Goal: Task Accomplishment & Management: Manage account settings

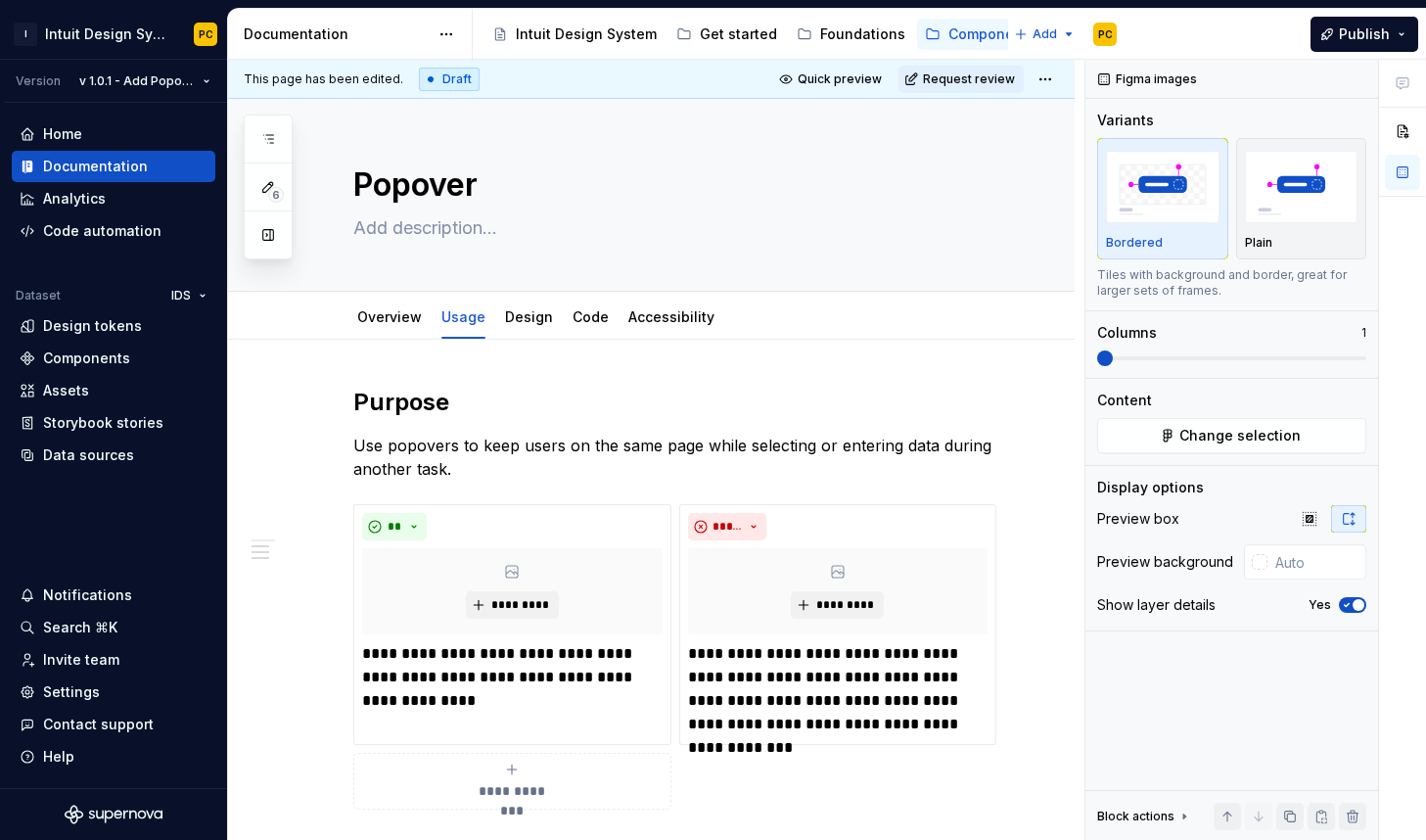
scroll to position [752, 0]
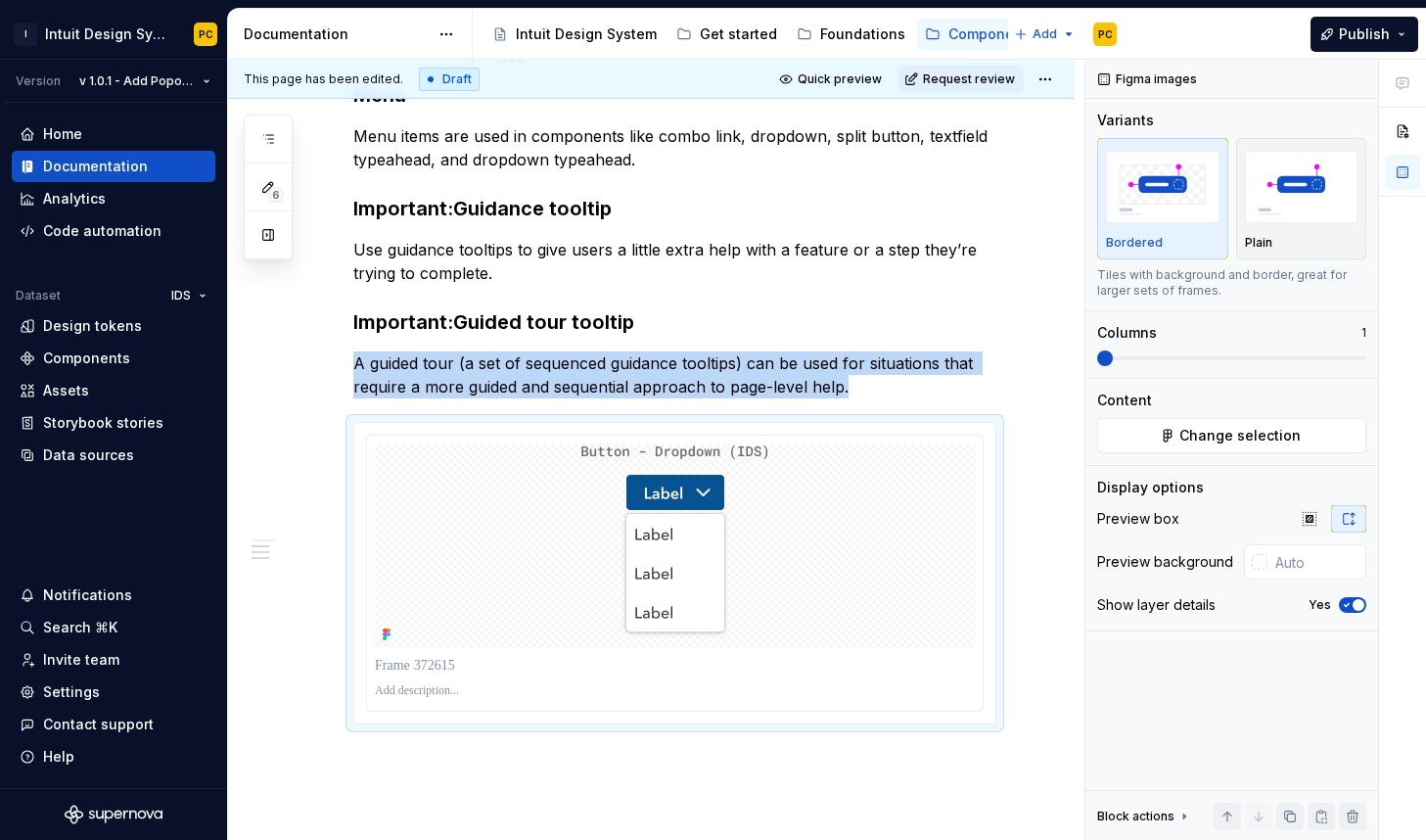
click at [457, 199] on strong "Important:Guidance tooltip" at bounding box center [483, 209] width 259 height 24
click at [453, 210] on strong "Important:Guidance tooltip" at bounding box center [483, 209] width 259 height 24
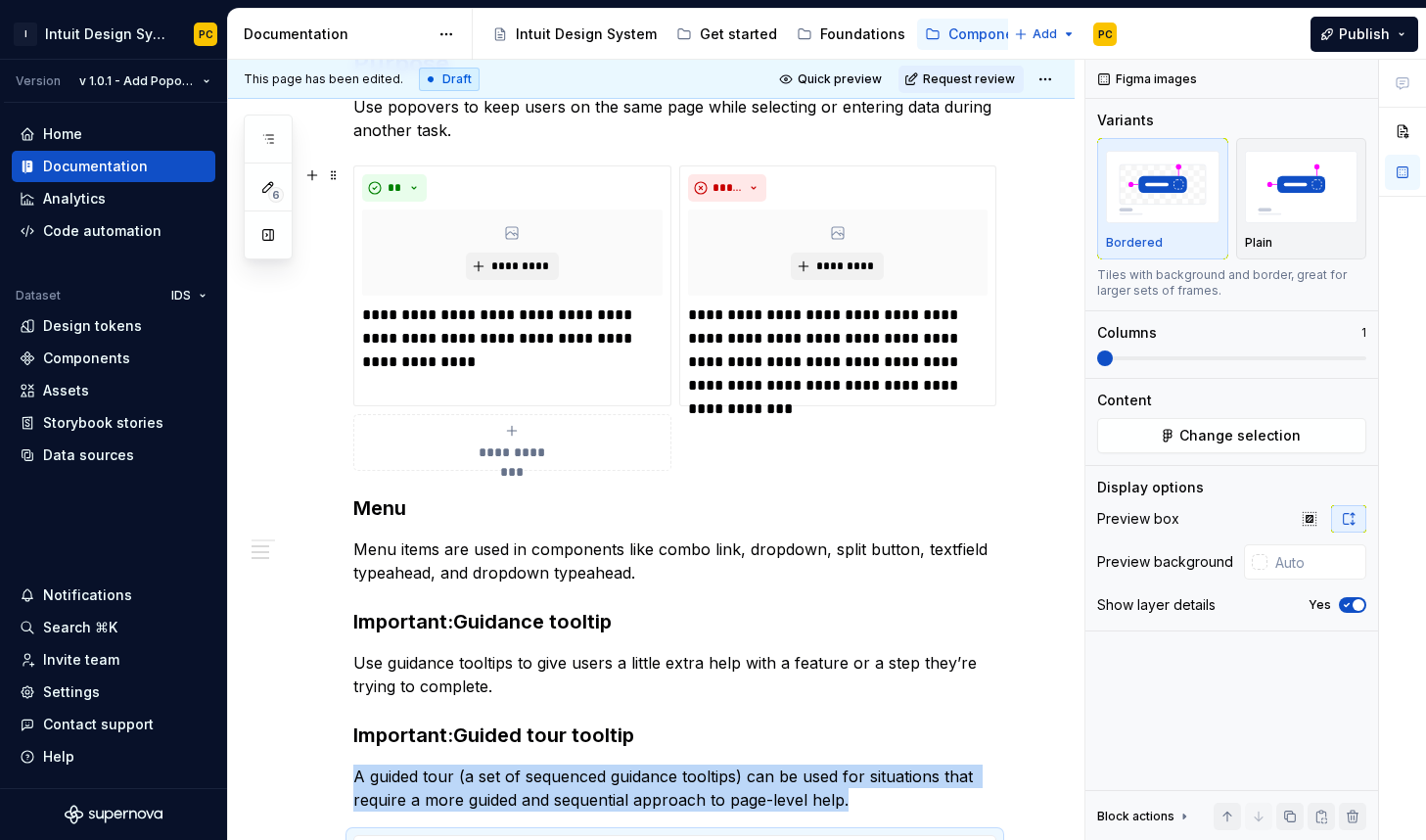
scroll to position [0, 0]
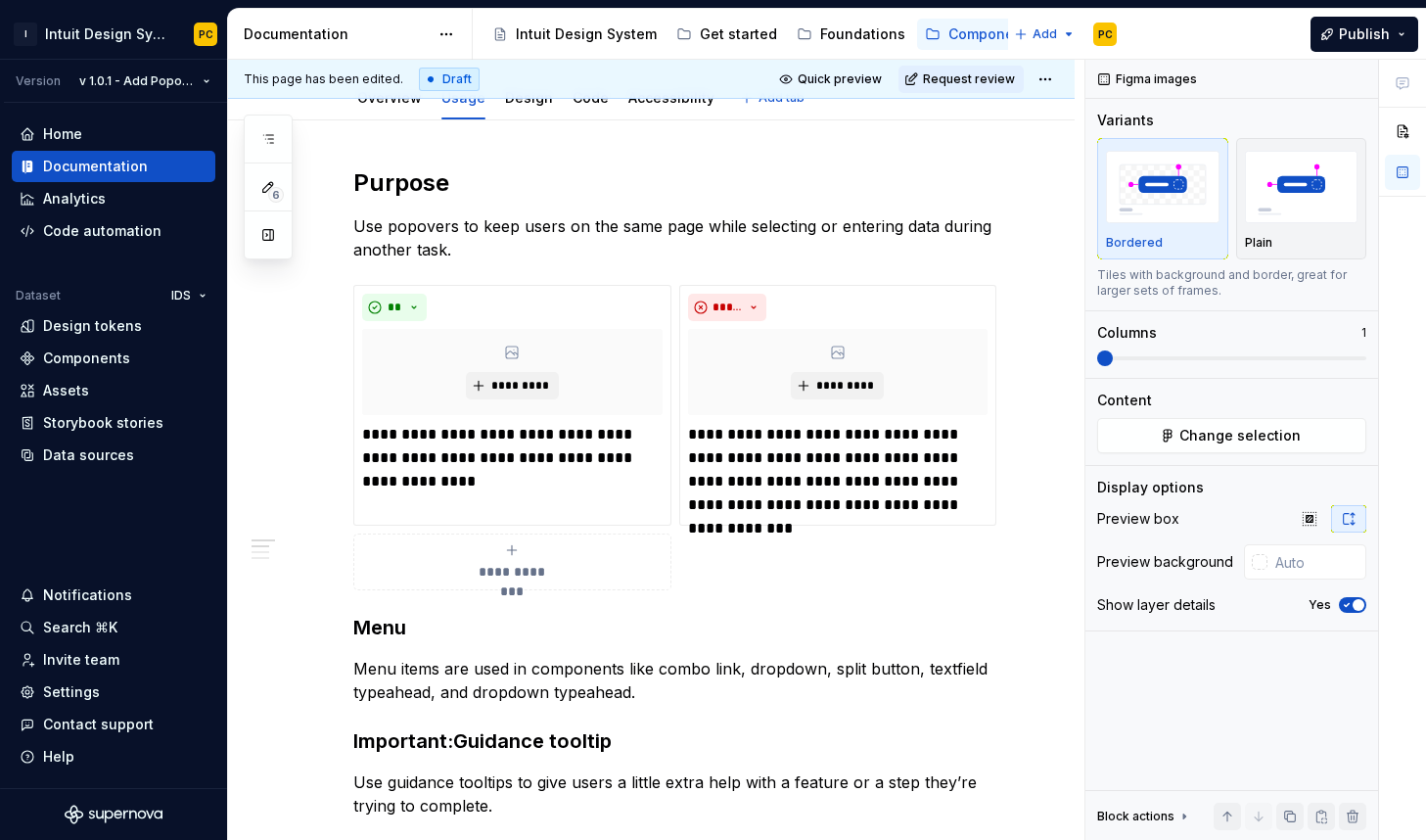
type textarea "*"
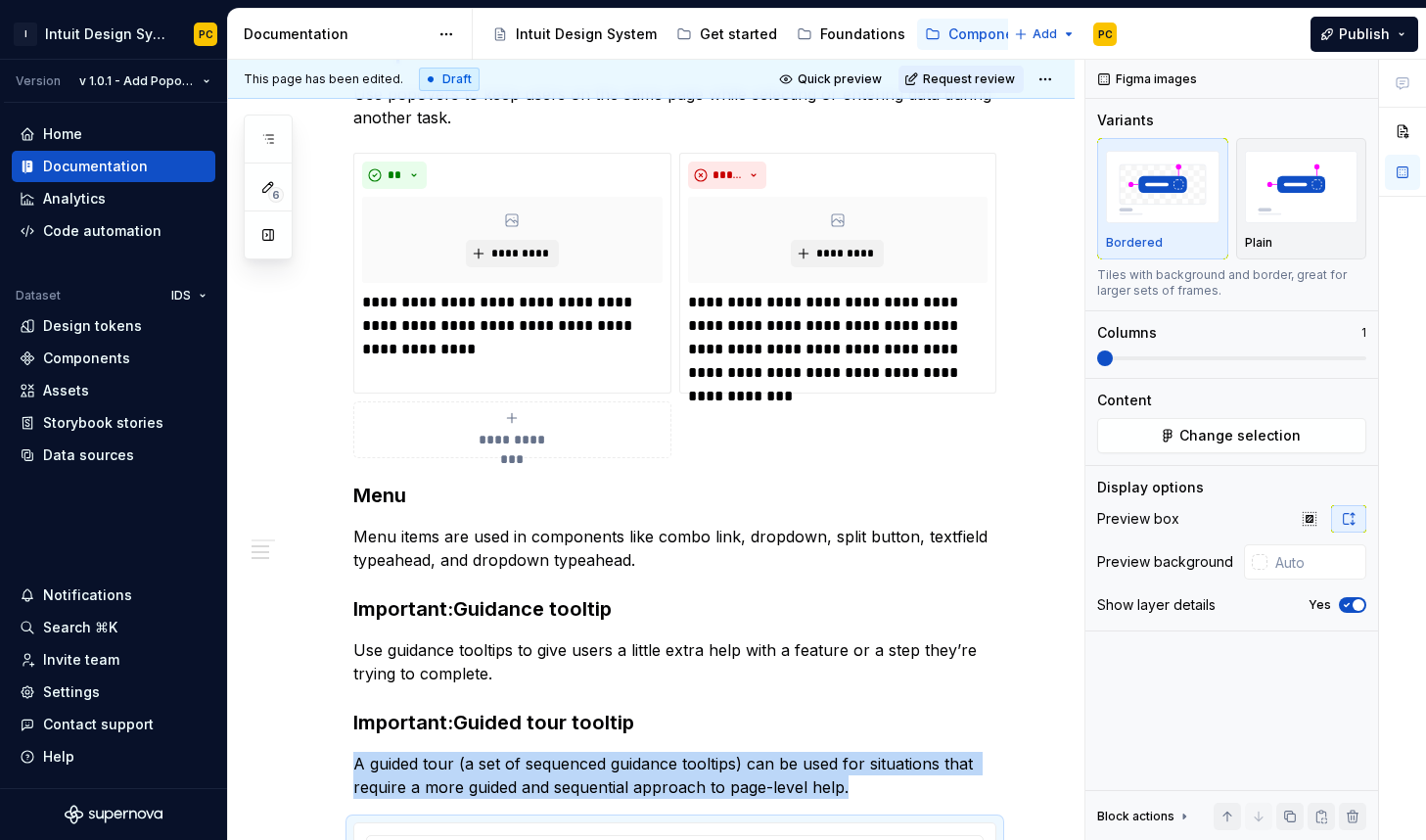
scroll to position [93, 0]
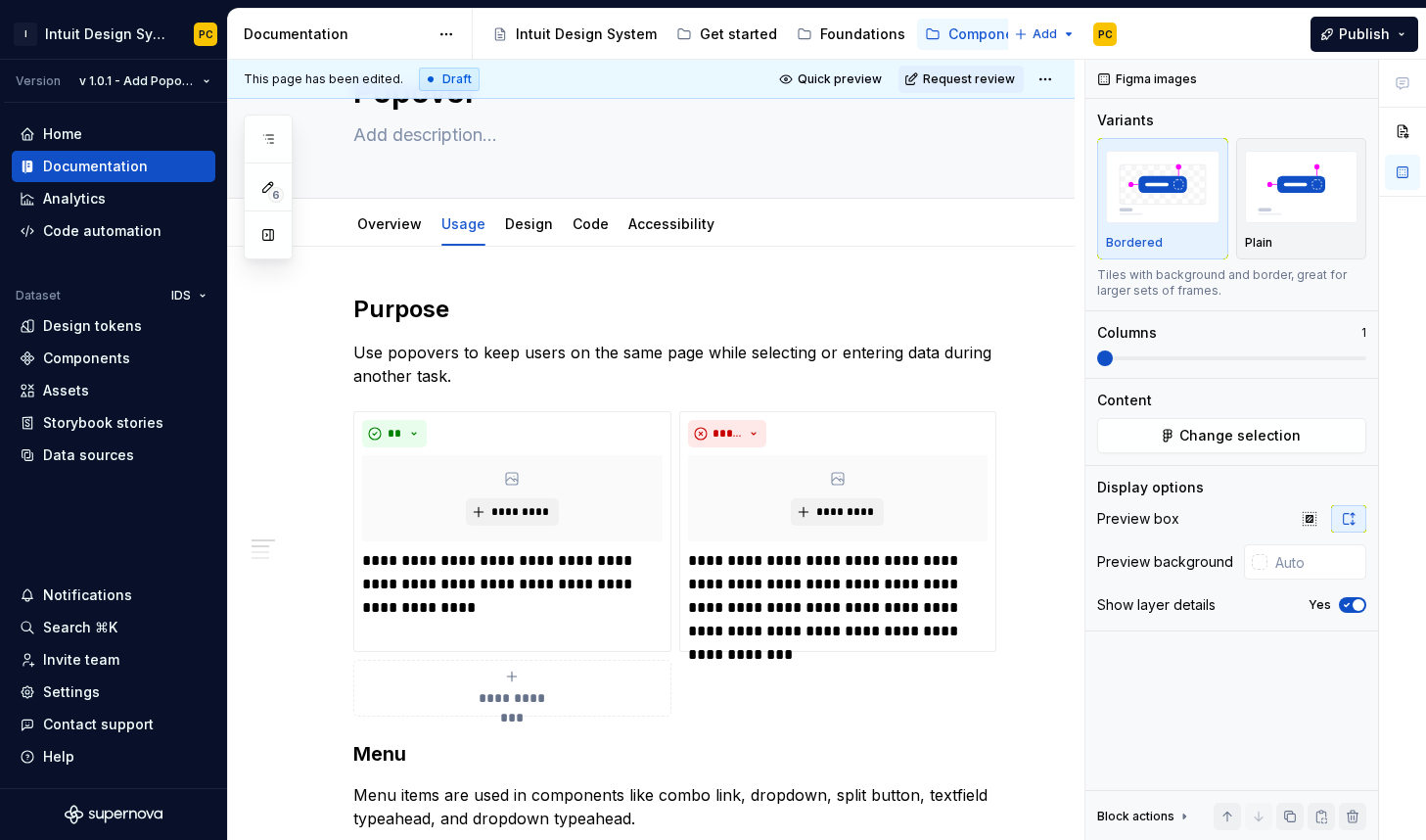
click at [797, 324] on div "**********" at bounding box center [675, 837] width 643 height 1089
click at [711, 360] on p "Use popovers to keep users on the same page while selecting or entering data du…" at bounding box center [675, 364] width 643 height 47
click at [668, 346] on p "Use popovers to keep users on the same page while selecting or entering data du…" at bounding box center [675, 364] width 643 height 47
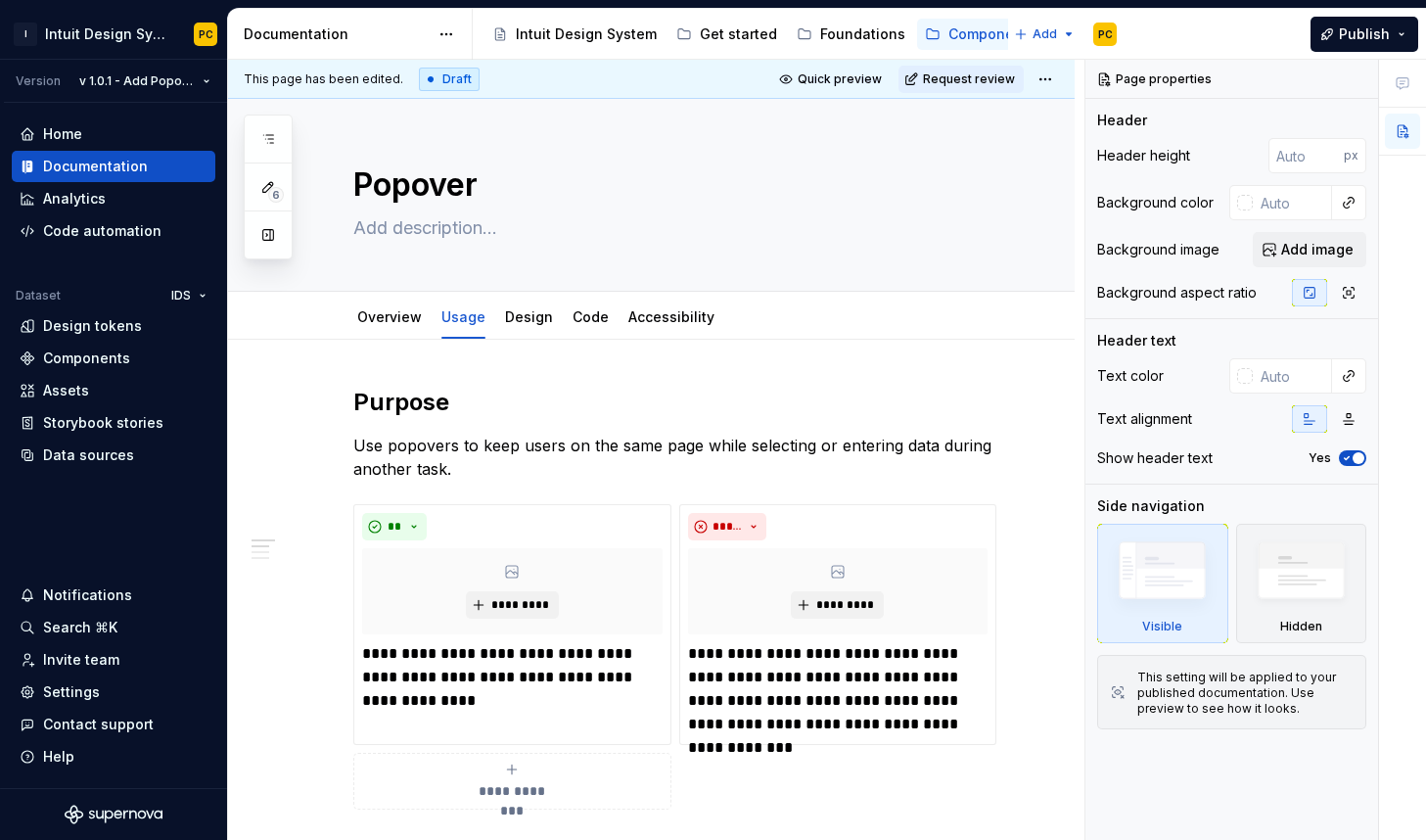
type textarea "*"
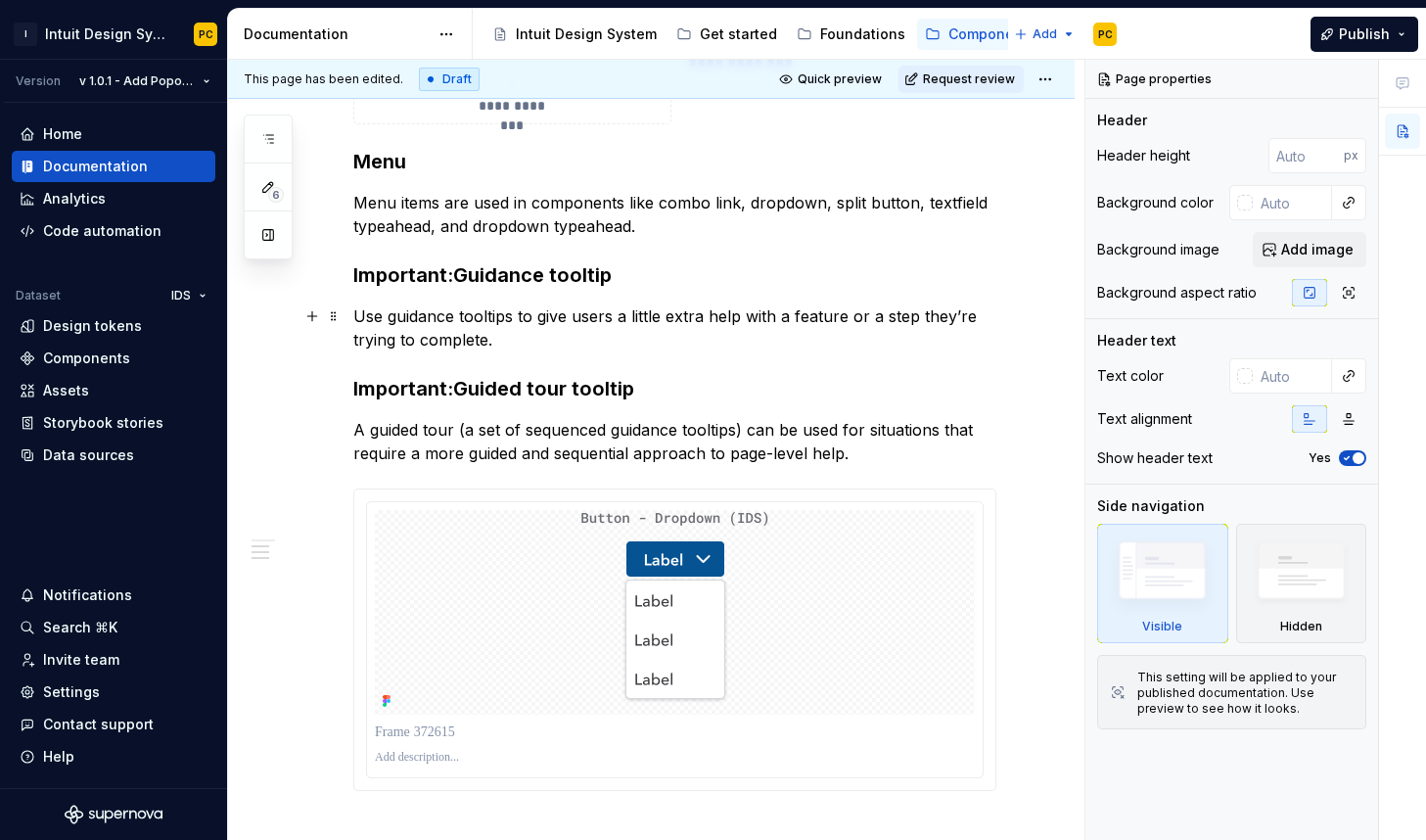
scroll to position [615, 0]
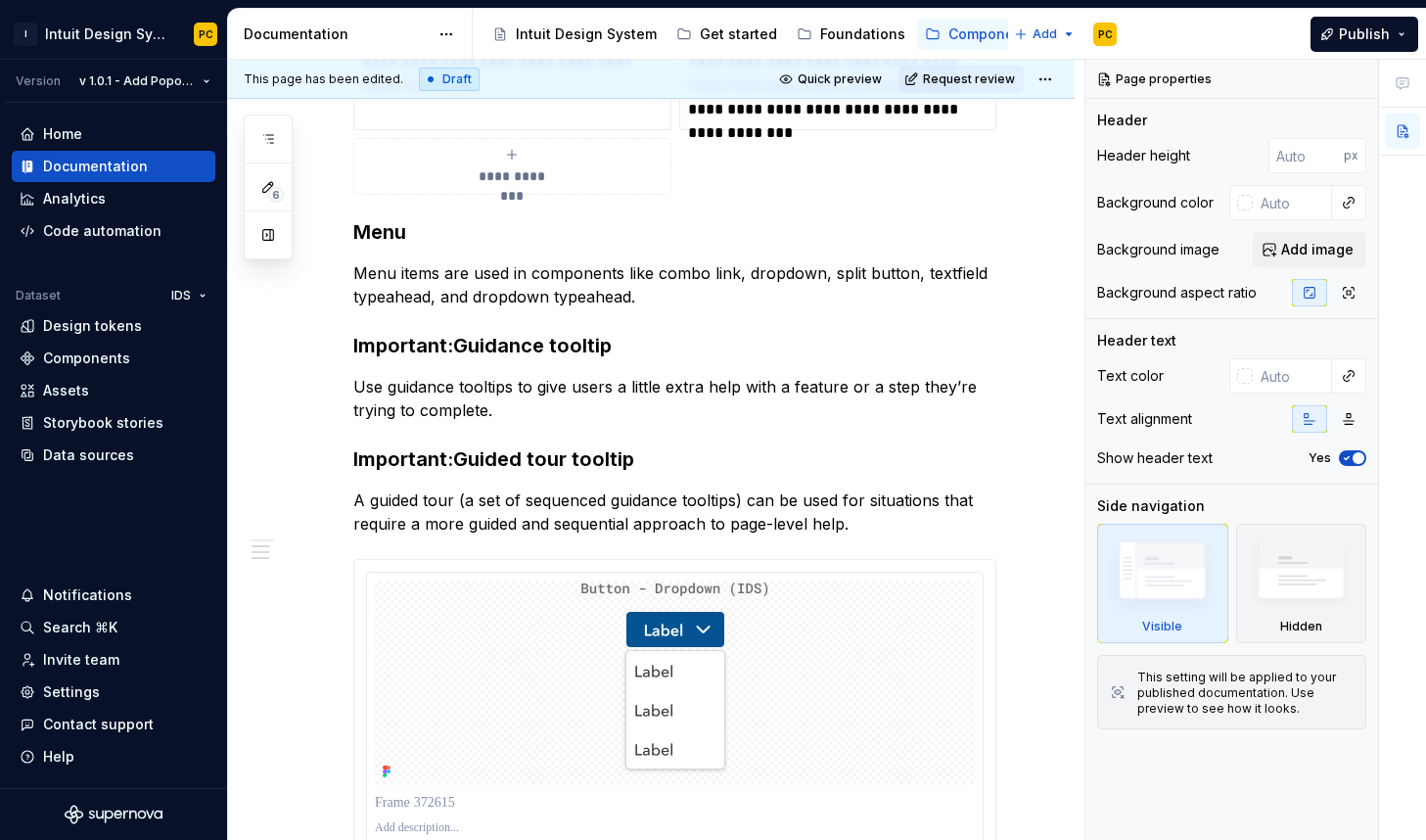
click at [461, 358] on h3 "Important:Guidance tooltip" at bounding box center [675, 345] width 643 height 27
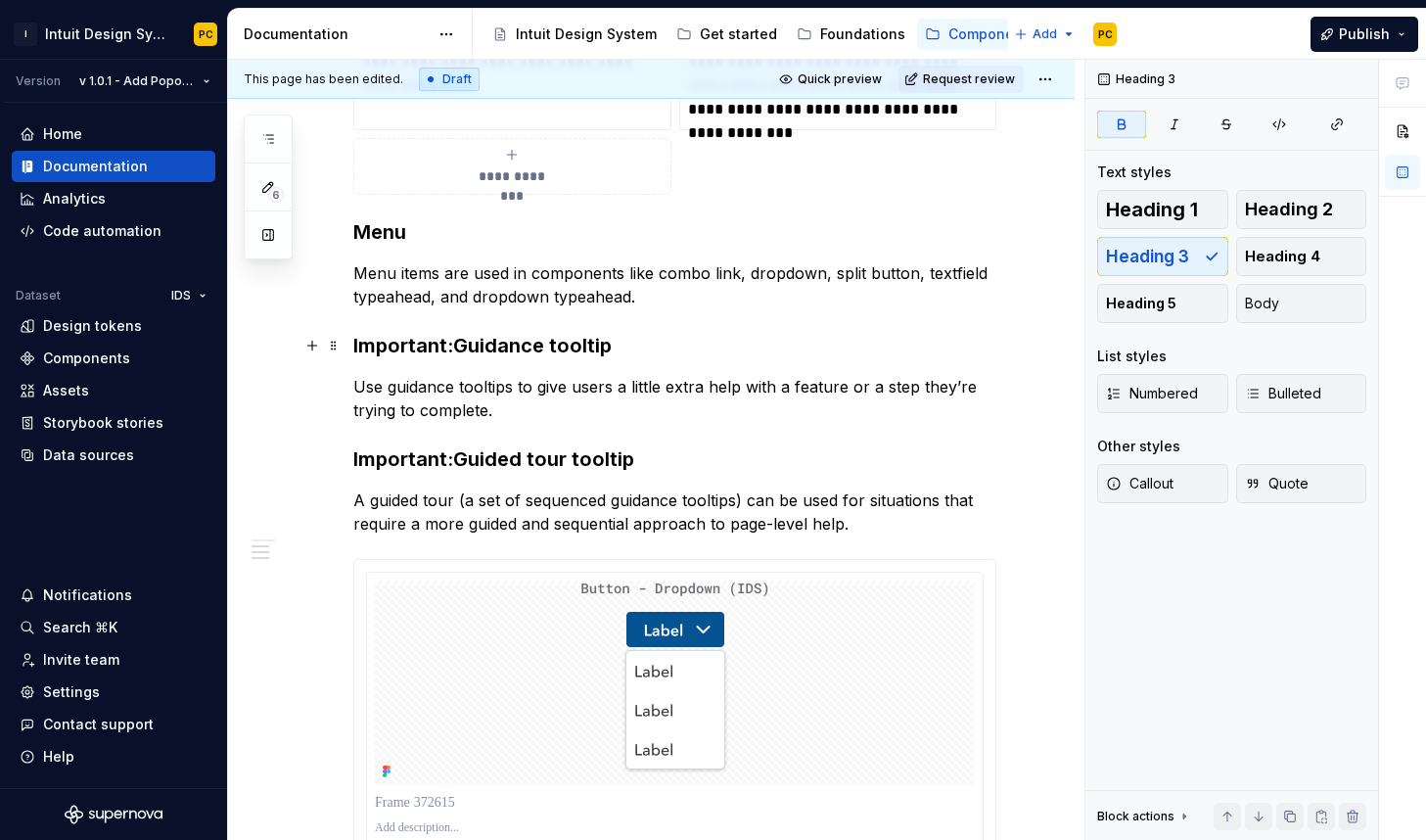
click at [453, 347] on strong "Important:Guidance tooltip" at bounding box center [483, 345] width 259 height 24
click at [456, 461] on strong "Important:Guided tour tooltip" at bounding box center [493, 459] width 280 height 24
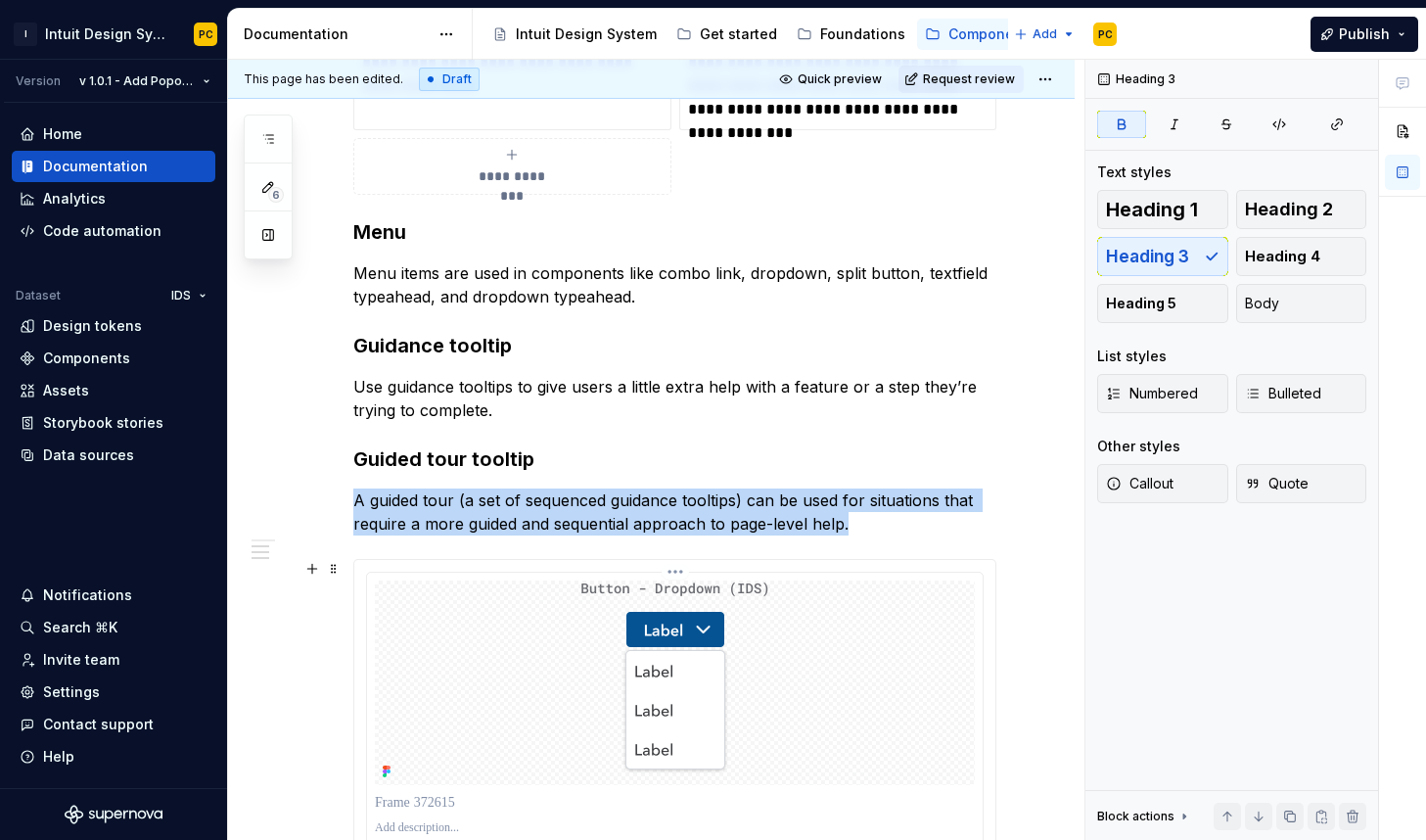
click at [659, 572] on div at bounding box center [675, 710] width 616 height 275
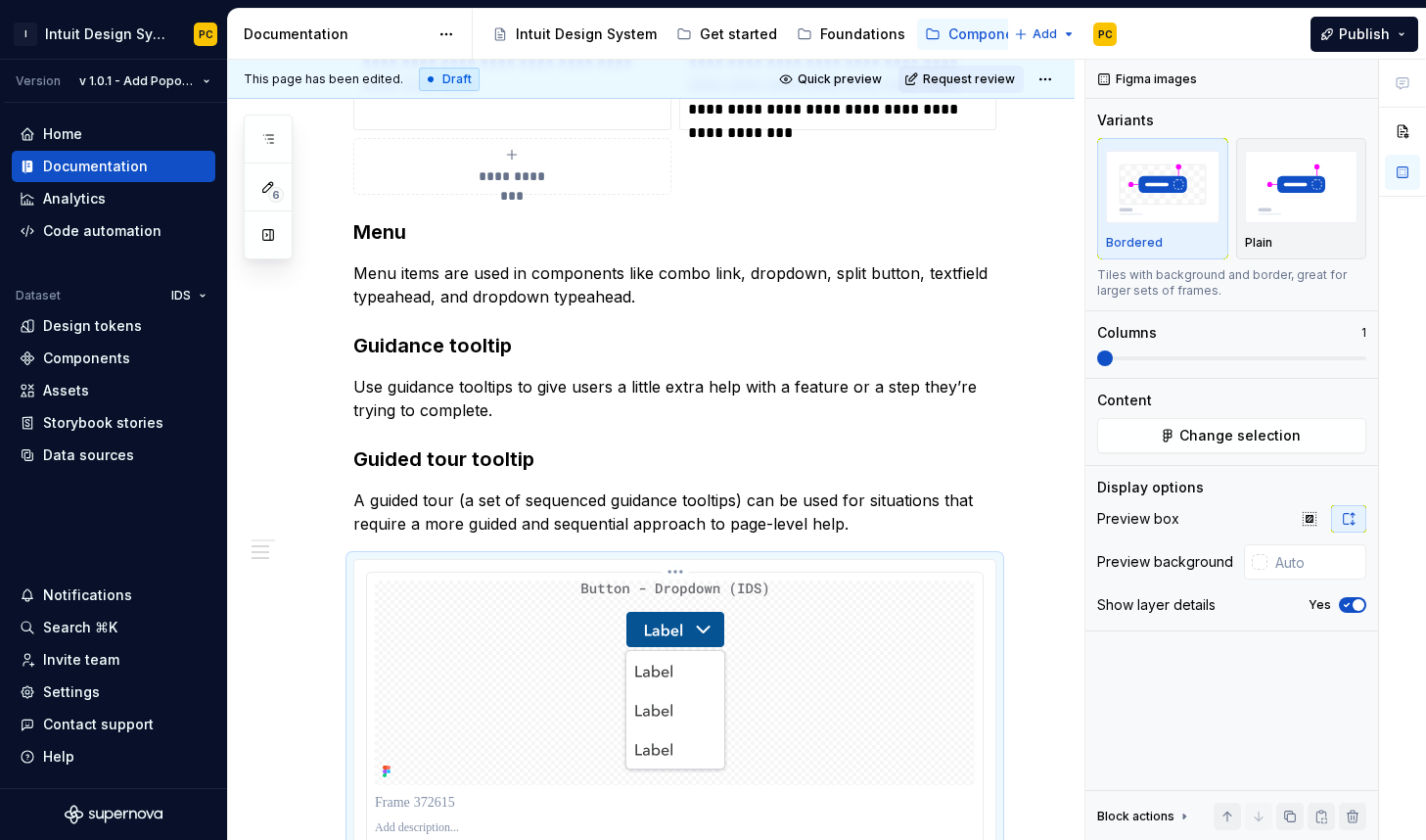
scroll to position [584, 0]
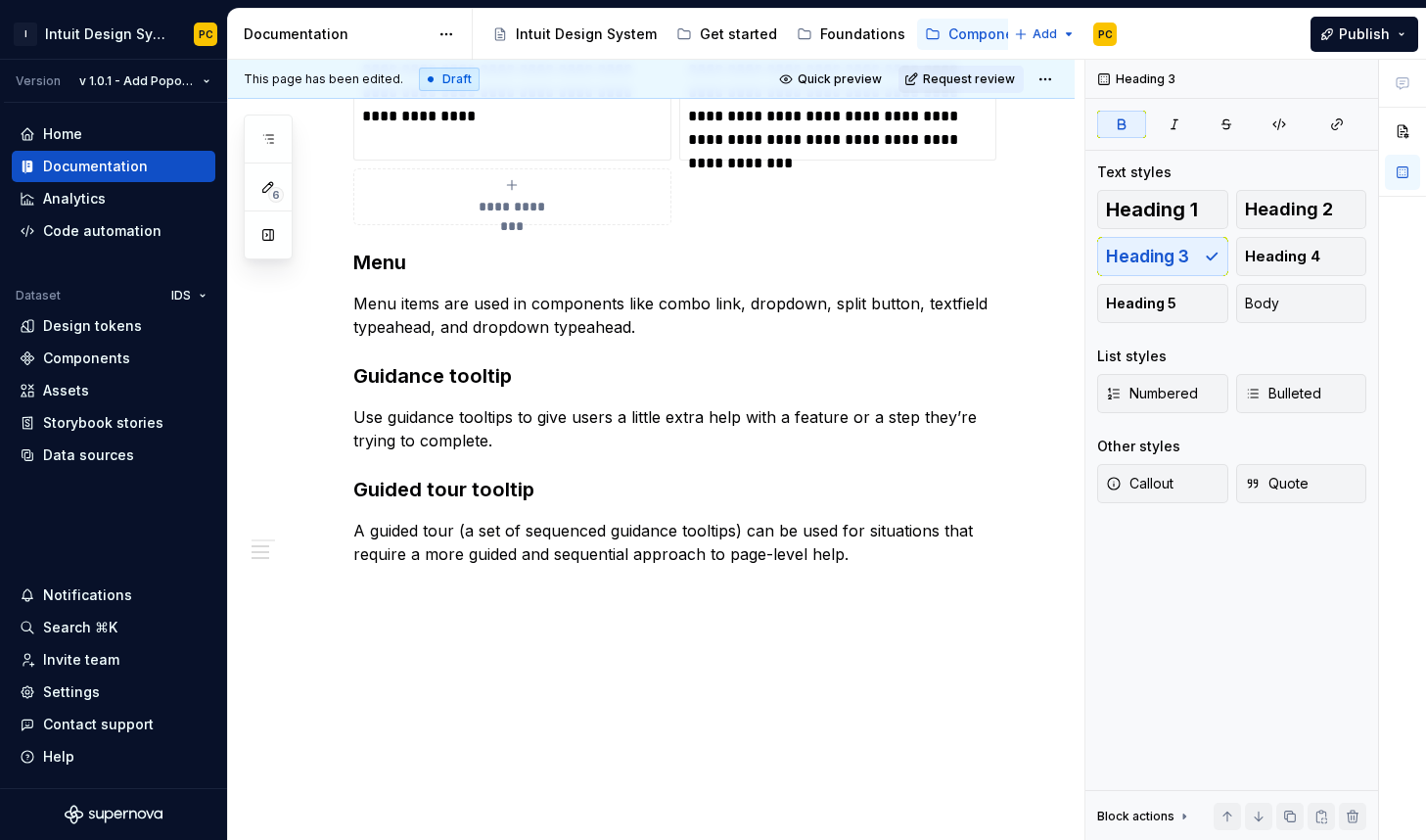
click at [656, 339] on div "**********" at bounding box center [675, 183] width 643 height 764
click at [654, 329] on p "Menu items are used in components like combo link, dropdown, split button, text…" at bounding box center [675, 315] width 643 height 47
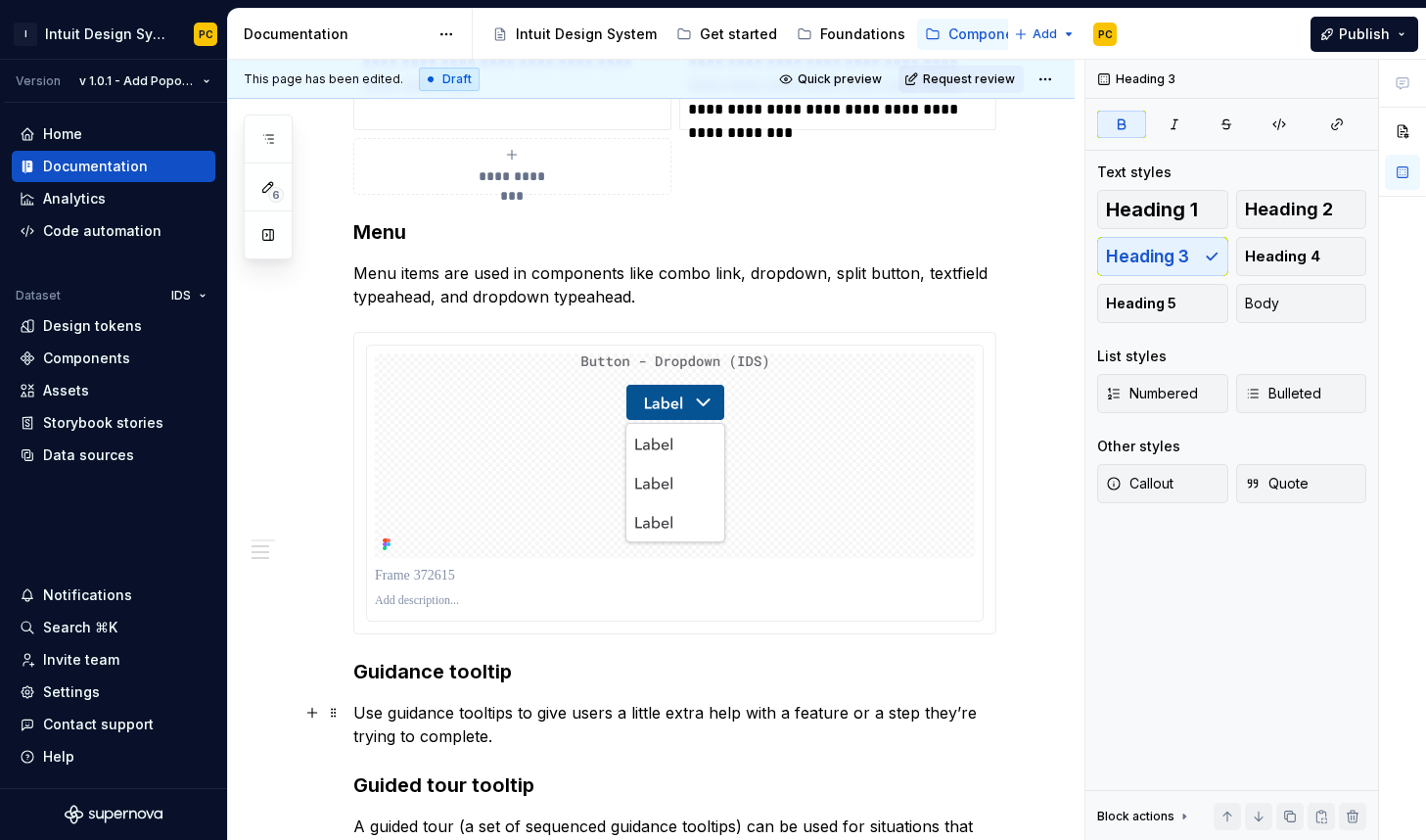
click at [637, 735] on p "Use guidance tooltips to give users a little extra help with a feature or a ste…" at bounding box center [675, 724] width 643 height 47
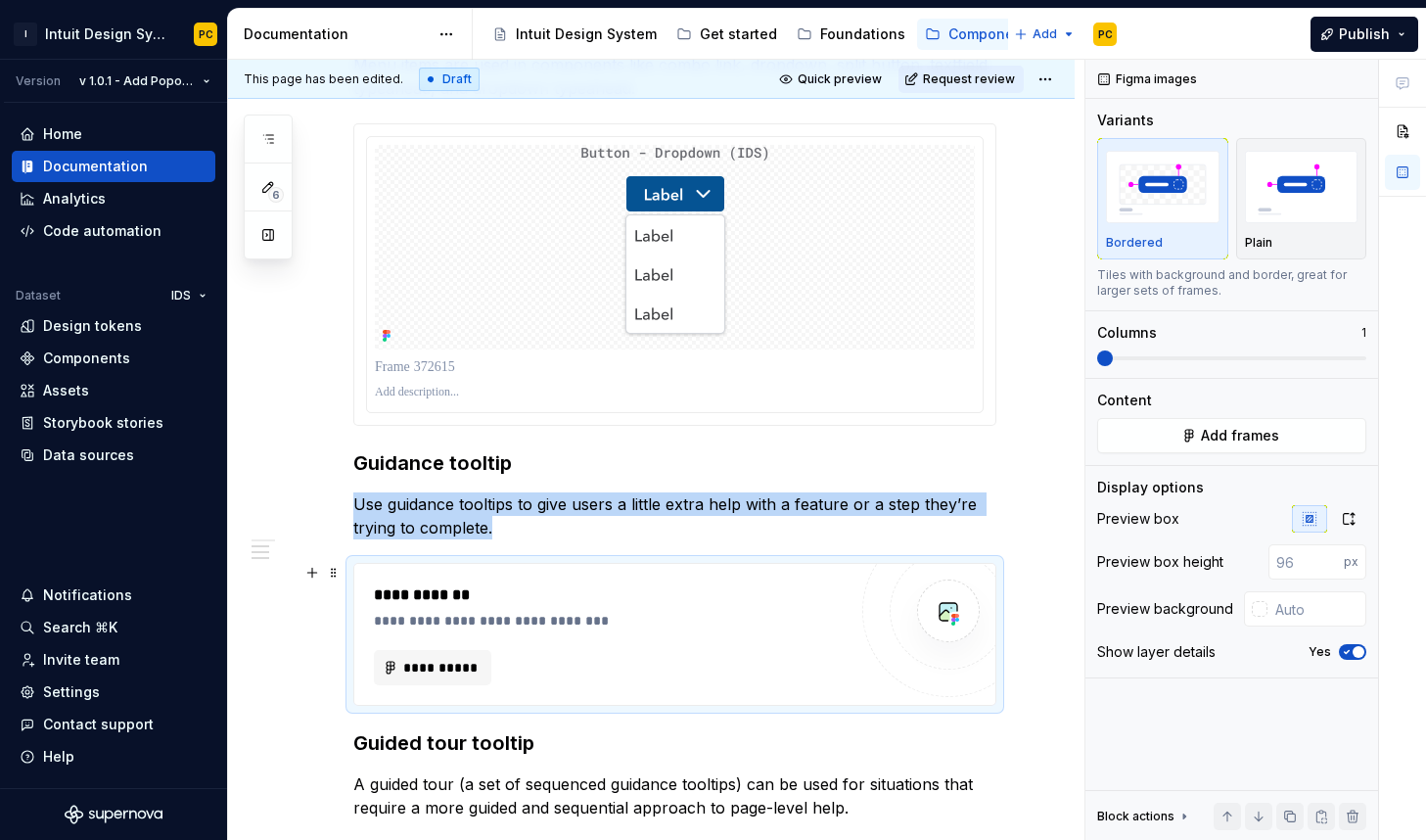
scroll to position [842, 0]
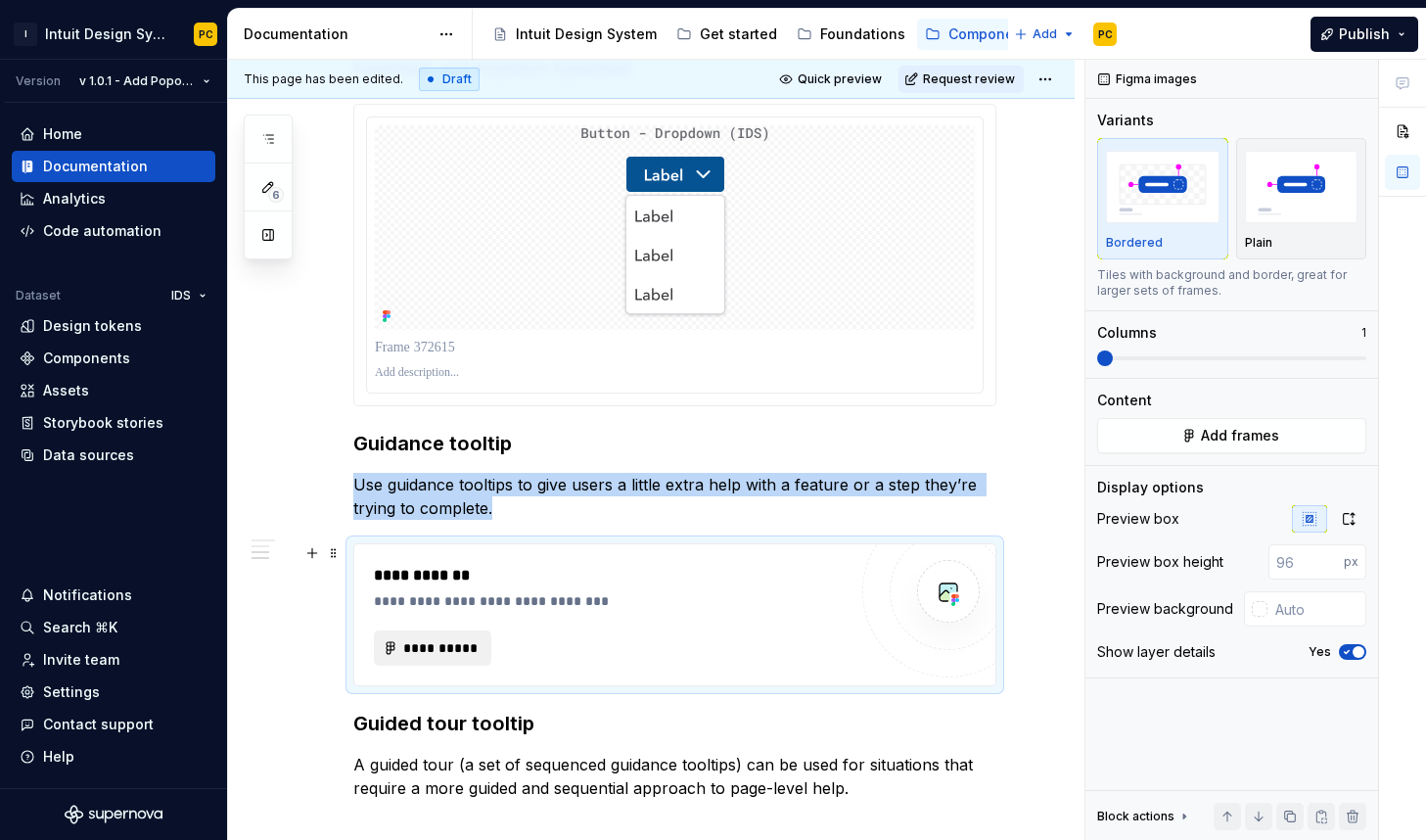
click at [424, 653] on span "**********" at bounding box center [440, 648] width 76 height 20
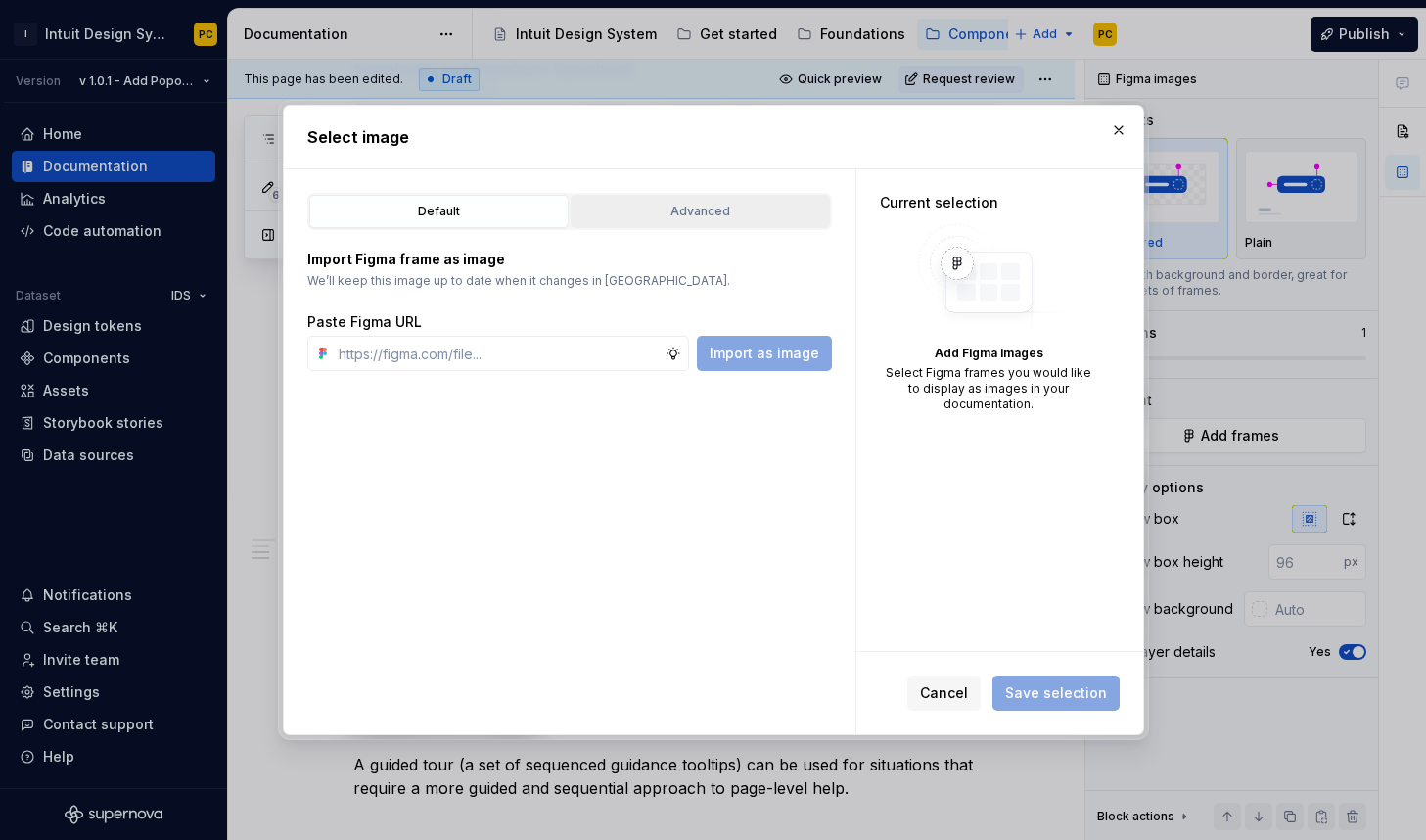
click at [737, 218] on div "Advanced" at bounding box center [700, 212] width 246 height 20
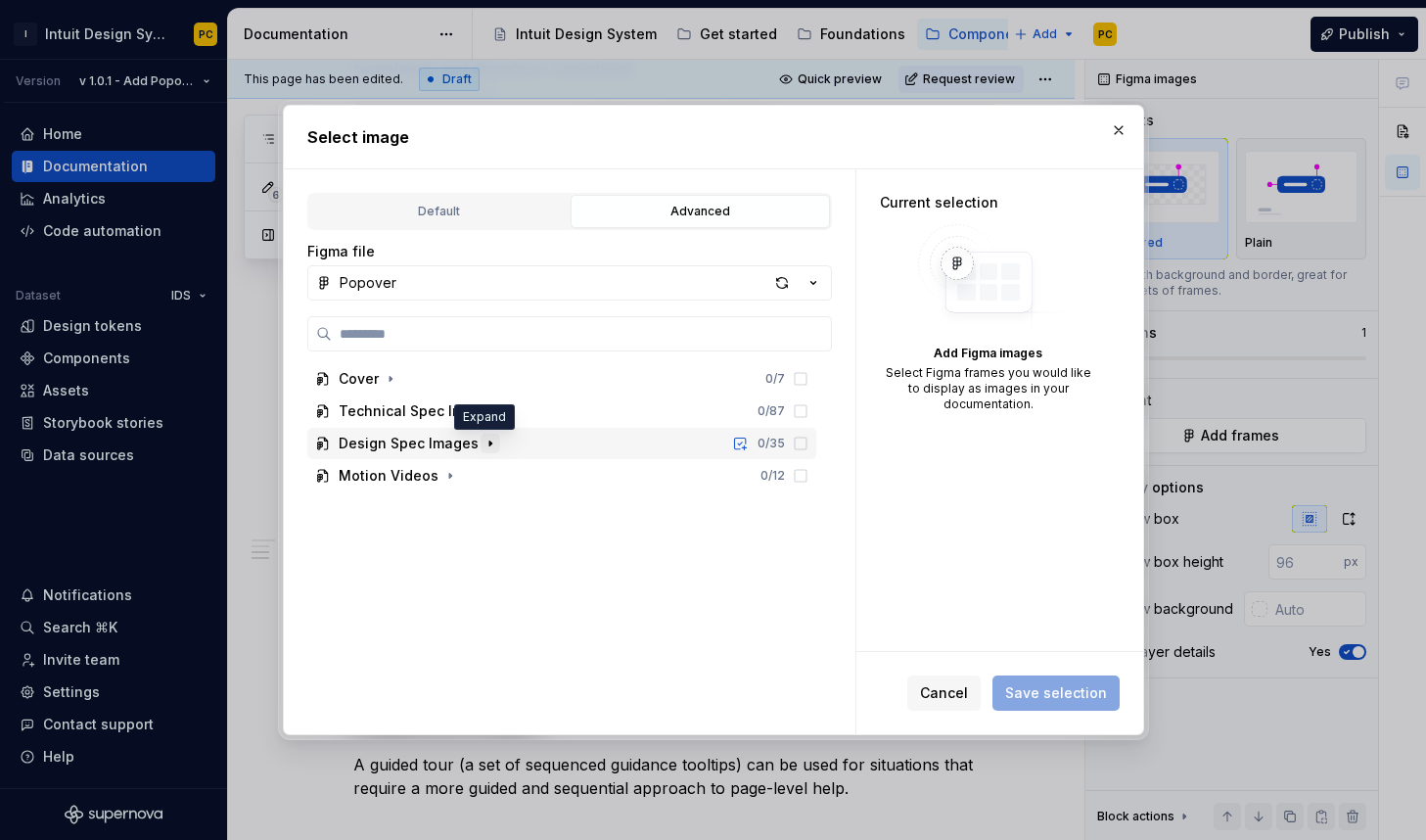
click at [486, 444] on icon "button" at bounding box center [490, 443] width 16 height 16
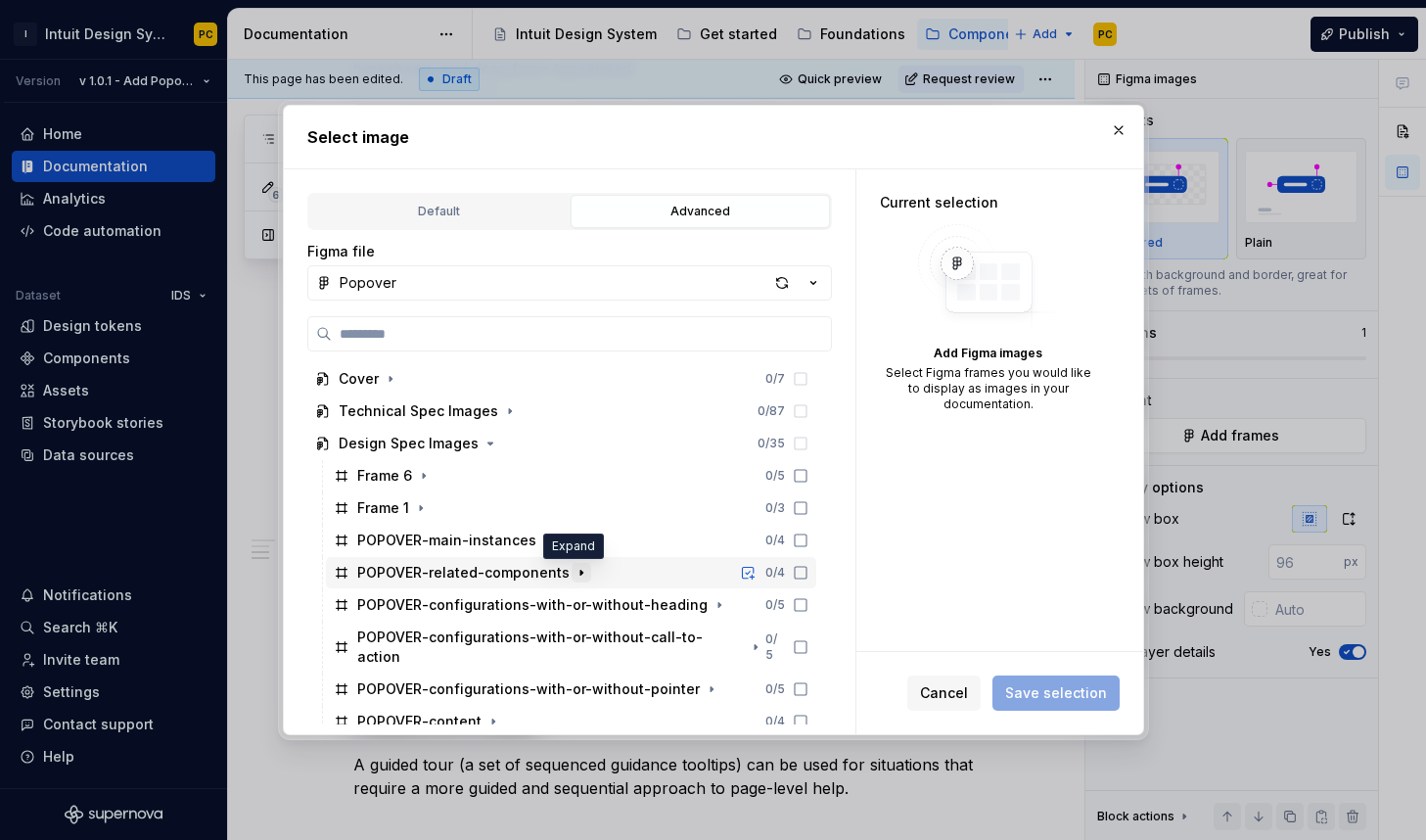
click at [581, 571] on icon "button" at bounding box center [582, 572] width 2 height 5
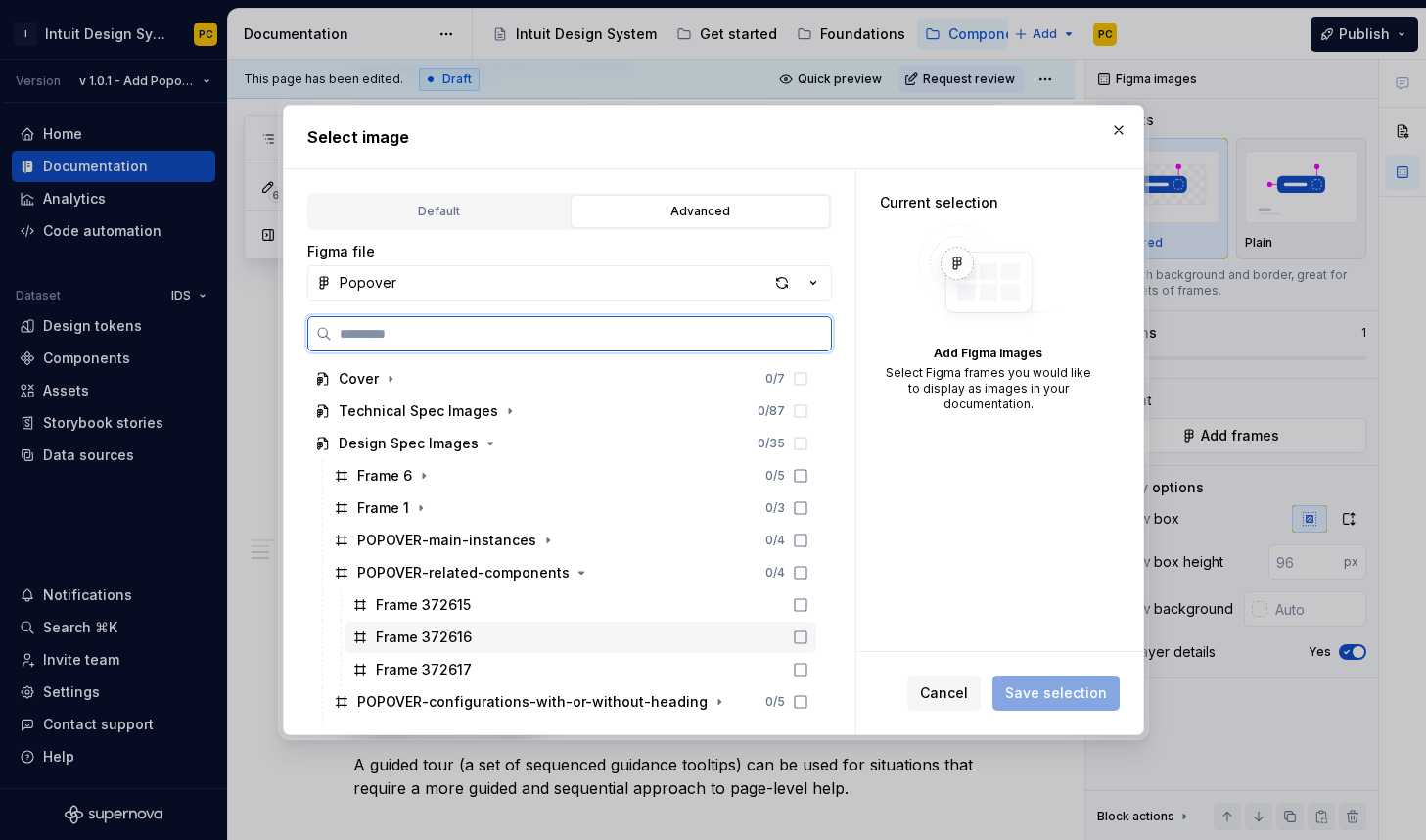
click at [517, 632] on div "Frame 372616" at bounding box center [580, 637] width 472 height 31
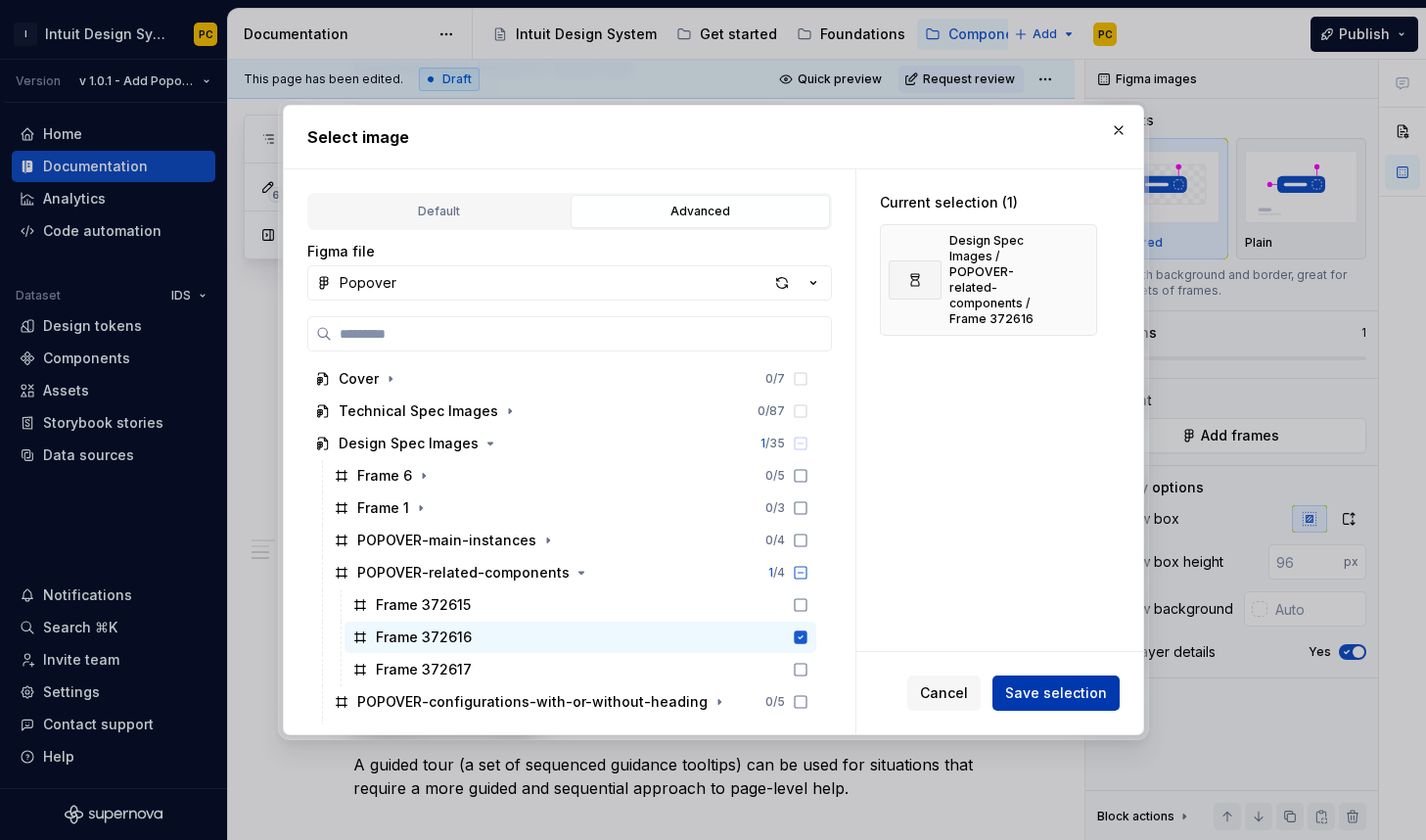
click at [1021, 686] on span "Save selection" at bounding box center [1056, 693] width 102 height 20
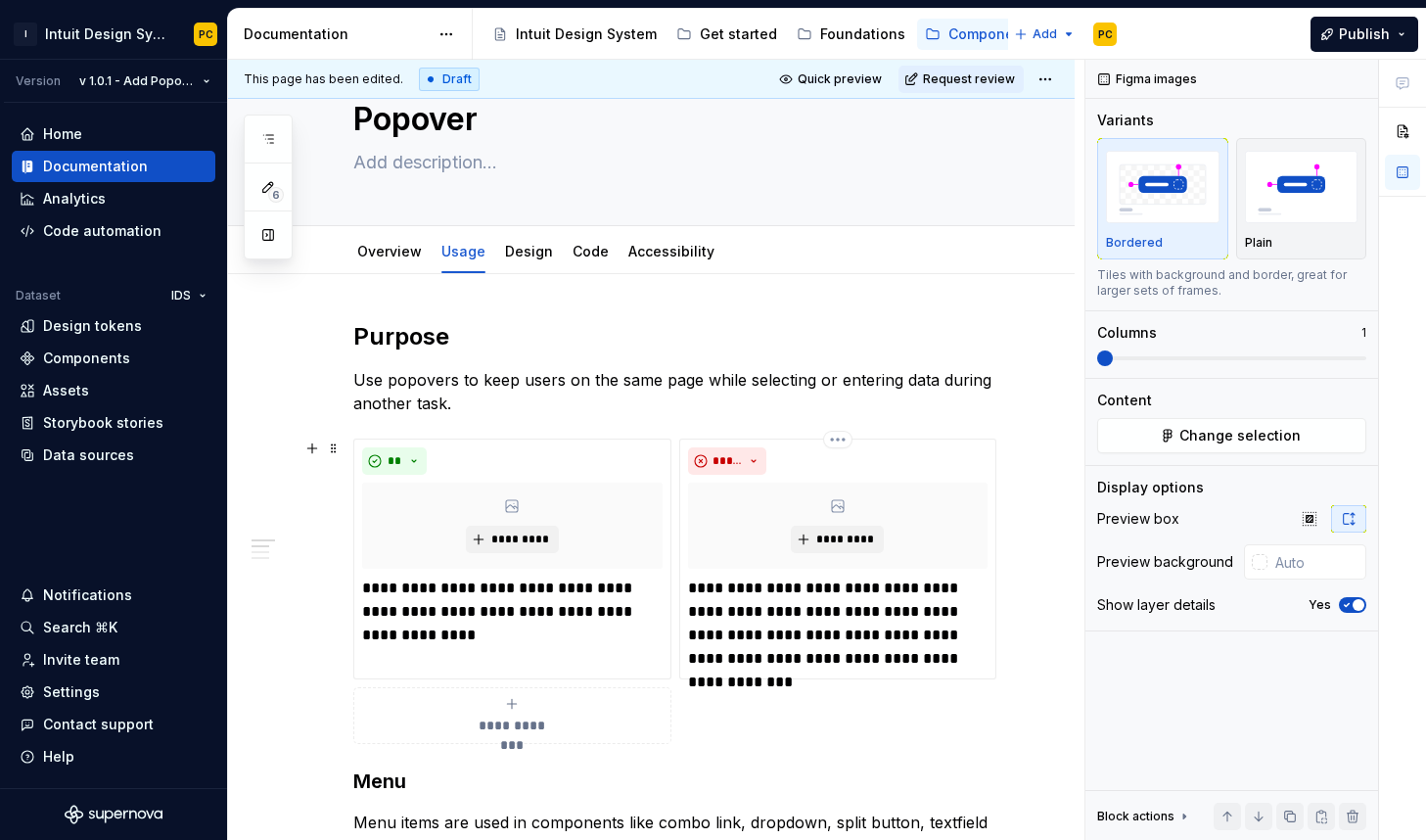
scroll to position [62, 0]
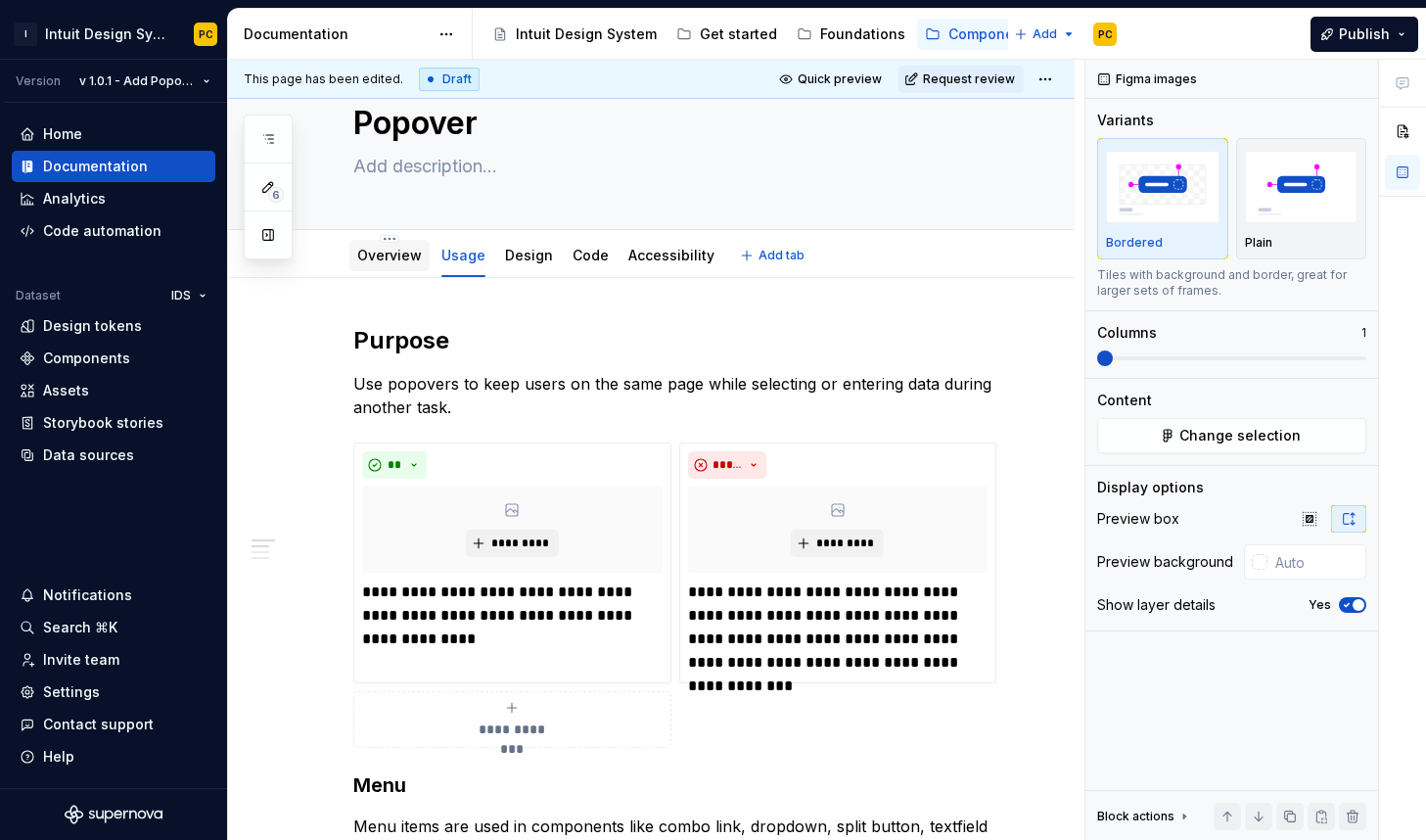
click at [383, 244] on div "Overview" at bounding box center [389, 256] width 65 height 24
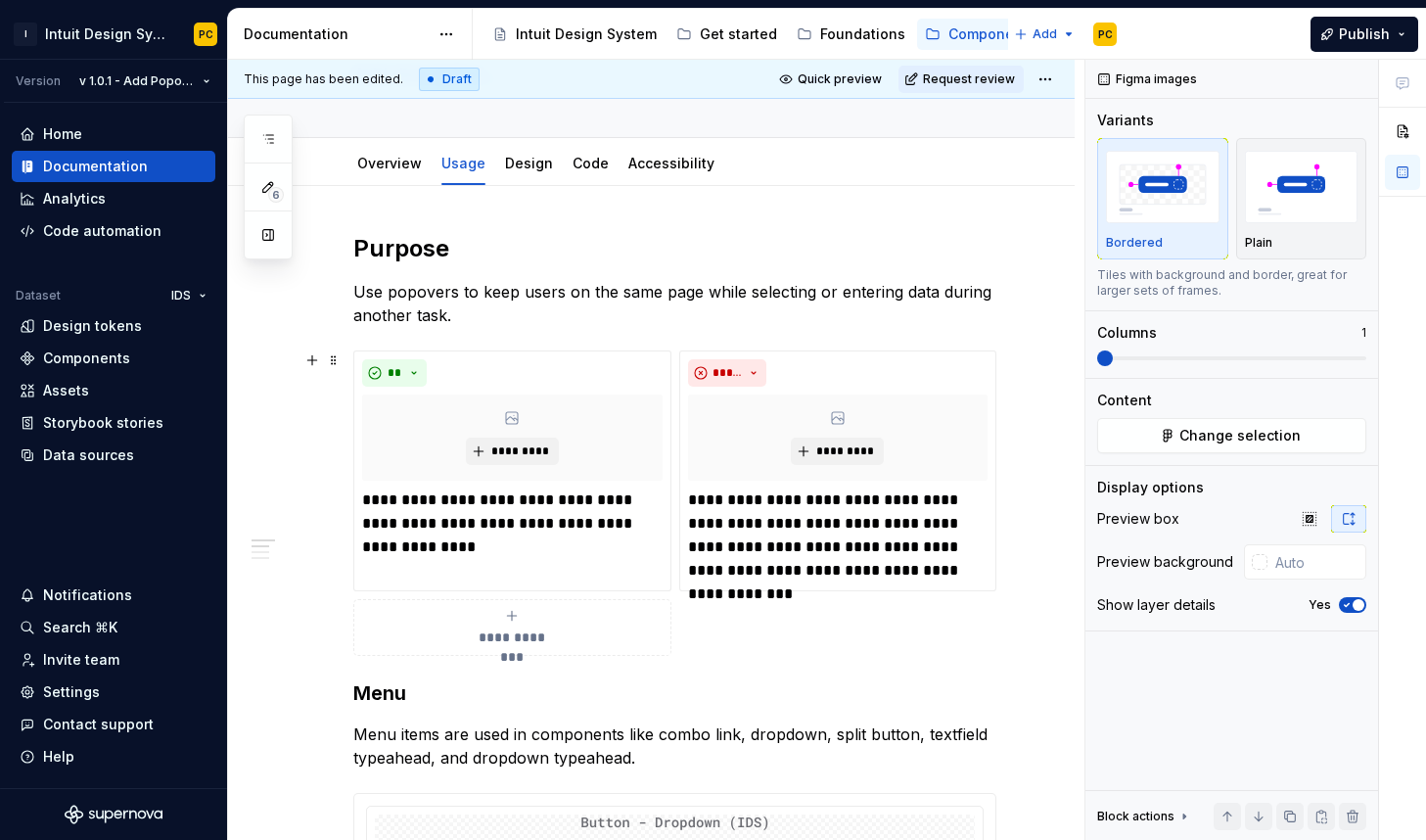
scroll to position [156, 0]
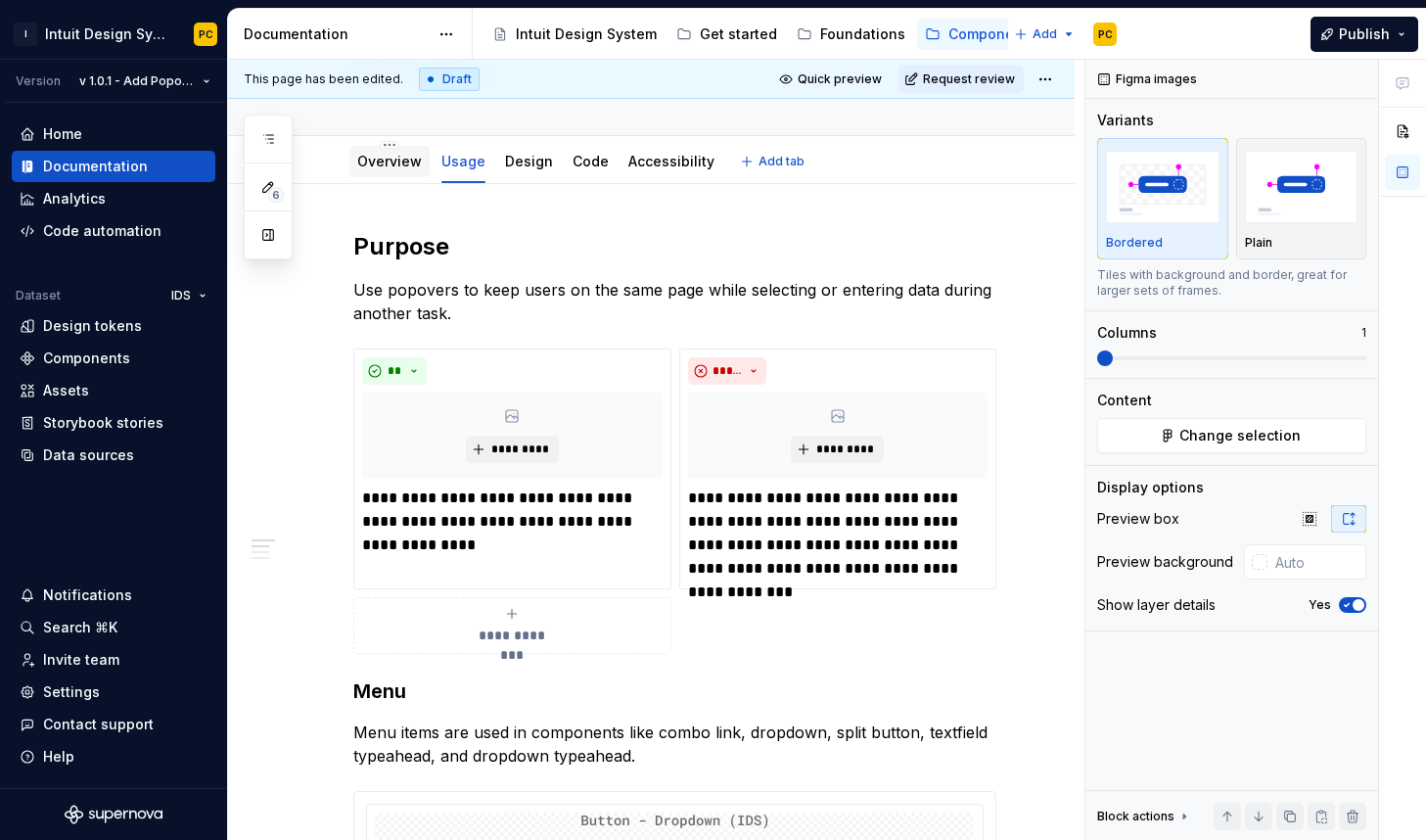
click at [401, 179] on div at bounding box center [389, 180] width 80 height 2
type textarea "*"
click at [500, 247] on h2 "Purpose" at bounding box center [675, 247] width 643 height 31
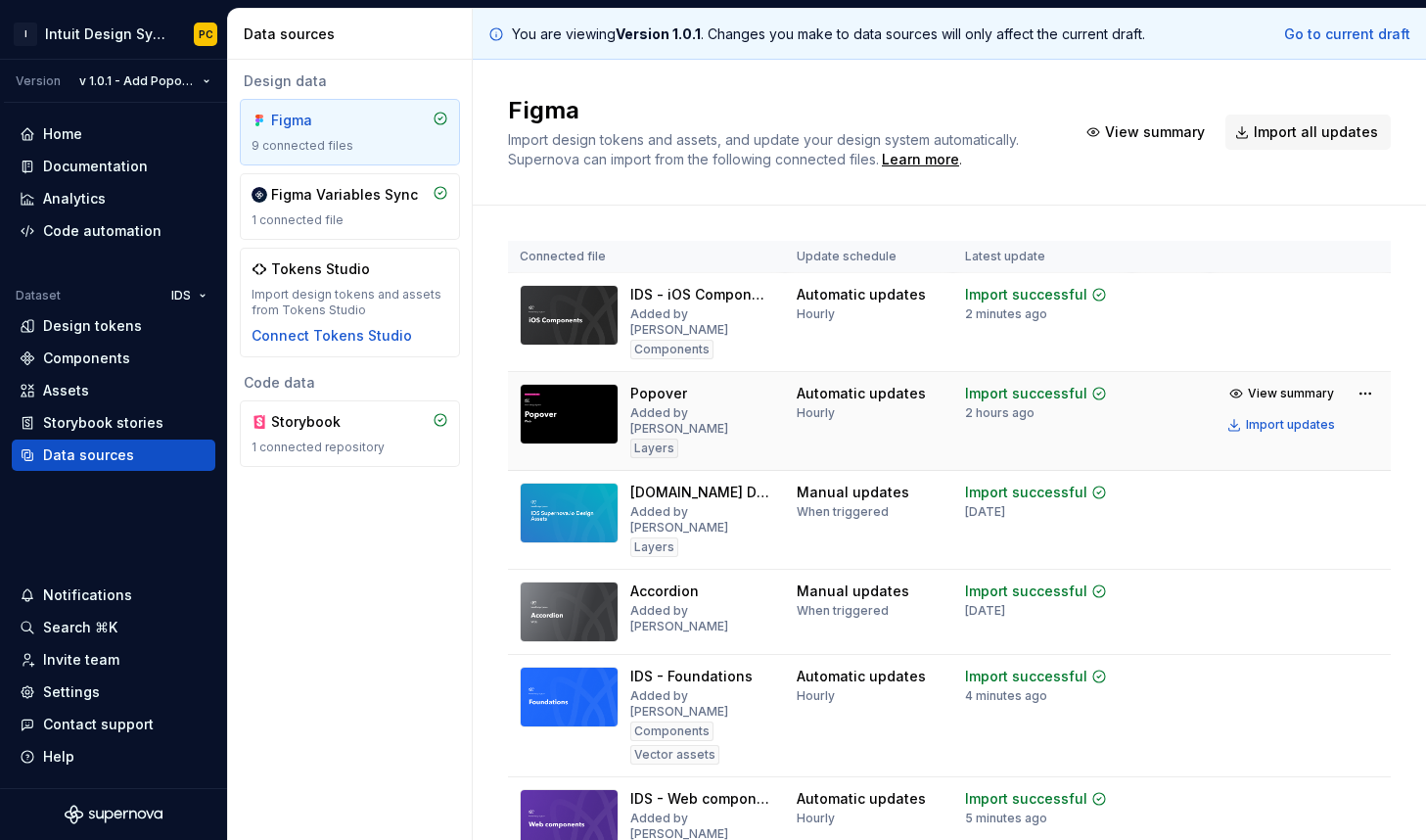
scroll to position [51, 0]
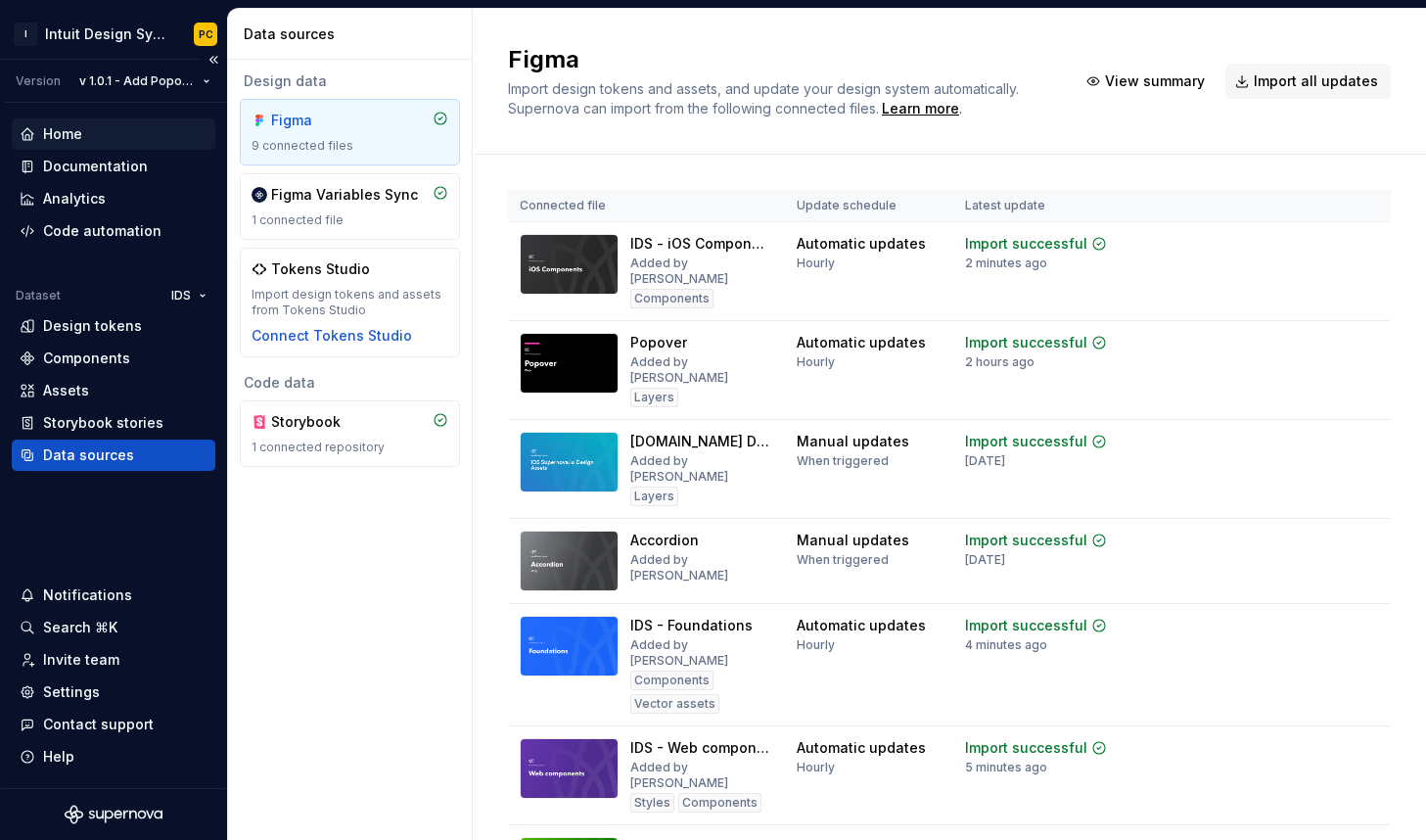
click at [110, 131] on div "Home" at bounding box center [114, 134] width 188 height 20
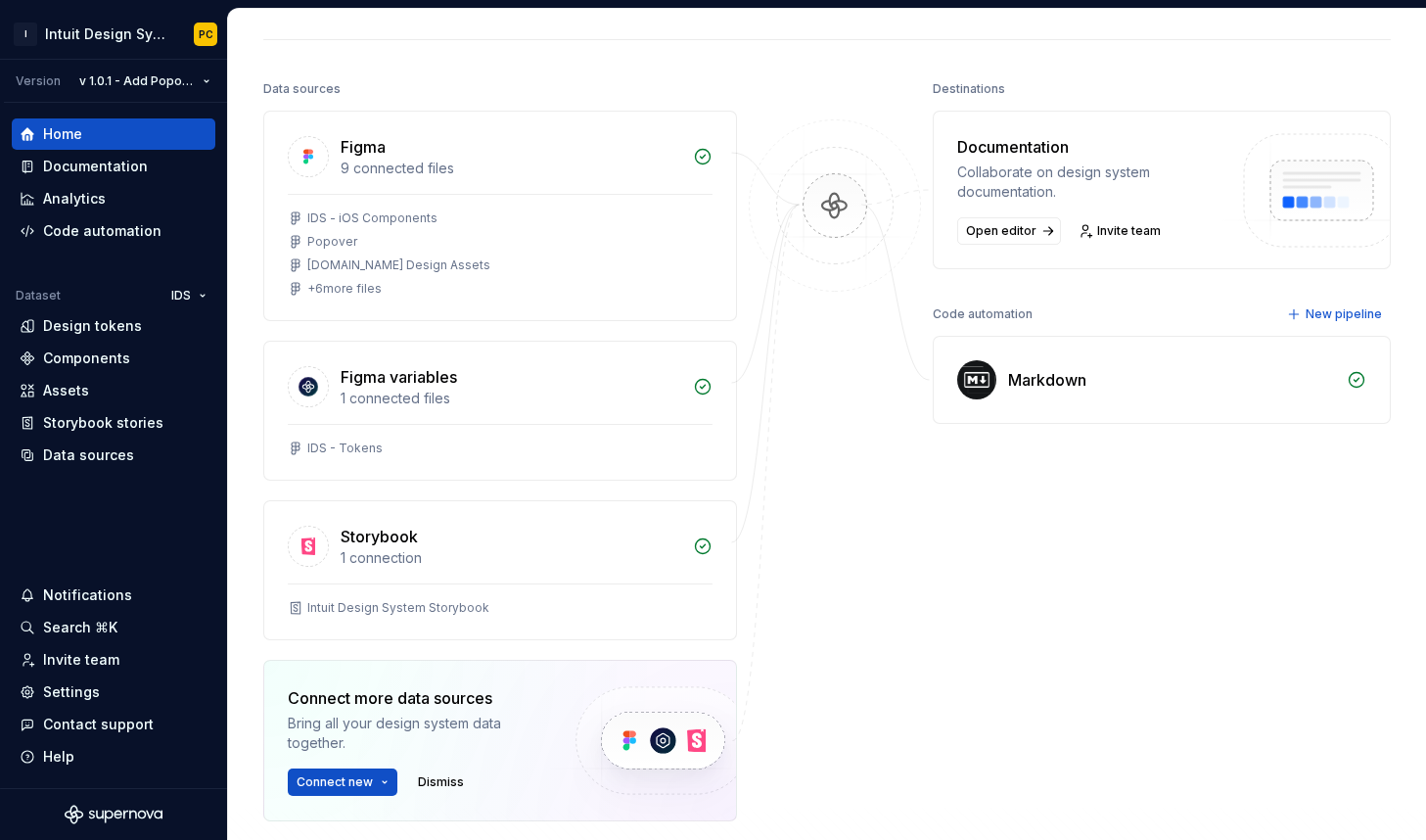
scroll to position [210, 0]
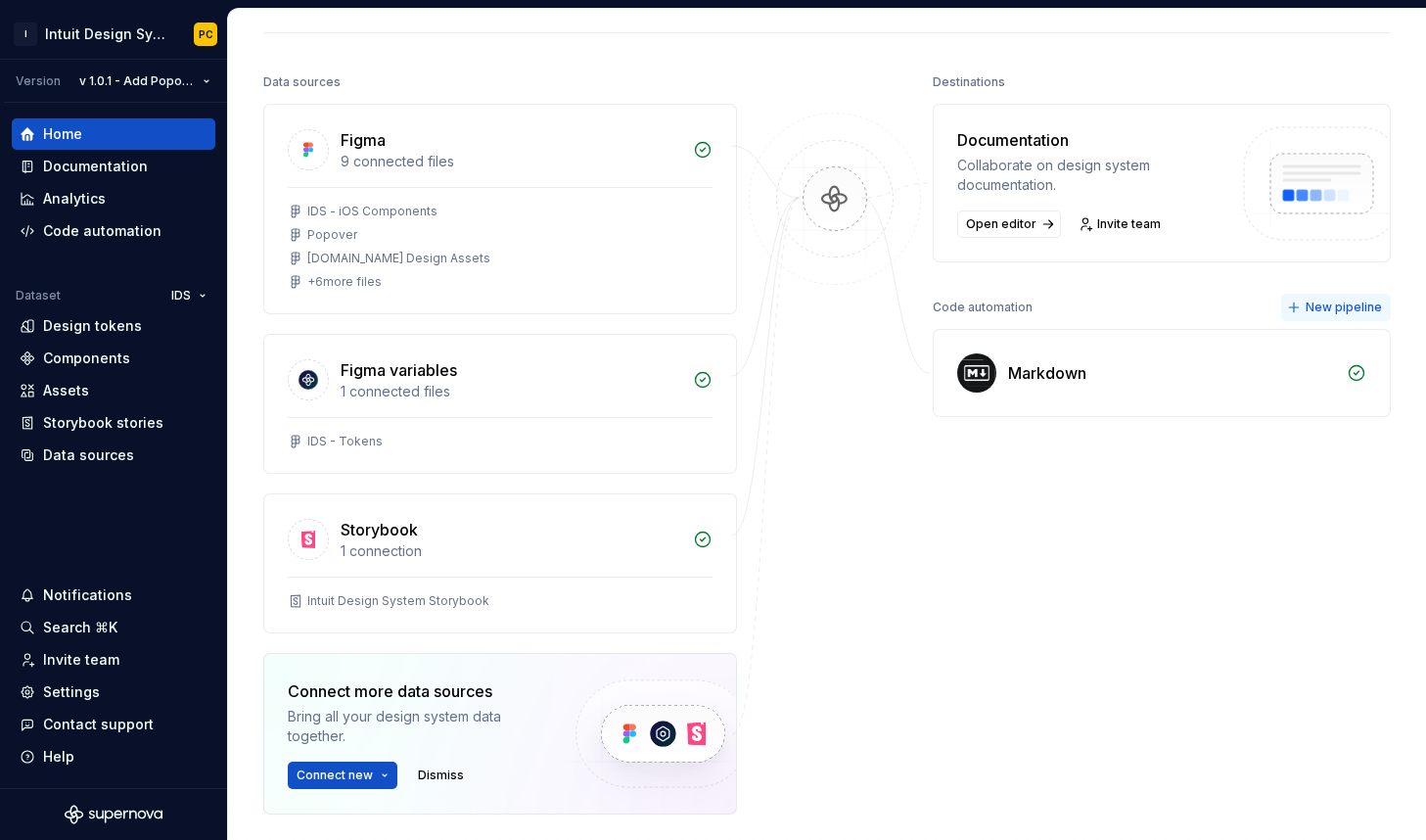
click at [1323, 307] on span "New pipeline" at bounding box center [1345, 307] width 76 height 16
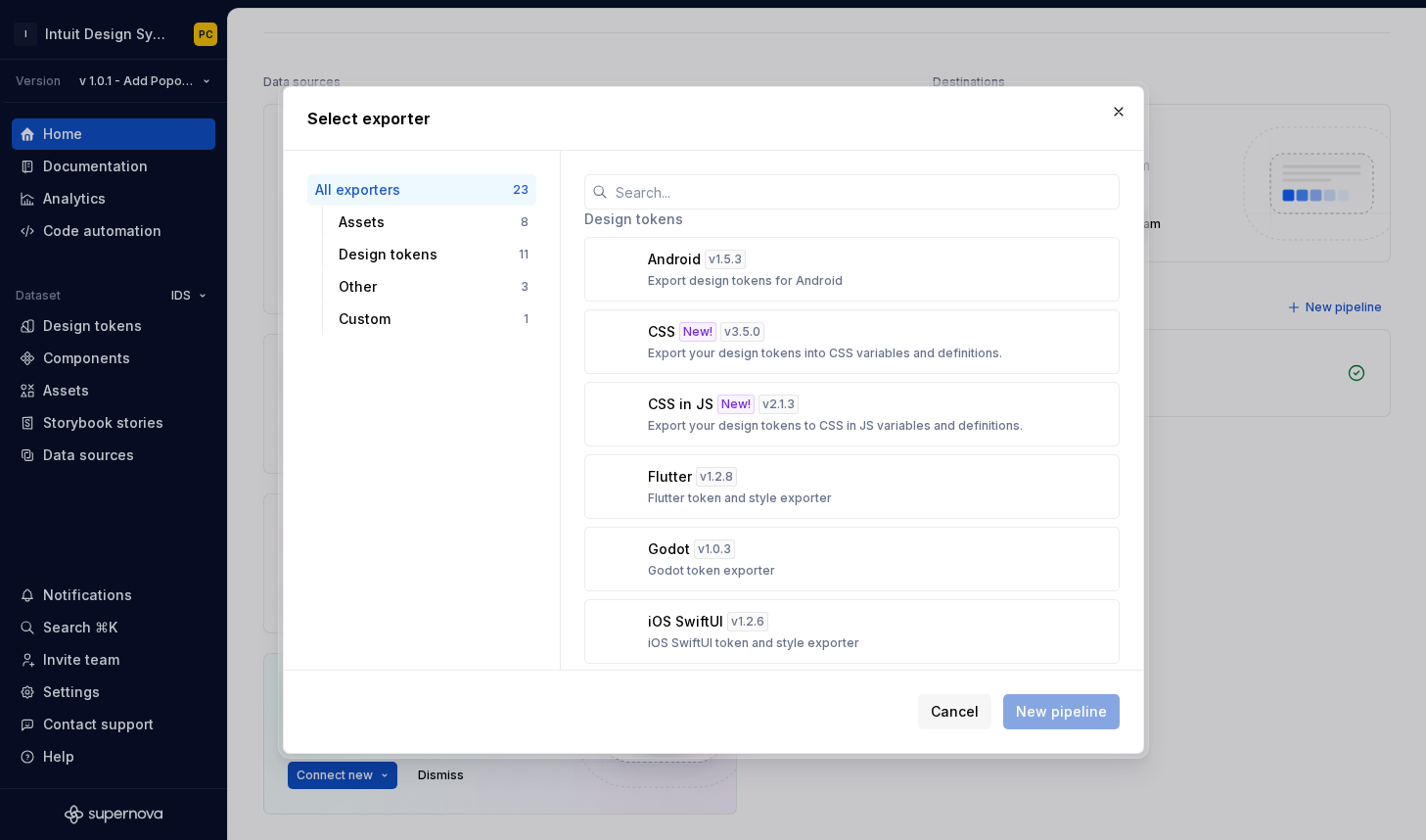
scroll to position [0, 0]
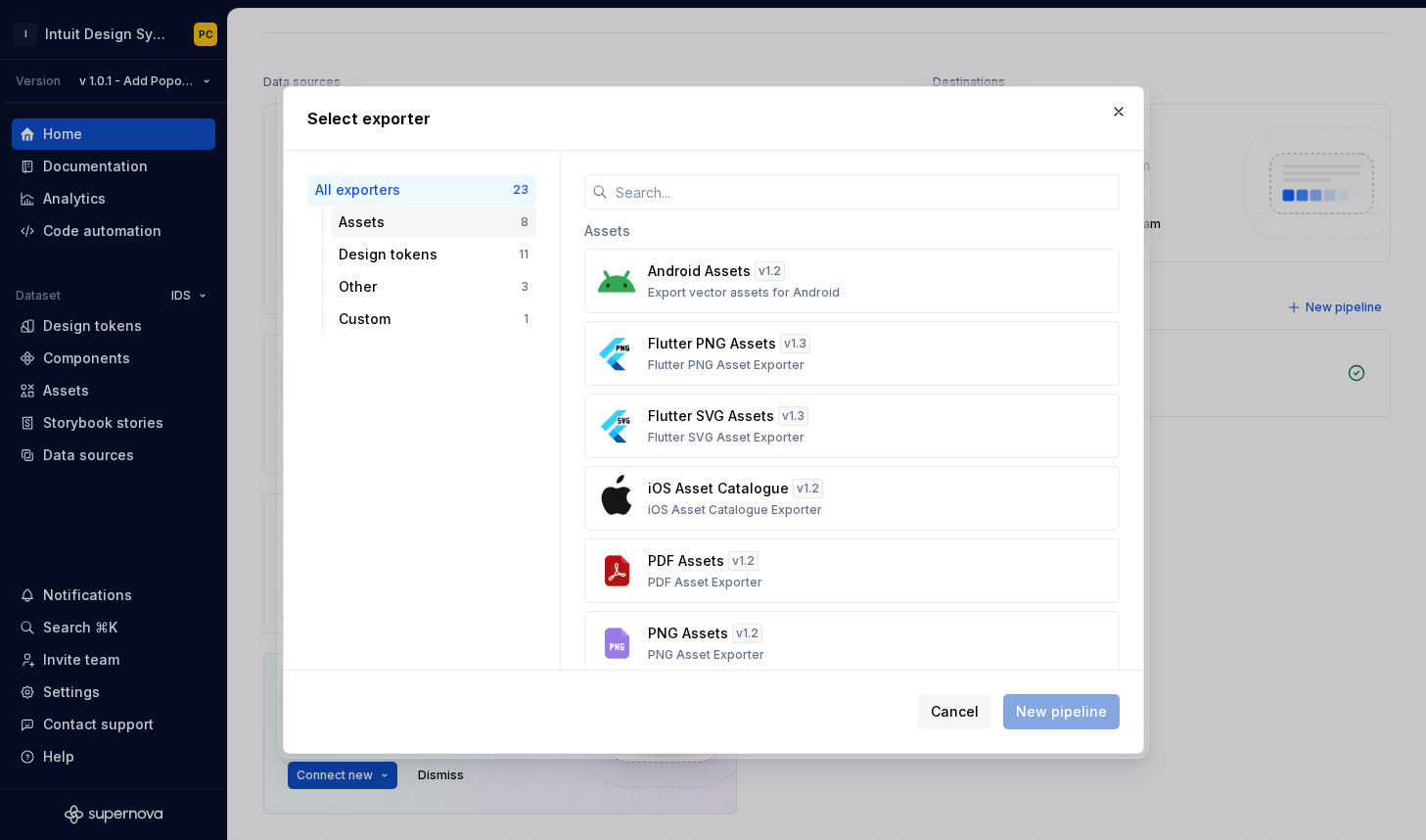
click at [410, 227] on div "Assets" at bounding box center [430, 222] width 182 height 20
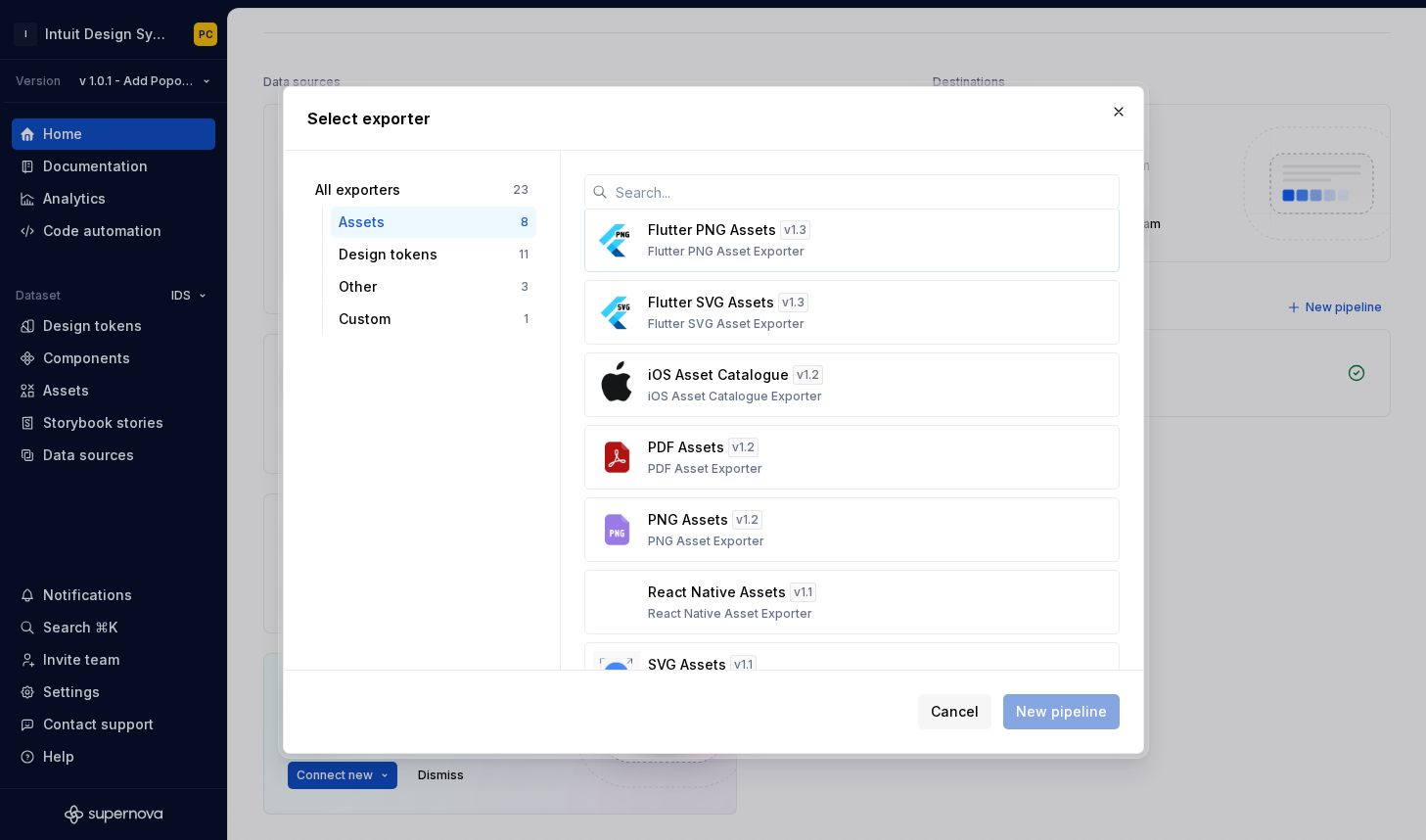
scroll to position [101, 0]
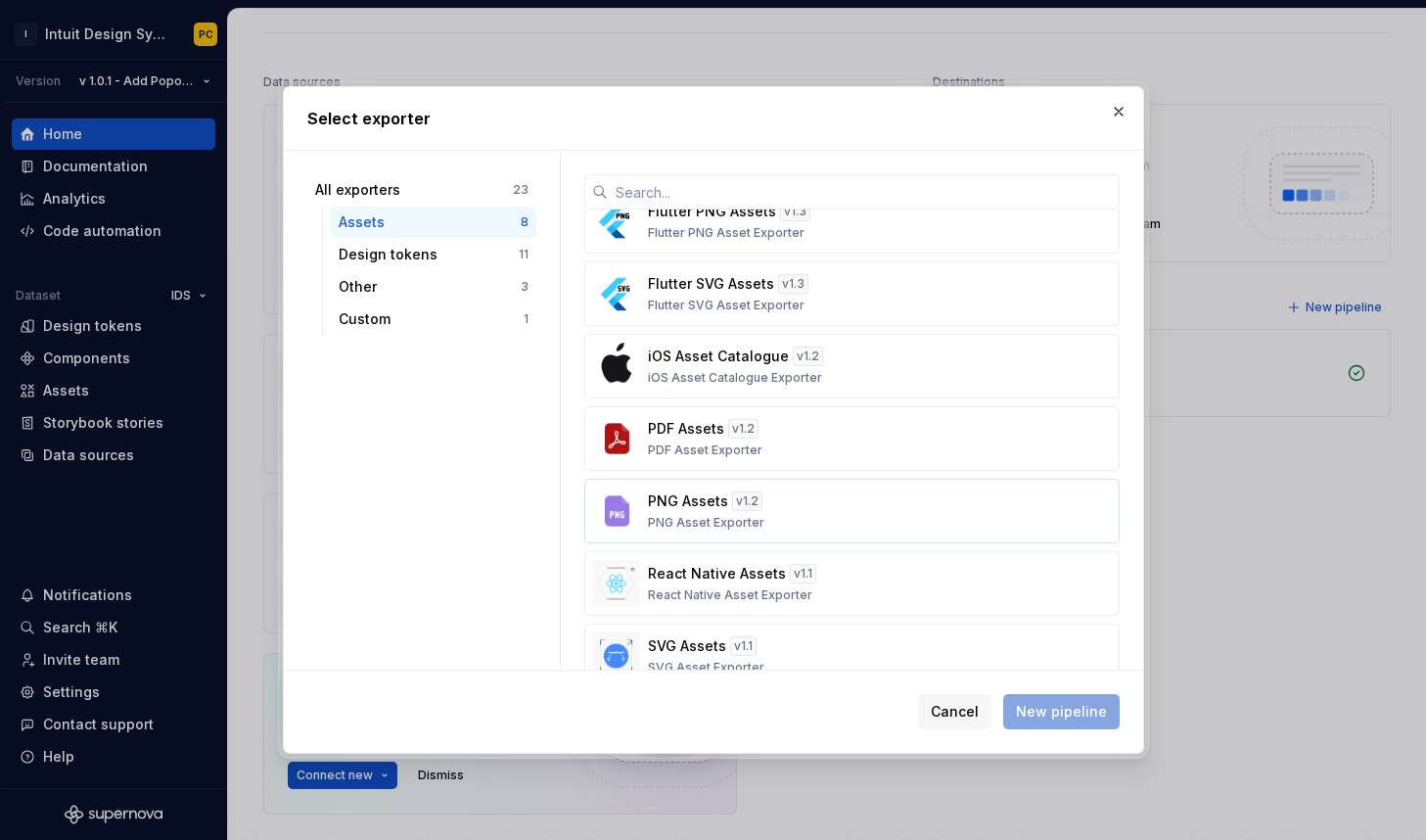
click at [908, 509] on div "PNG Assets v 1.2 PNG Asset Exporter" at bounding box center [846, 511] width 396 height 39
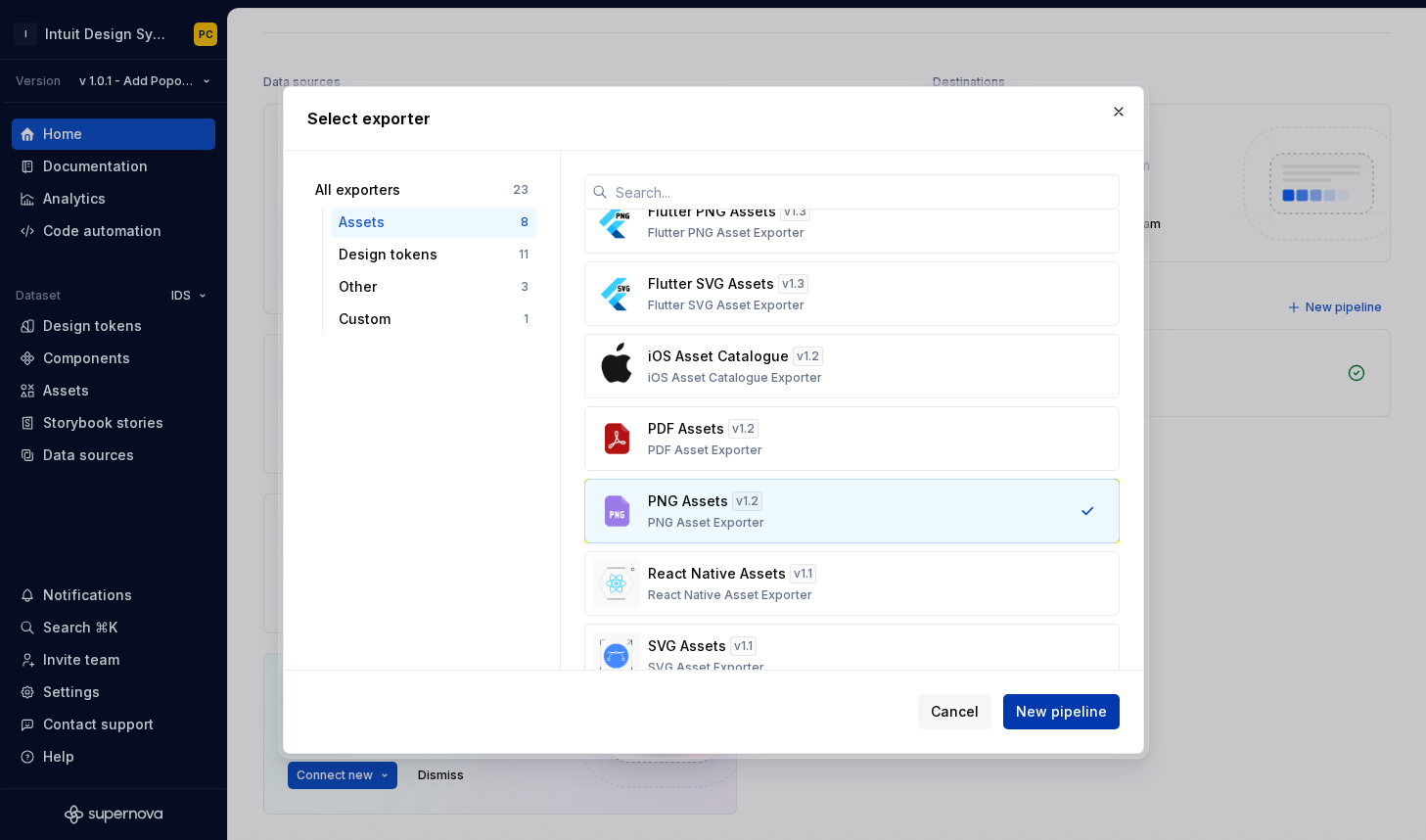
click at [1089, 712] on span "New pipeline" at bounding box center [1061, 712] width 91 height 20
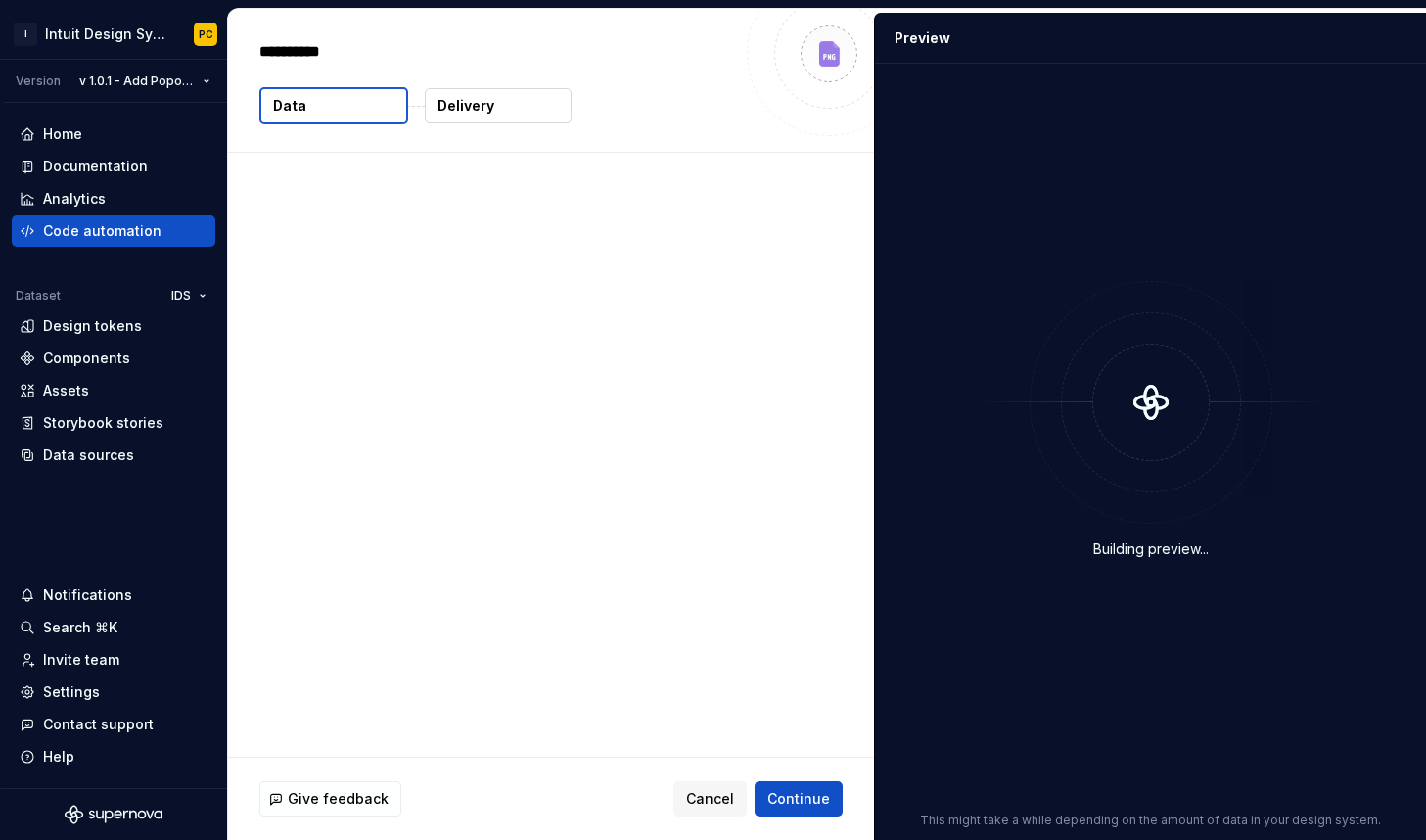
type textarea "*"
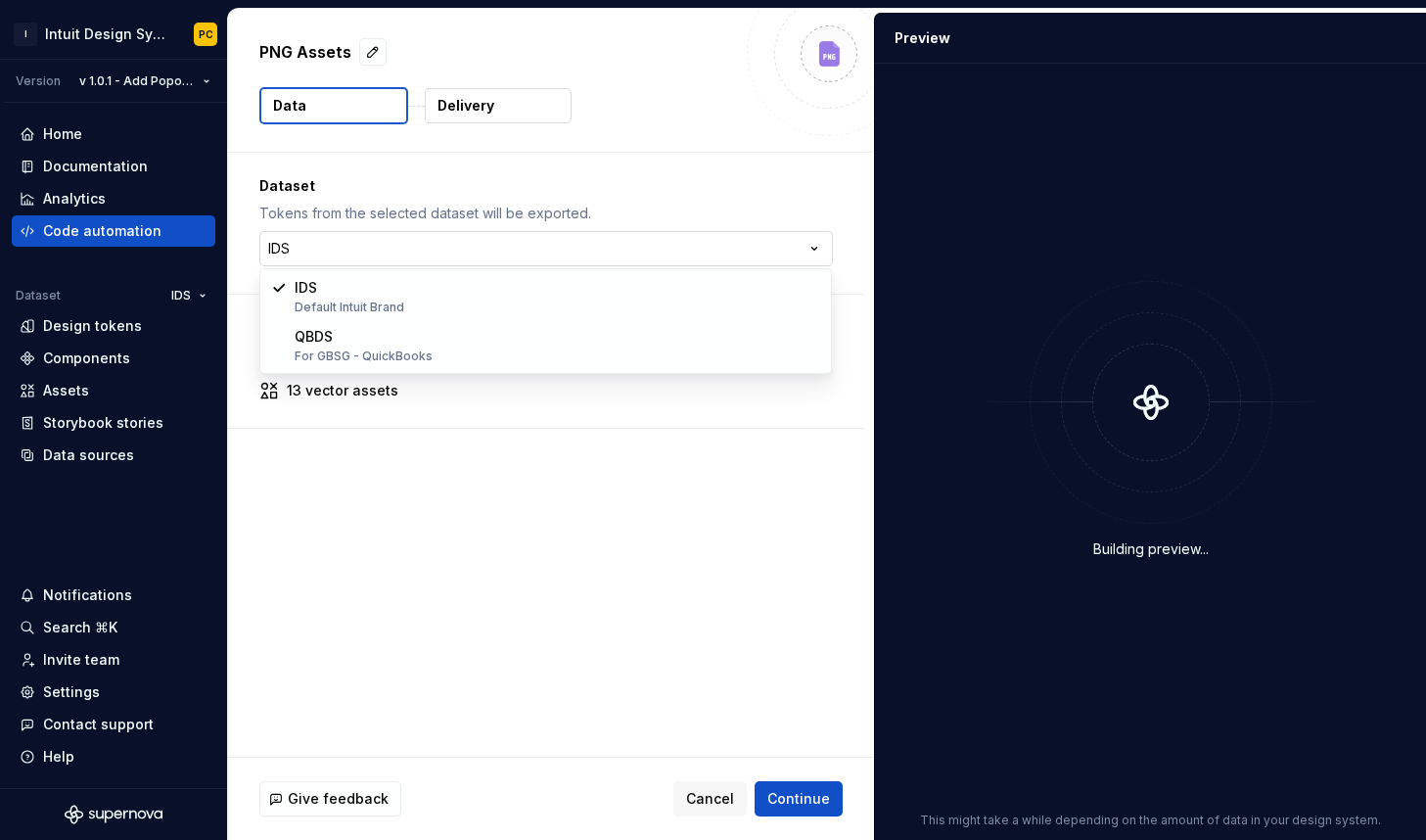
click at [504, 247] on html "I Intuit Design System PC Version v 1.0.1 - Add Popover Home Documentation Anal…" at bounding box center [713, 420] width 1426 height 840
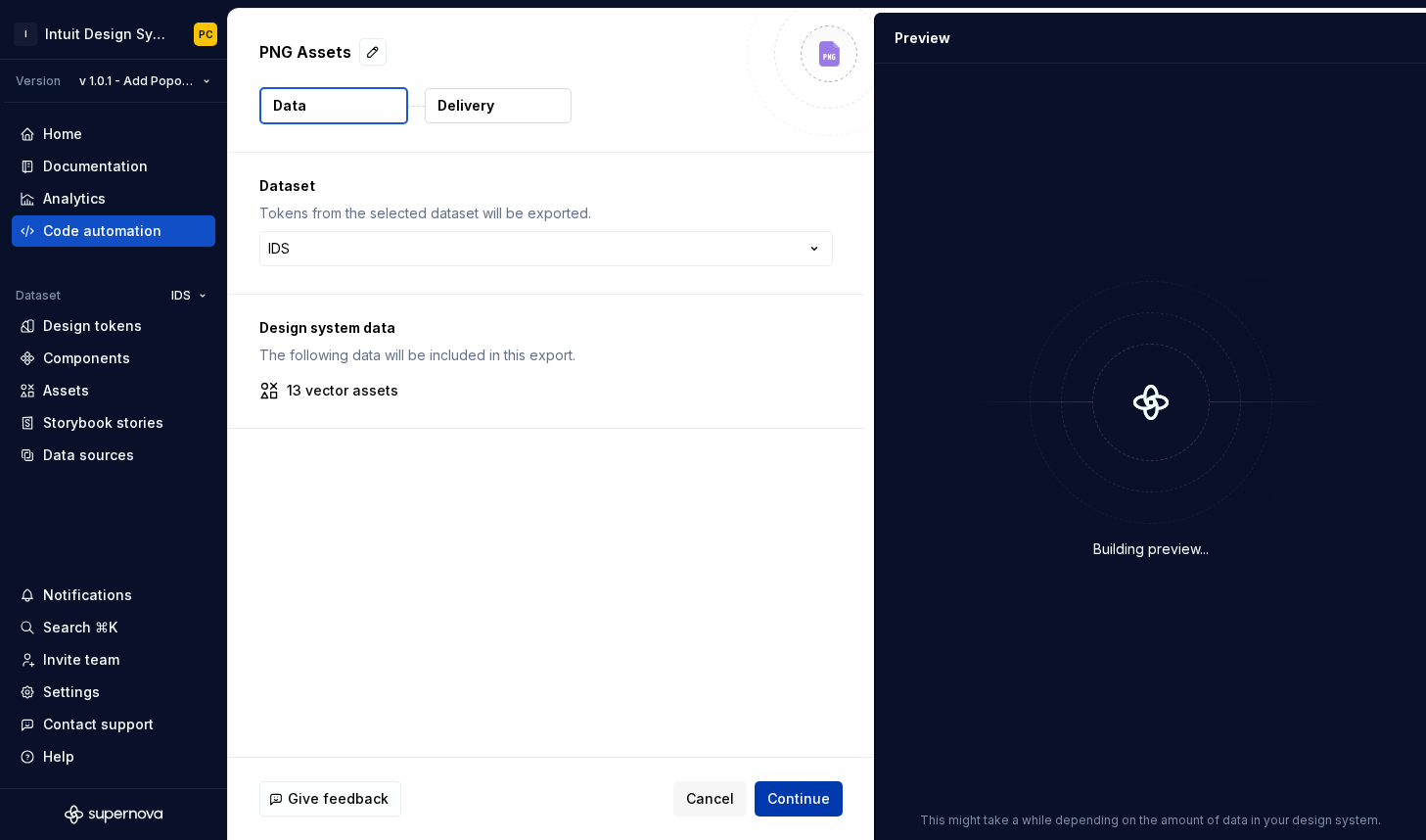
click at [807, 799] on span "Continue" at bounding box center [799, 799] width 63 height 20
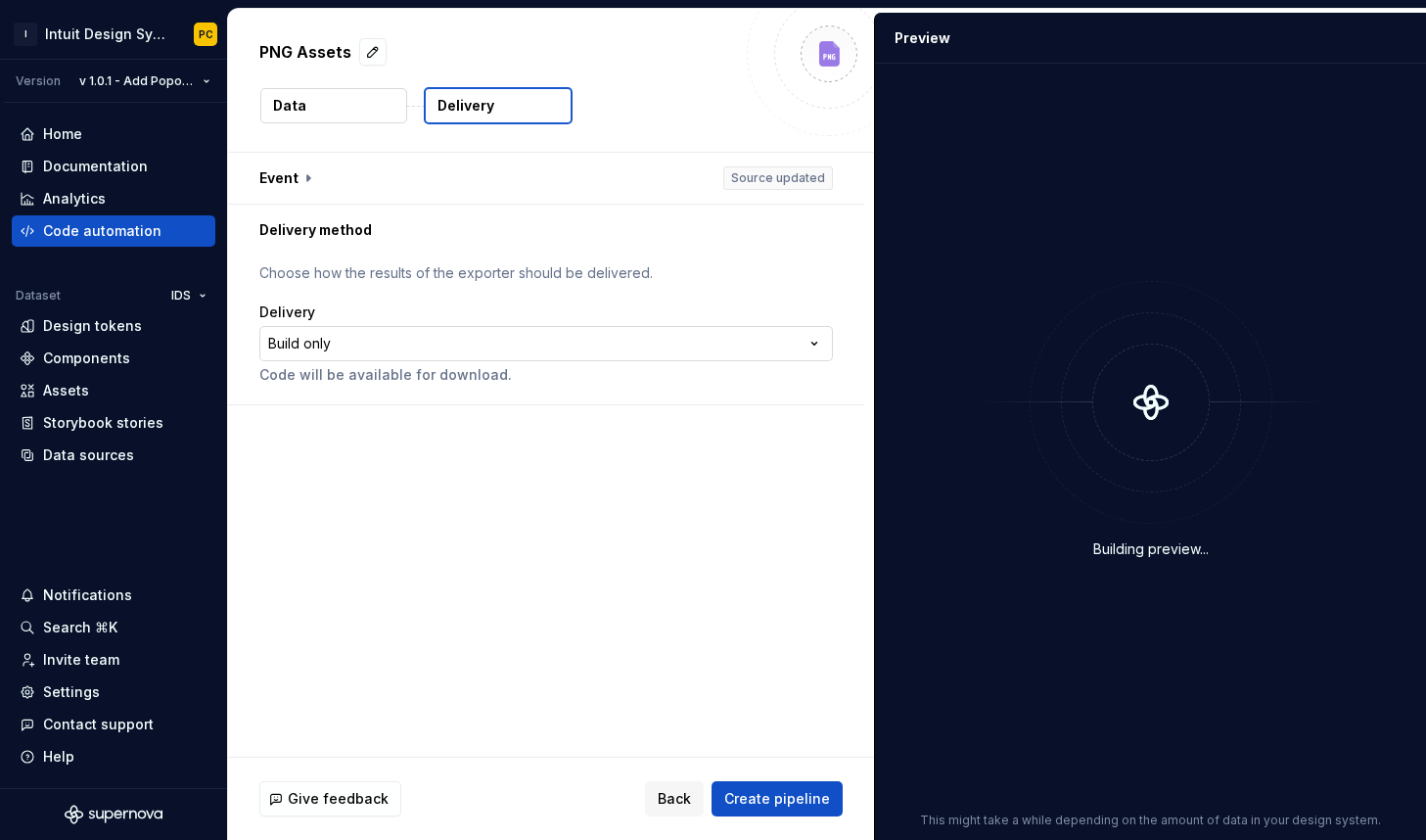
click at [338, 343] on html "**********" at bounding box center [713, 420] width 1426 height 840
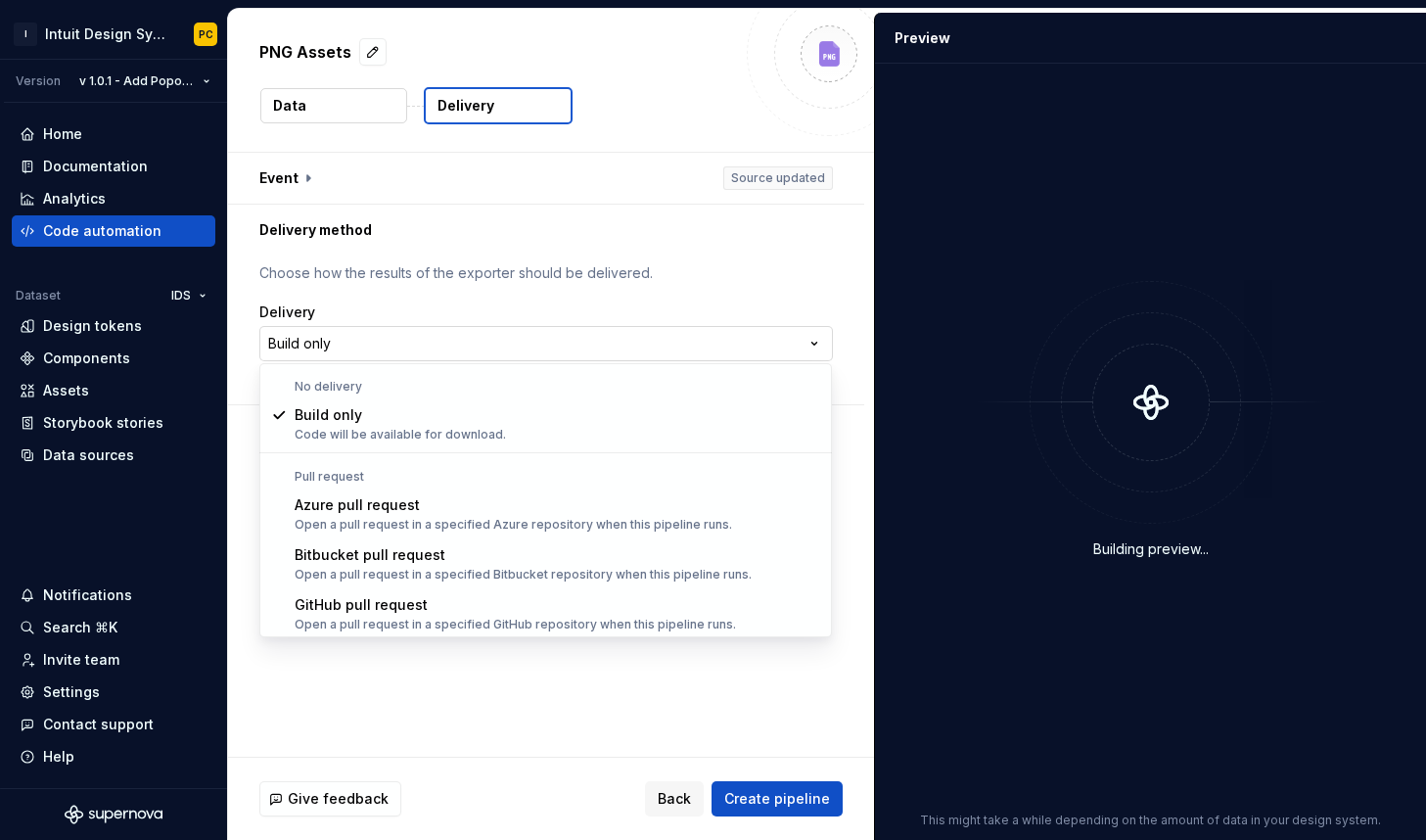
click at [338, 343] on html "**********" at bounding box center [713, 420] width 1426 height 840
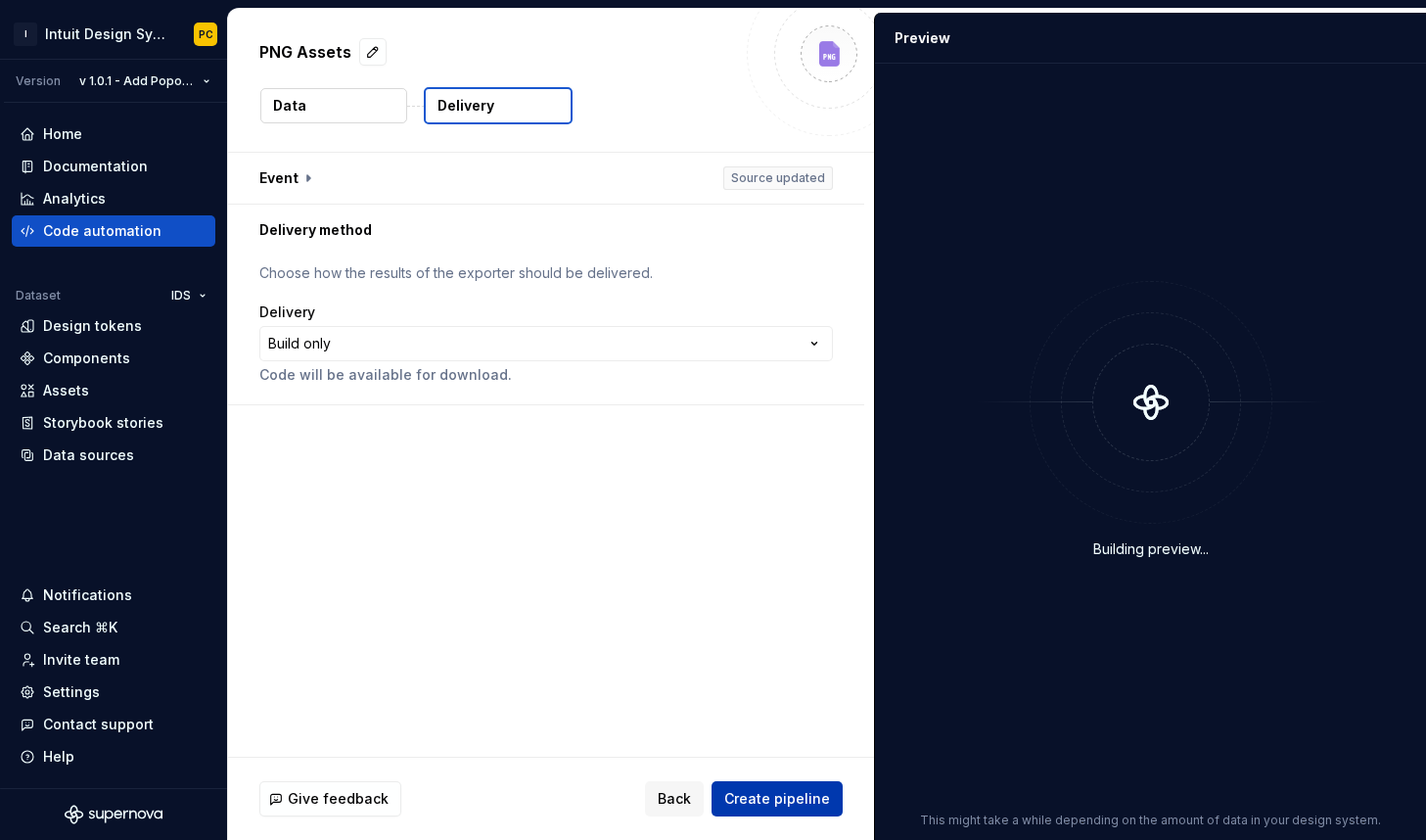
click at [776, 795] on span "Create pipeline" at bounding box center [778, 799] width 106 height 20
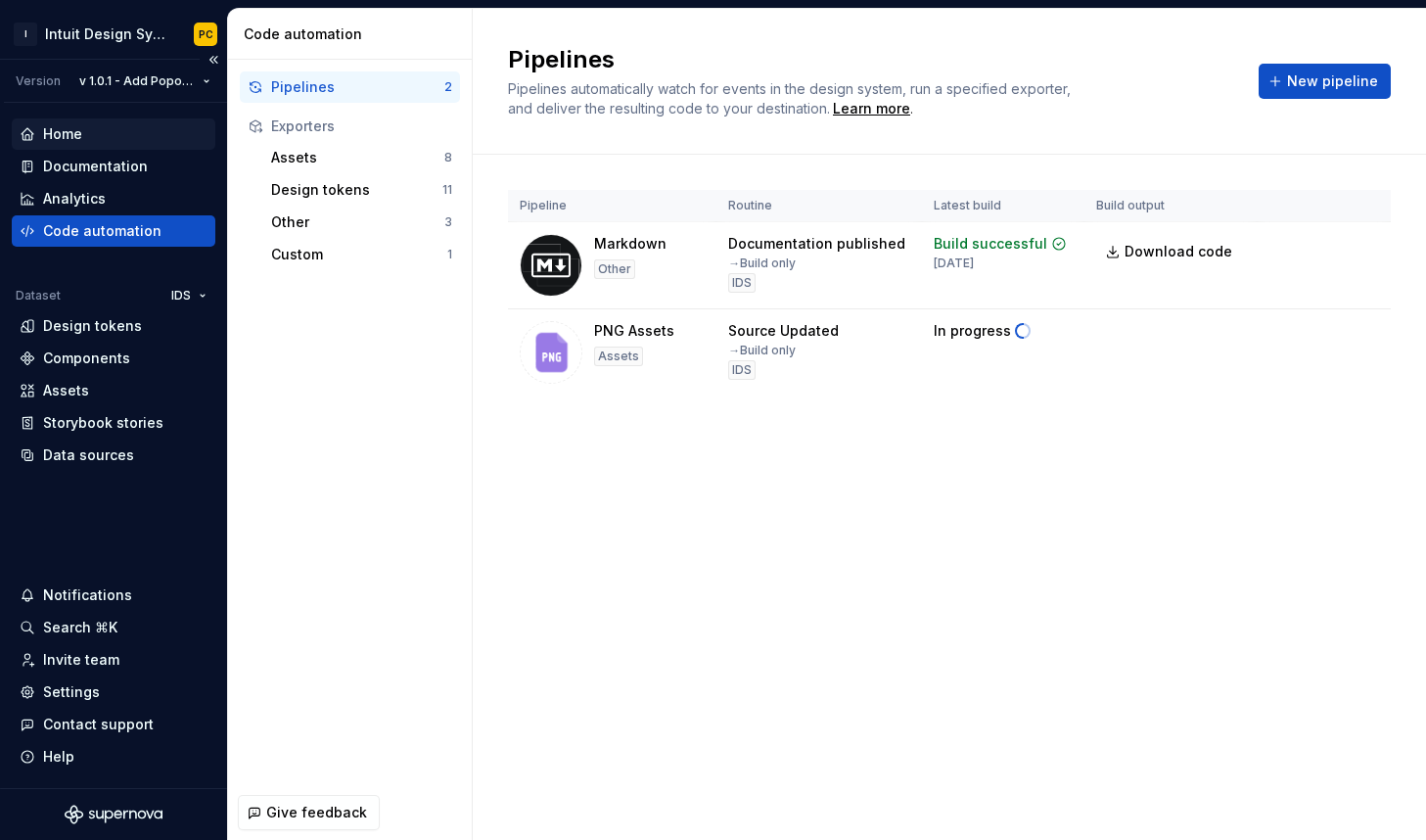
click at [73, 135] on div "Home" at bounding box center [63, 134] width 39 height 20
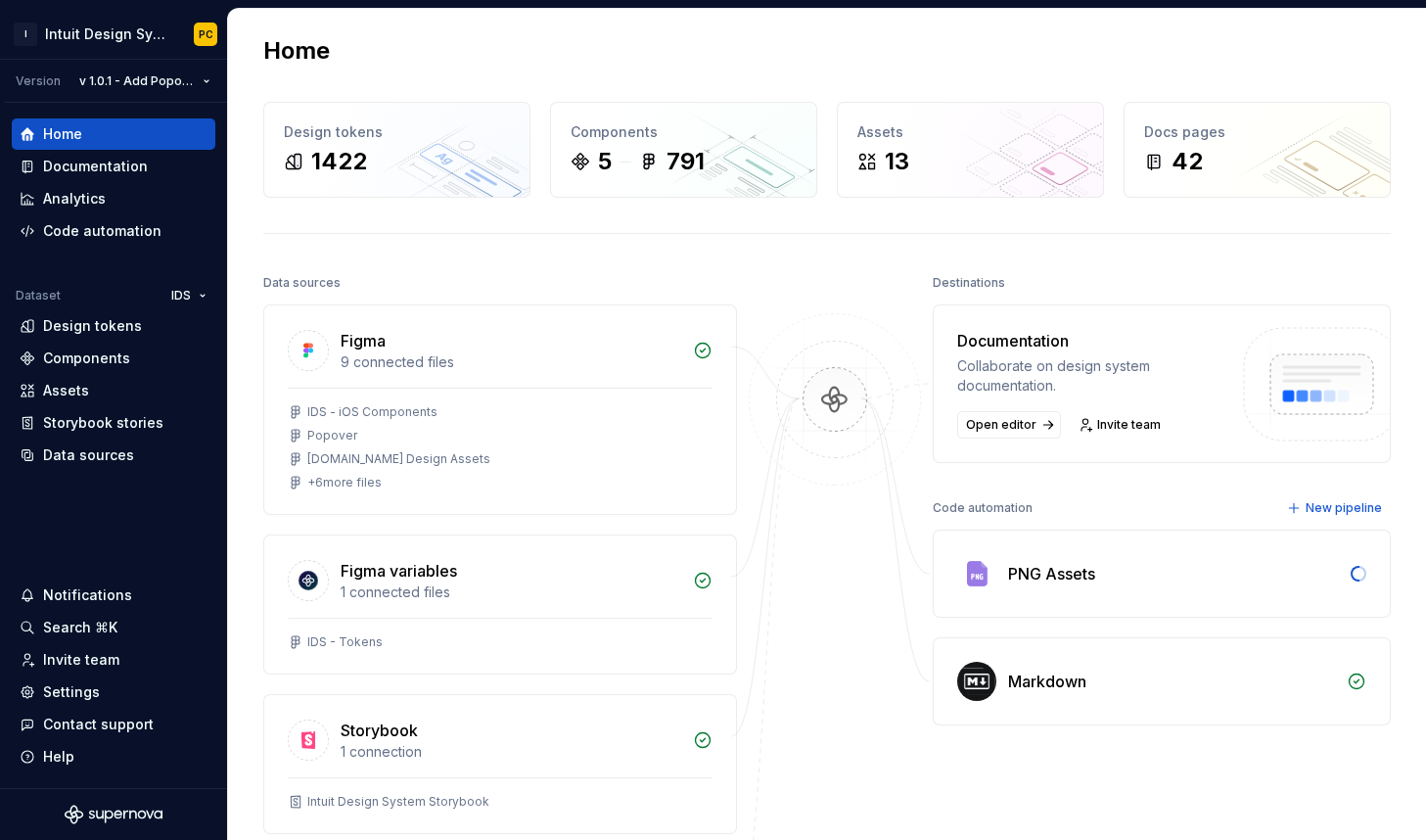
scroll to position [5, 0]
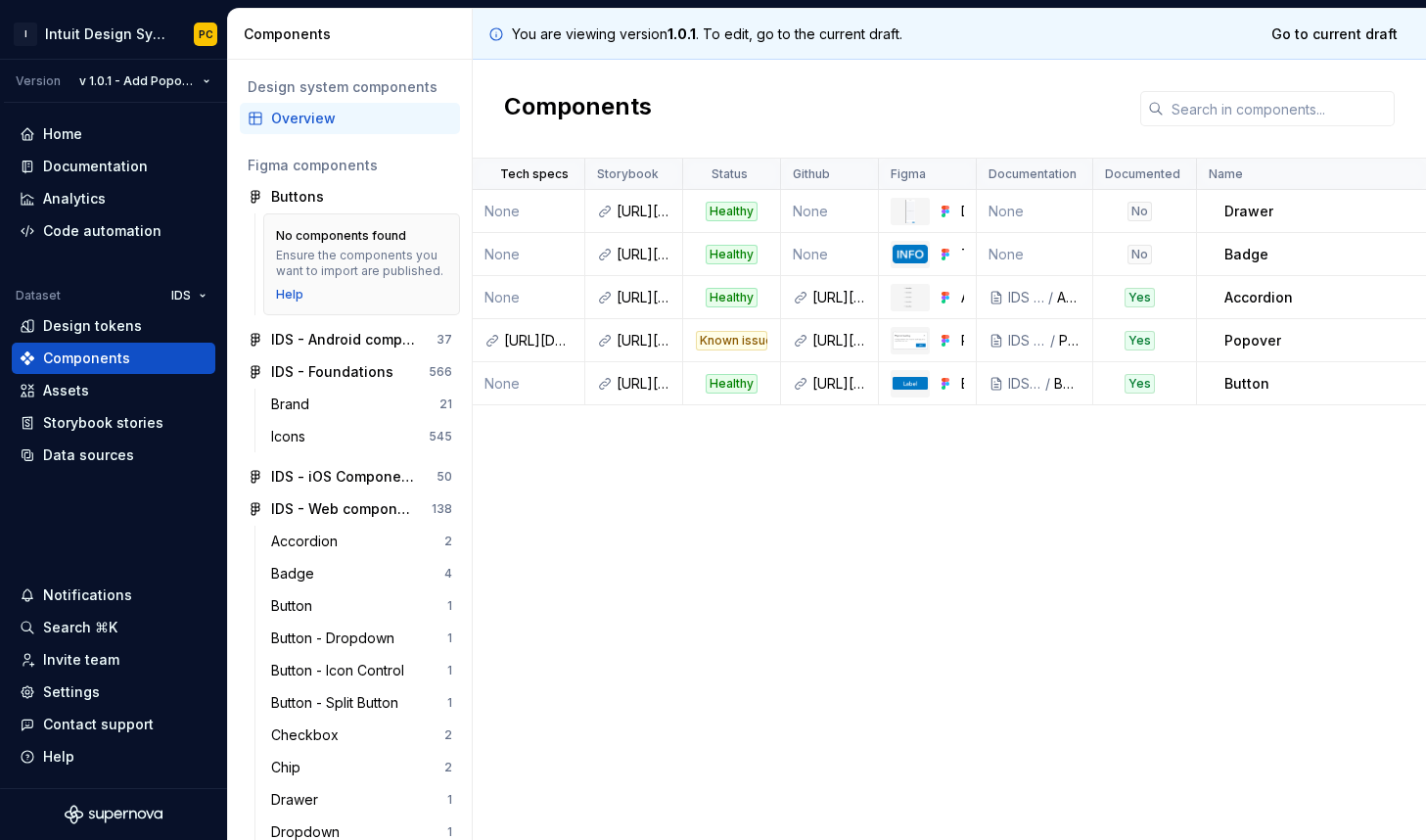
click at [1329, 337] on div "Popover" at bounding box center [1338, 340] width 226 height 20
click at [1234, 343] on p "Popover" at bounding box center [1253, 340] width 57 height 20
click at [1281, 343] on div "Popover" at bounding box center [1338, 340] width 226 height 20
click at [1268, 337] on p "Popover" at bounding box center [1253, 340] width 57 height 20
click at [1272, 323] on td "Popover" at bounding box center [1325, 340] width 255 height 43
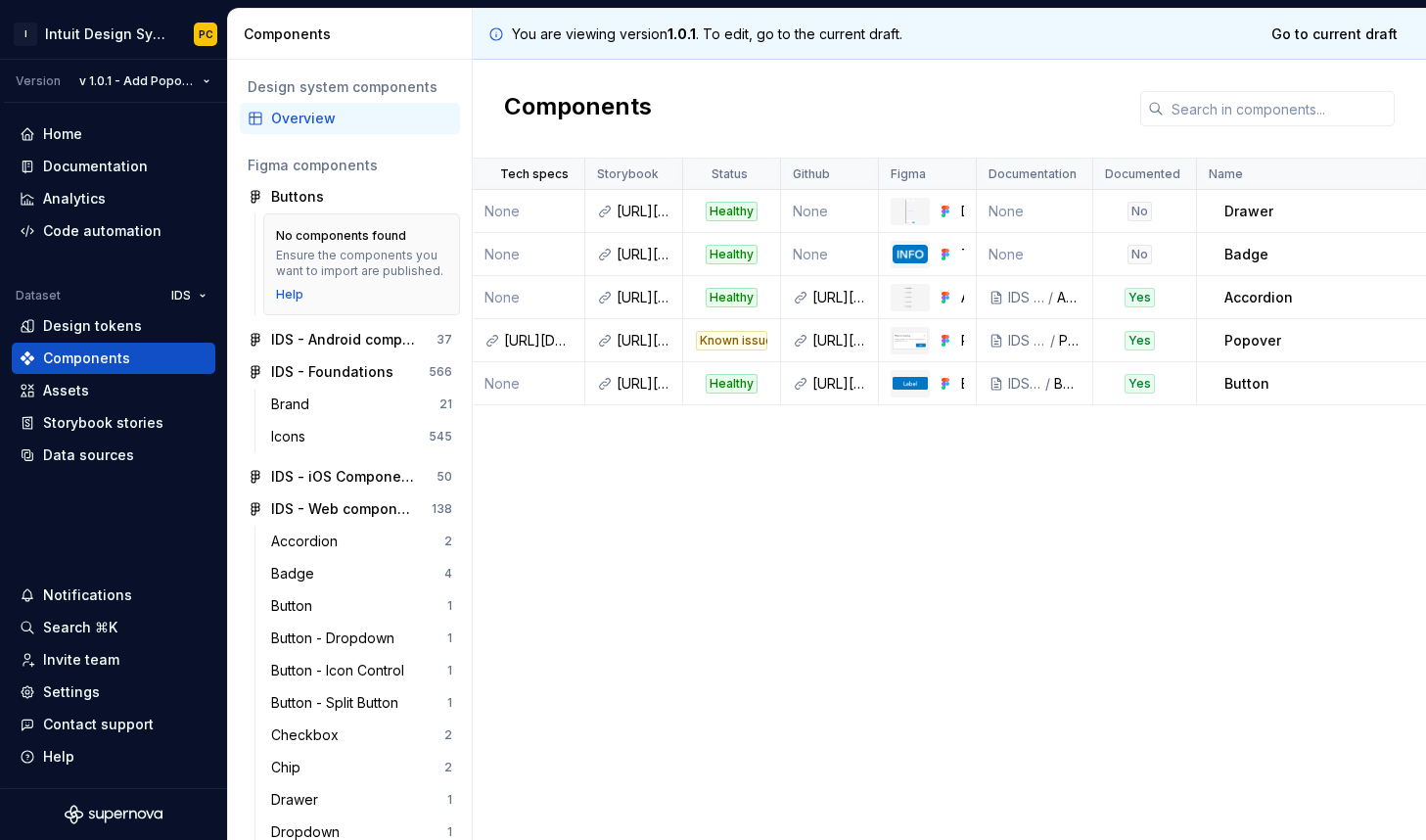
click at [1252, 341] on p "Popover" at bounding box center [1253, 340] width 57 height 20
click at [1248, 342] on p "Popover" at bounding box center [1253, 340] width 57 height 20
click at [1235, 342] on p "Popover" at bounding box center [1253, 340] width 57 height 20
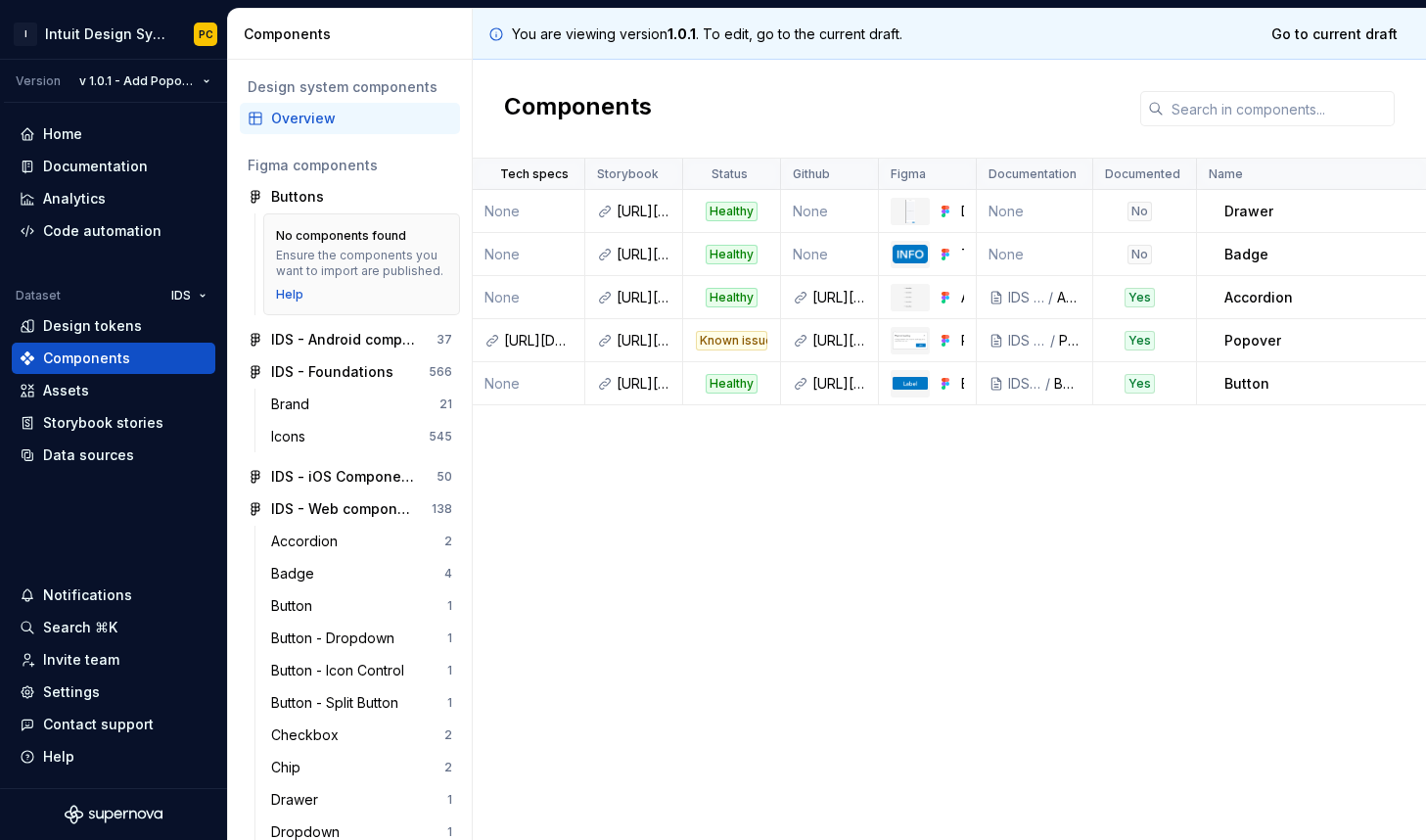
click at [1288, 341] on div "Popover" at bounding box center [1338, 340] width 226 height 20
click at [101, 168] on div "Documentation" at bounding box center [95, 167] width 105 height 20
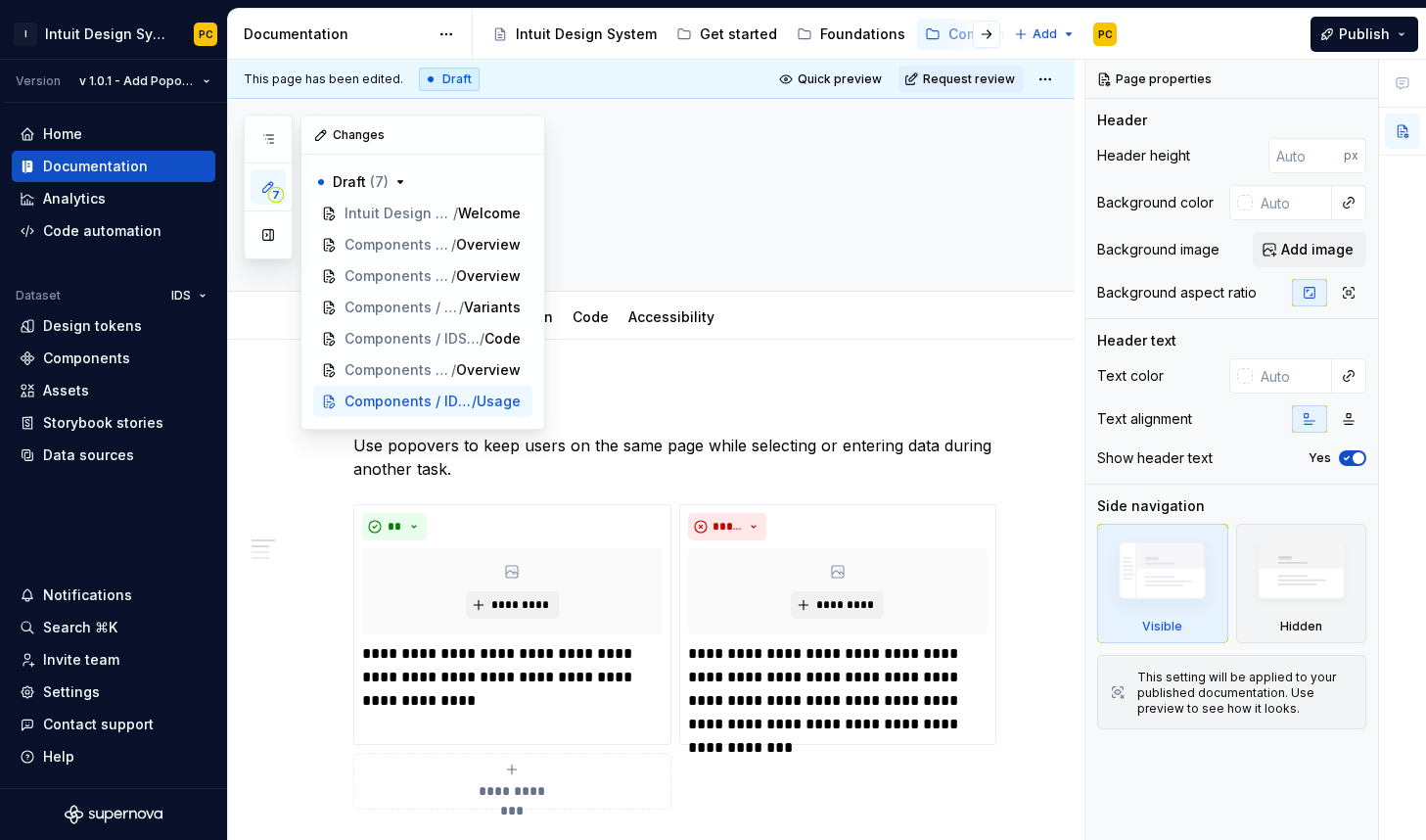
click at [273, 193] on span "7" at bounding box center [277, 195] width 16 height 16
click at [1357, 34] on span "Publish" at bounding box center [1365, 34] width 51 height 20
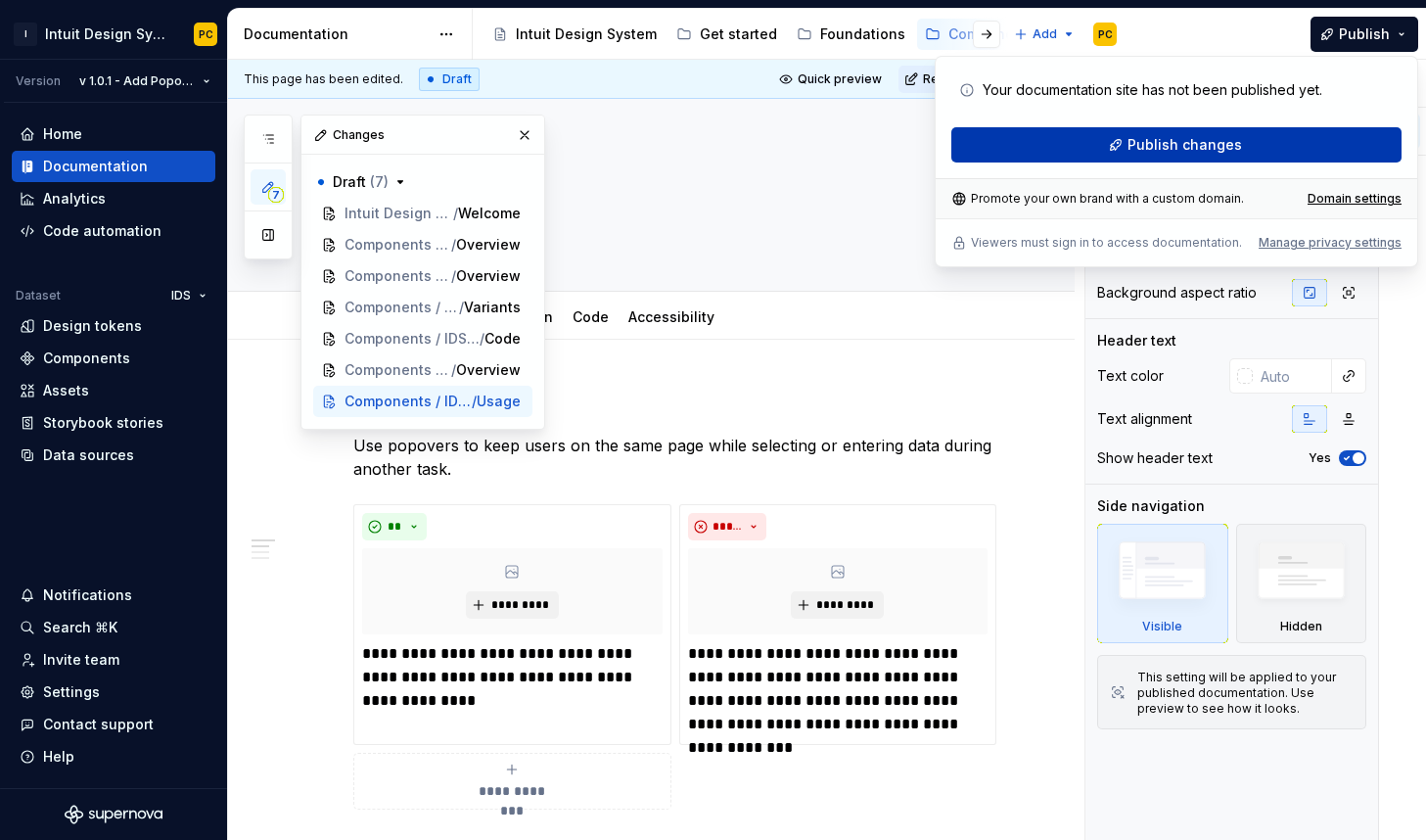
click at [1208, 138] on span "Publish changes" at bounding box center [1185, 145] width 115 height 20
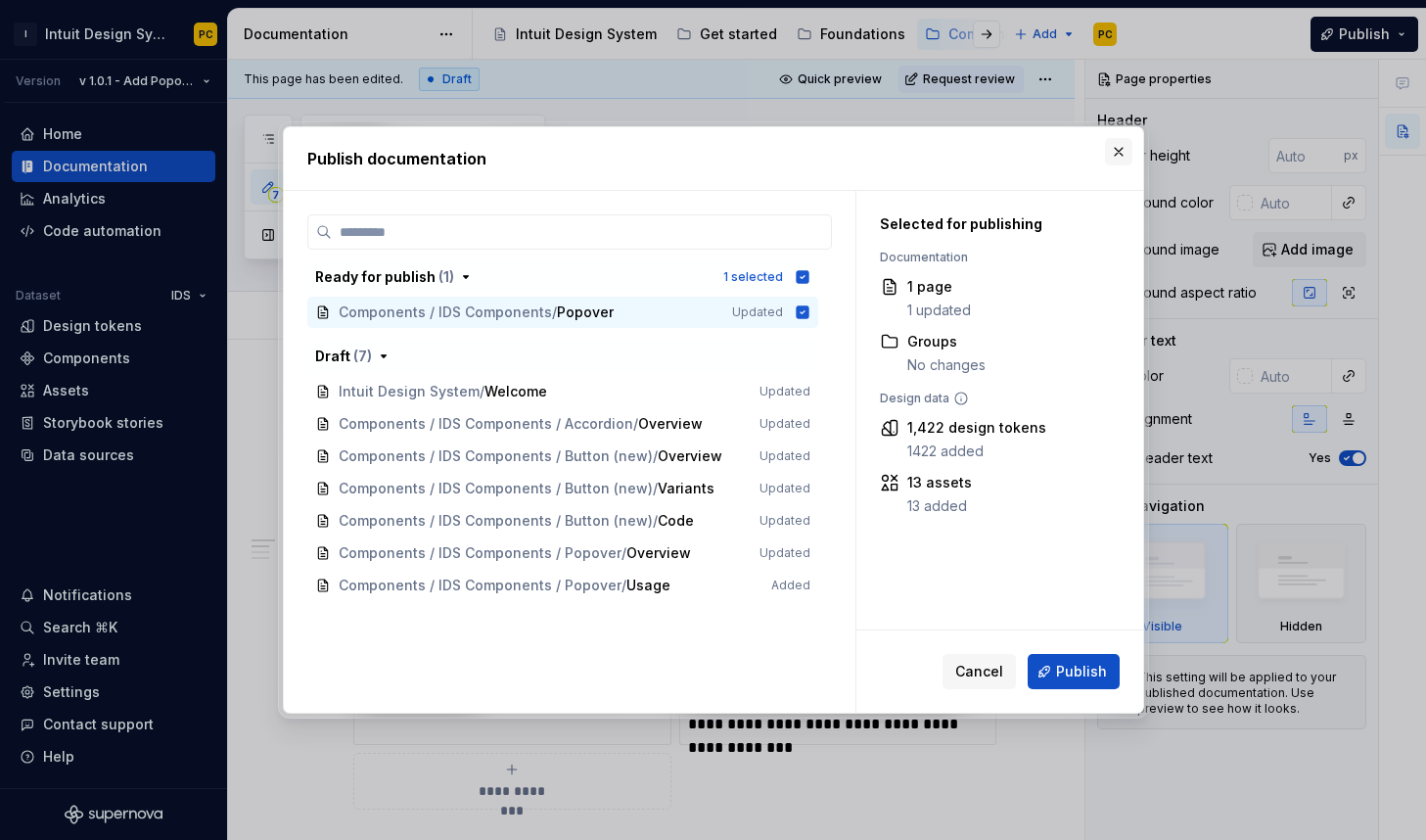
click at [1119, 151] on button "button" at bounding box center [1119, 152] width 27 height 27
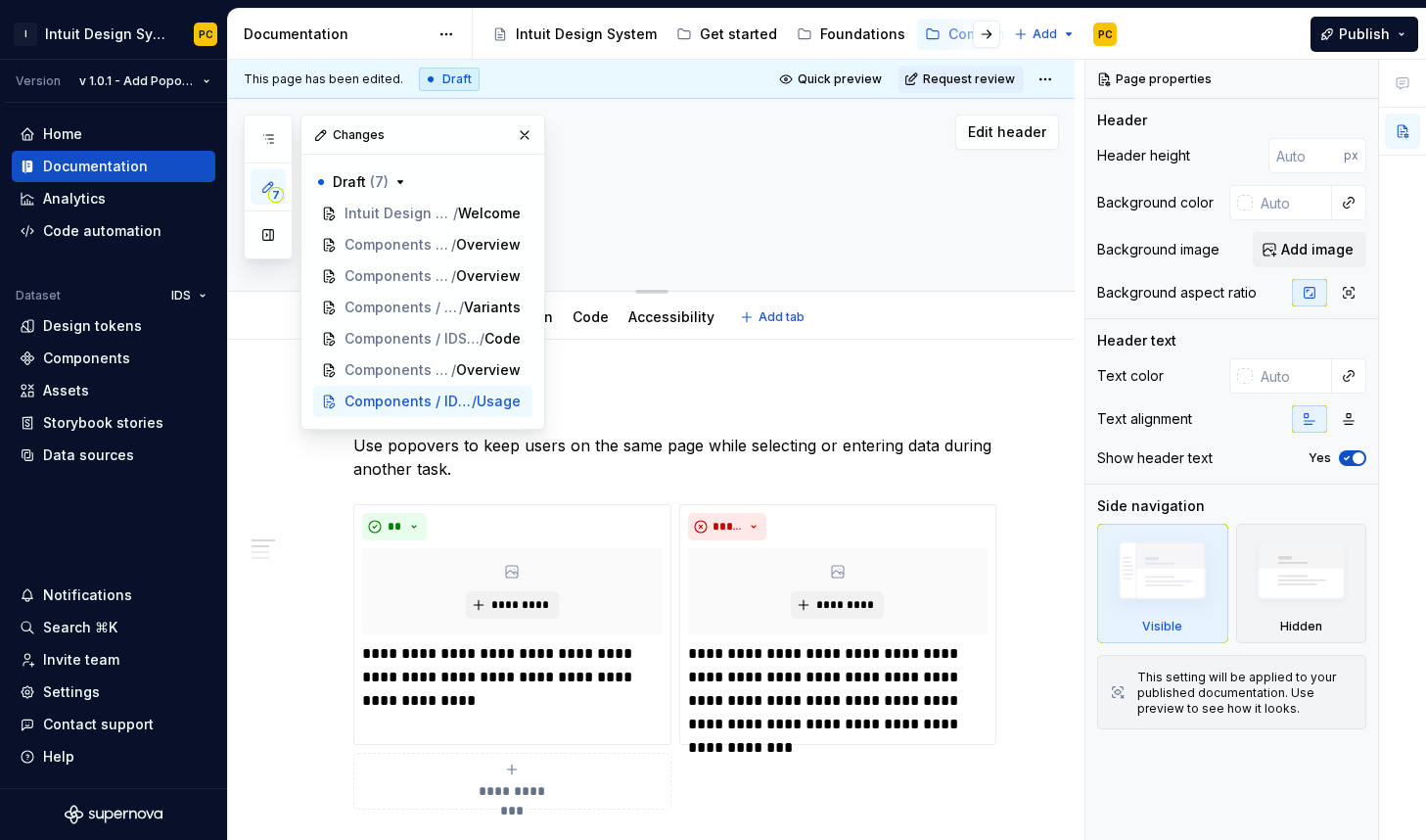
click at [617, 207] on textarea "Popover" at bounding box center [671, 185] width 643 height 47
click at [528, 133] on button "button" at bounding box center [525, 135] width 27 height 27
click at [275, 191] on span "7" at bounding box center [277, 195] width 16 height 16
click at [262, 242] on button "button" at bounding box center [269, 235] width 35 height 35
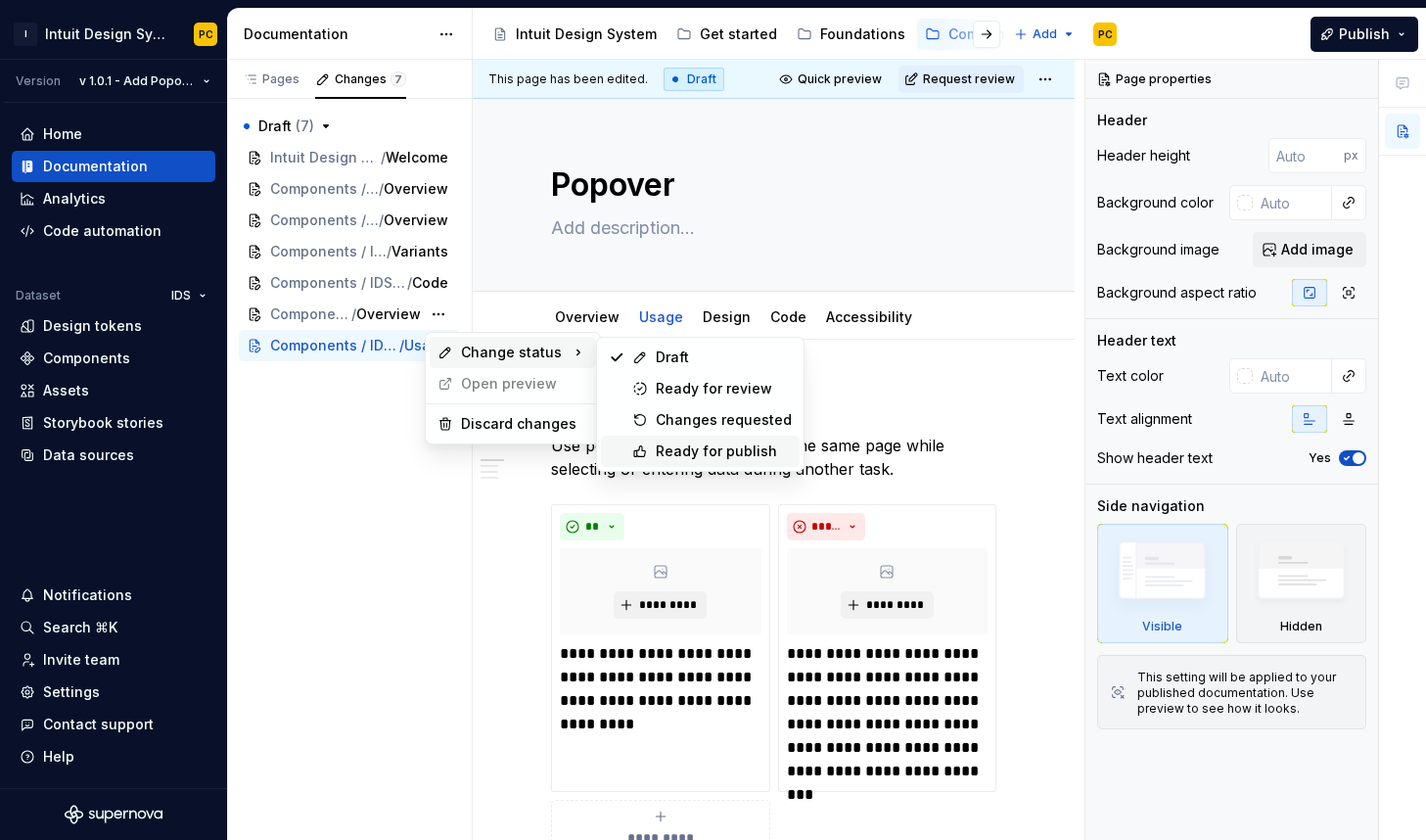
click at [733, 447] on div "Ready for publish" at bounding box center [724, 451] width 136 height 20
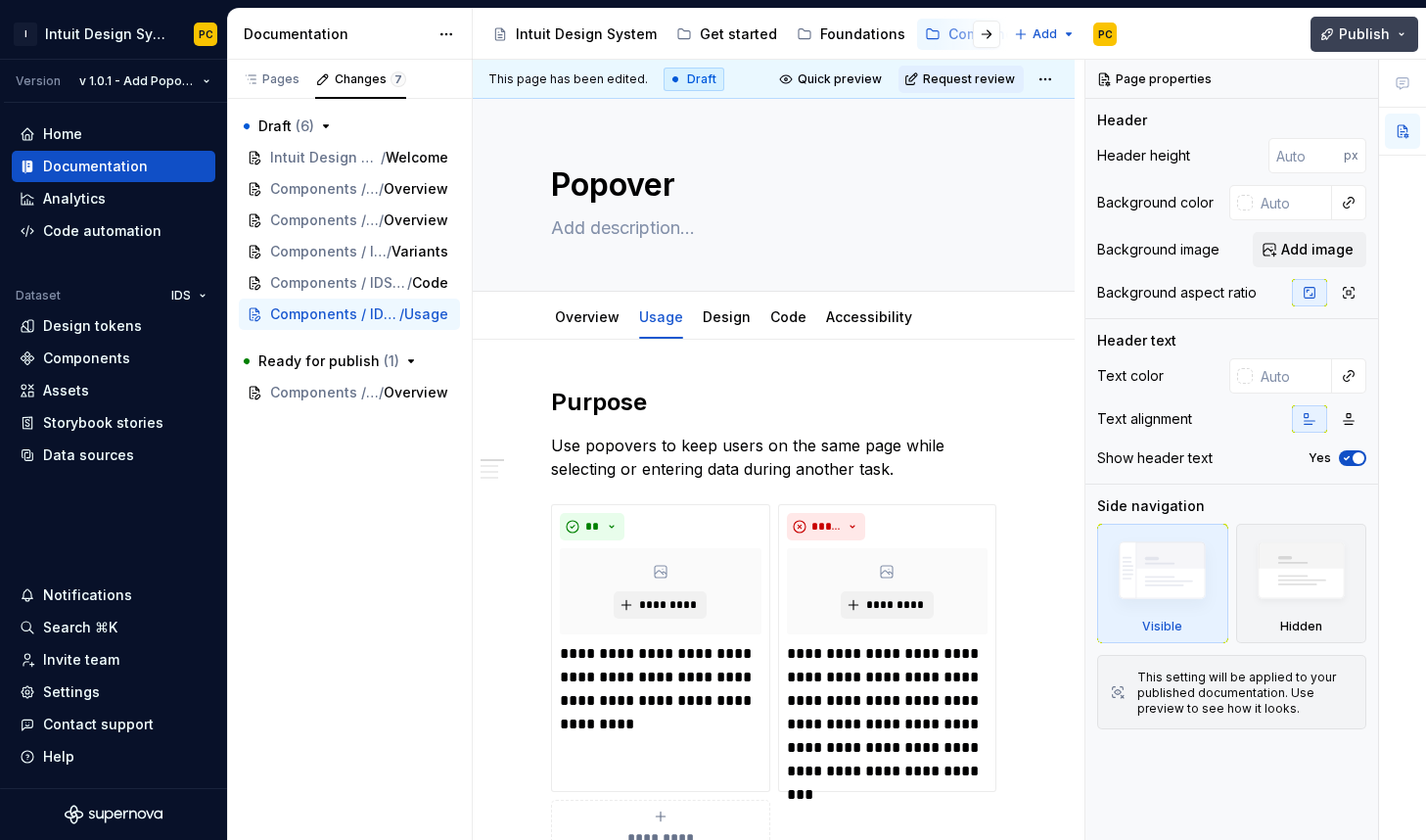
click at [1367, 30] on span "Publish" at bounding box center [1365, 34] width 51 height 20
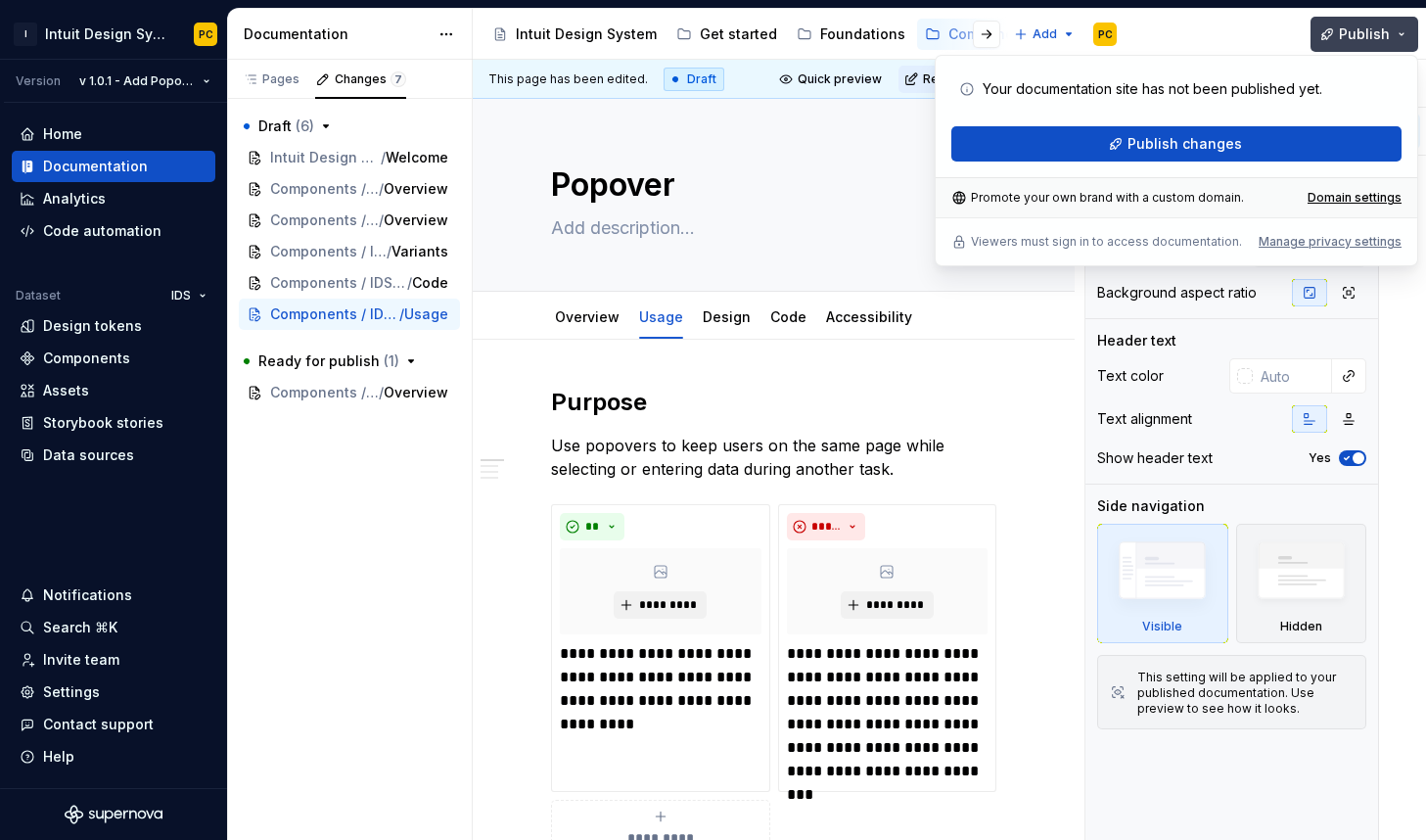
type textarea "*"
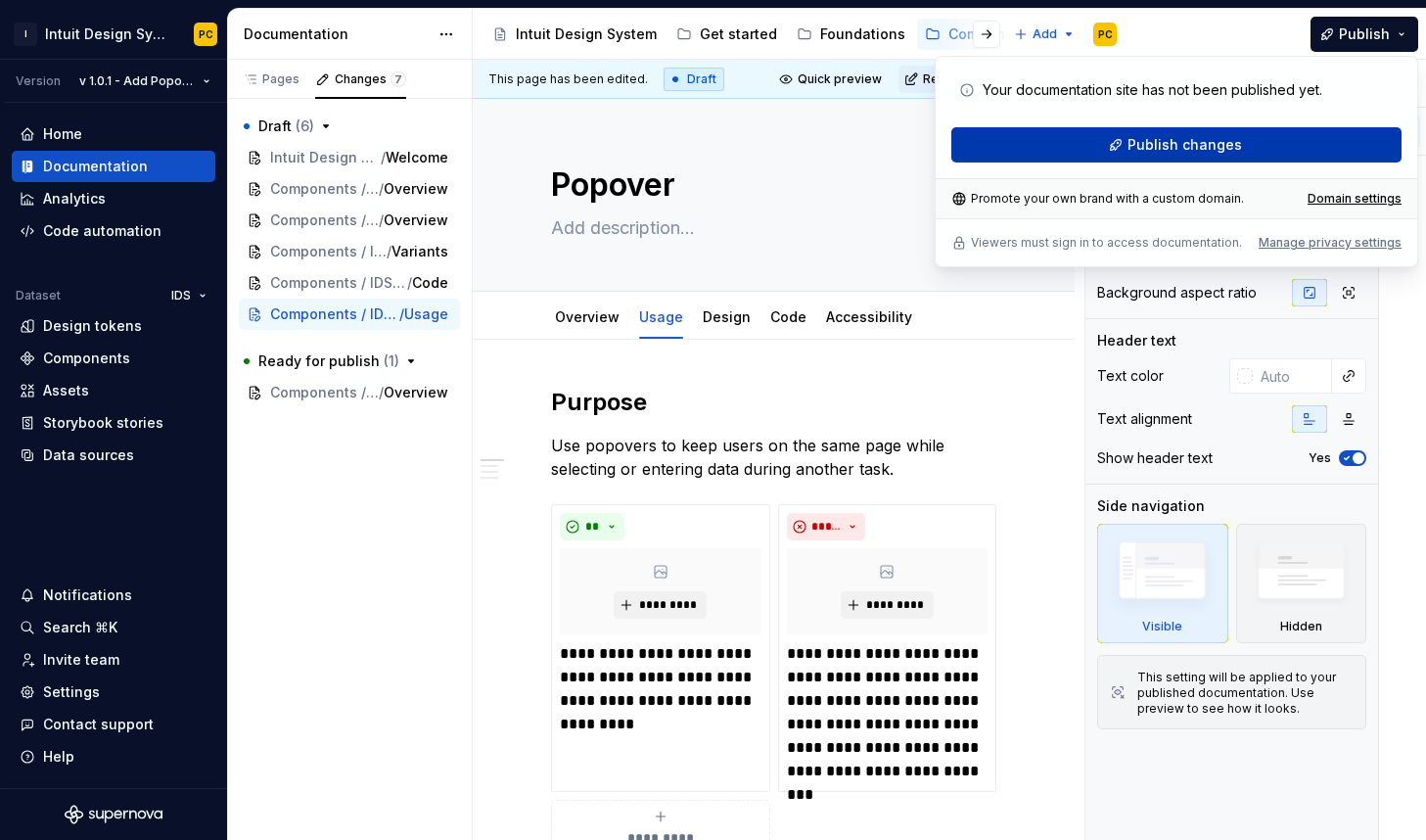
click at [1246, 144] on button "Publish changes" at bounding box center [1176, 145] width 450 height 35
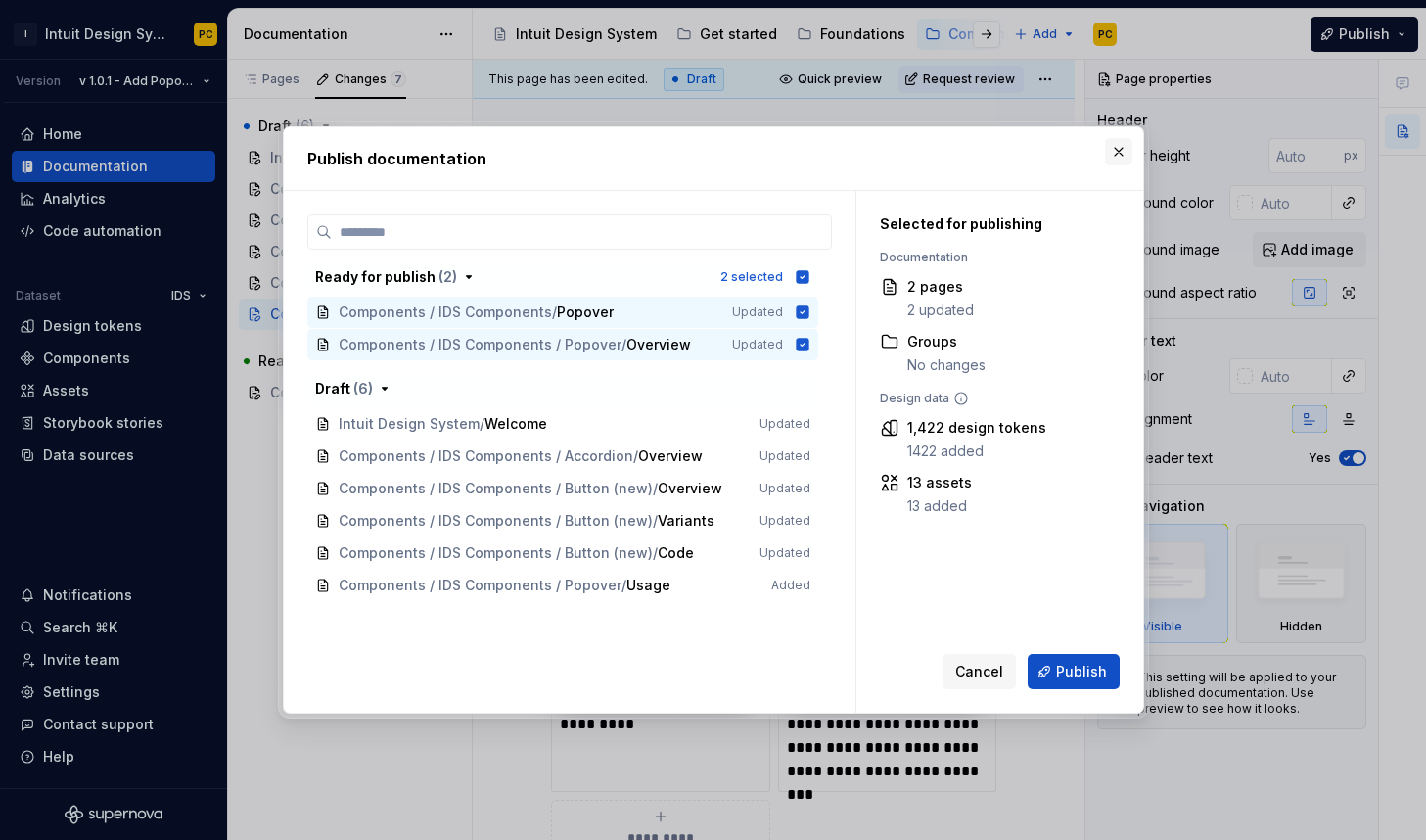
click at [1120, 154] on button "button" at bounding box center [1119, 152] width 27 height 27
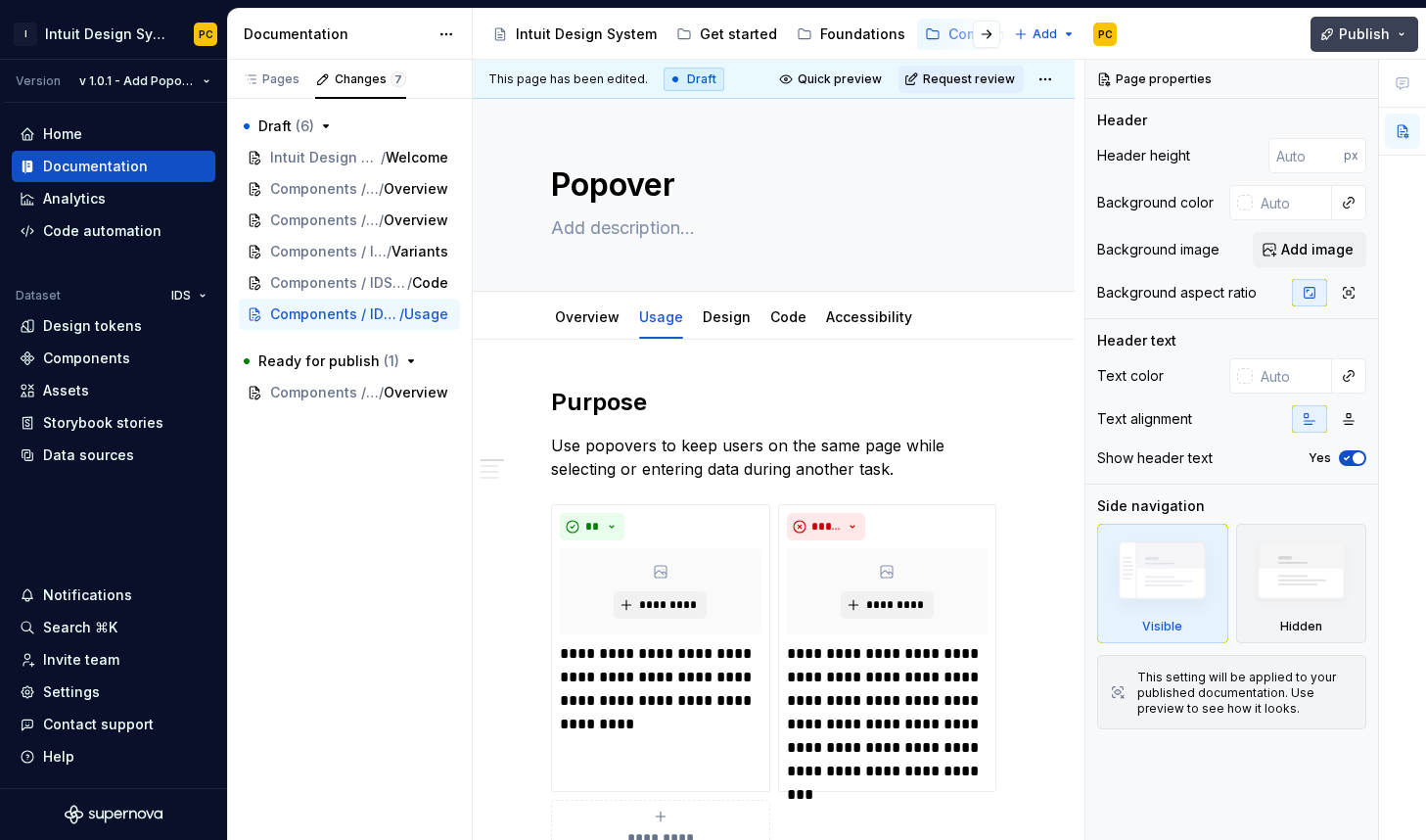
click at [1353, 40] on span "Publish" at bounding box center [1365, 34] width 51 height 20
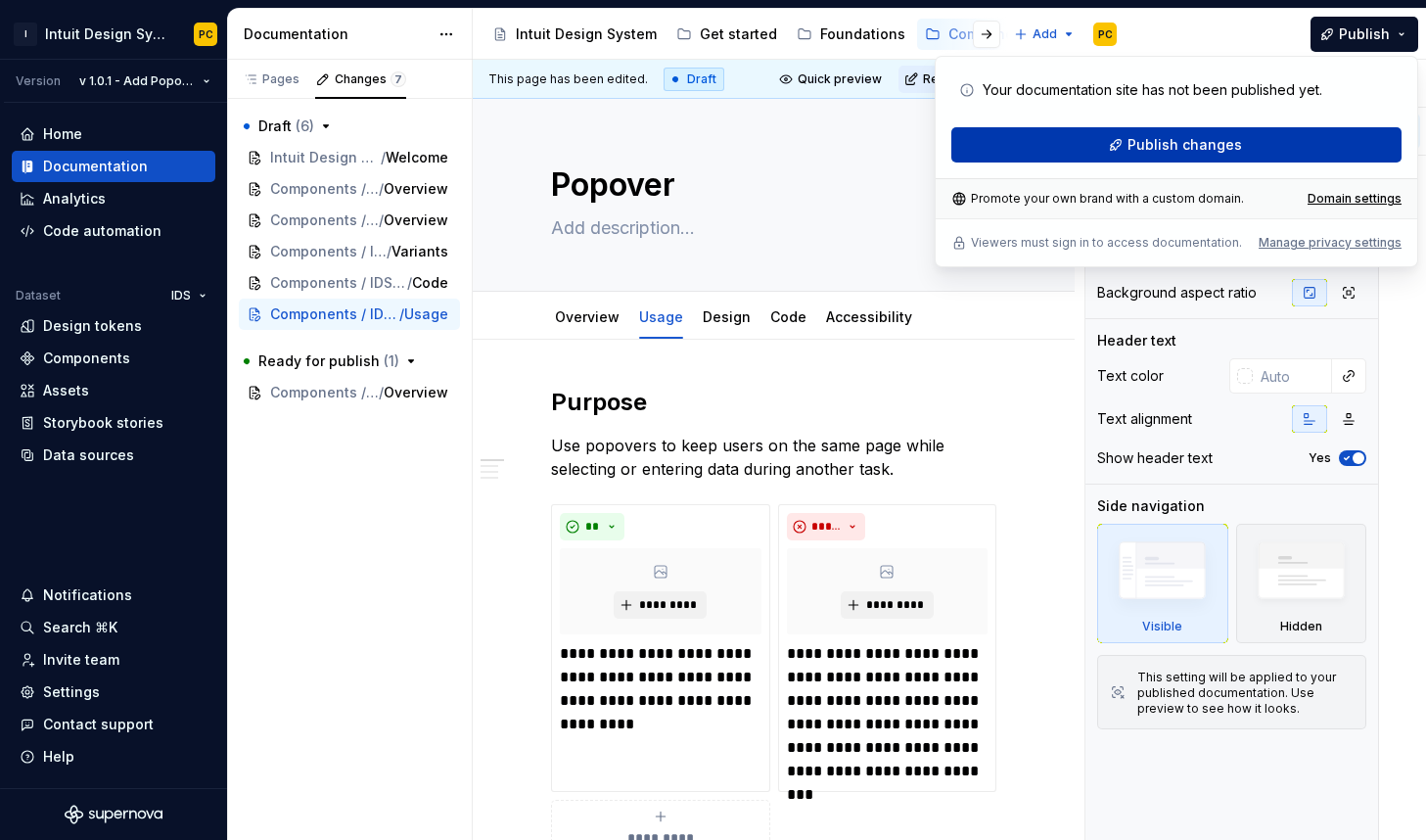
click at [1285, 141] on button "Publish changes" at bounding box center [1176, 145] width 450 height 35
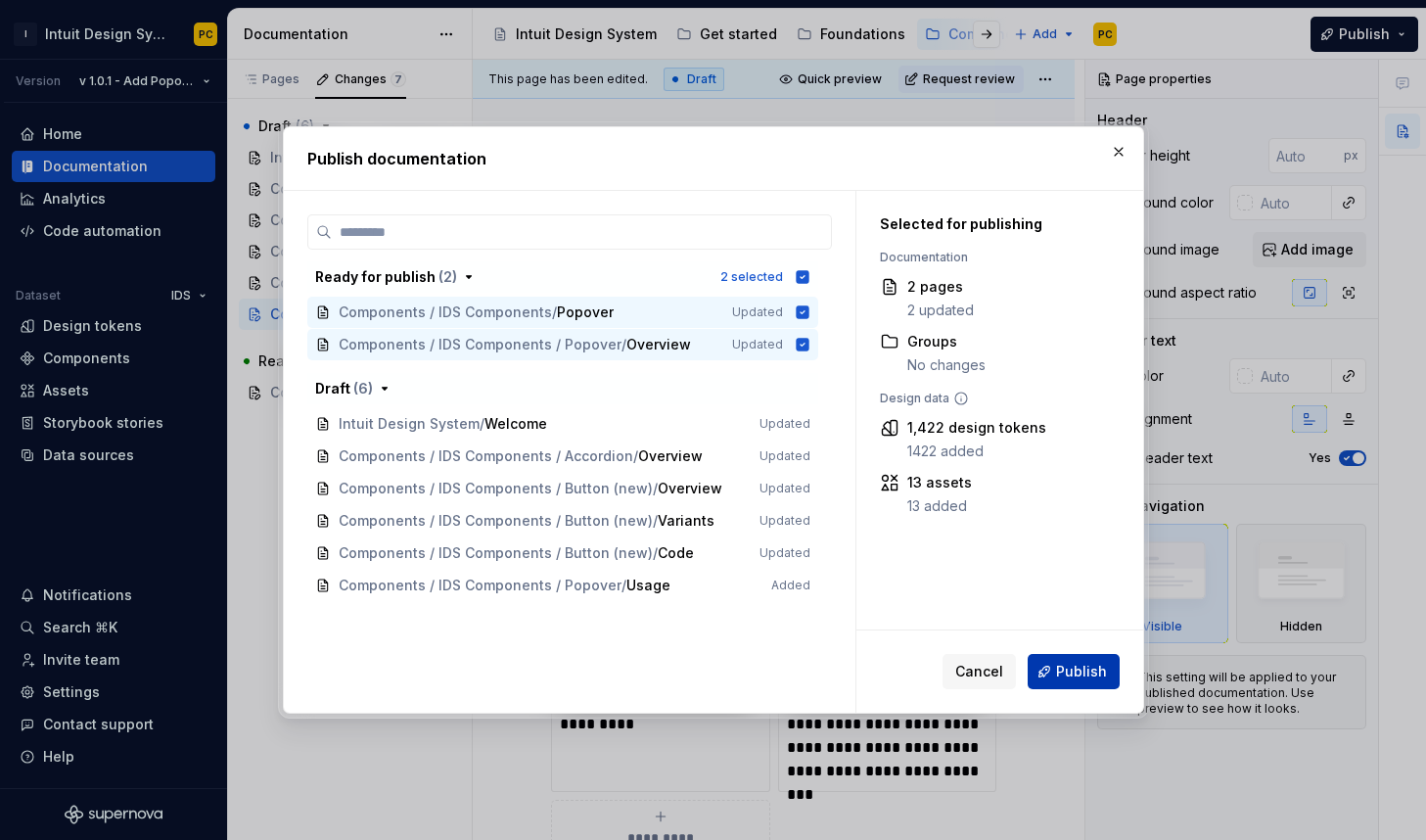
click at [1103, 671] on span "Publish" at bounding box center [1082, 671] width 51 height 20
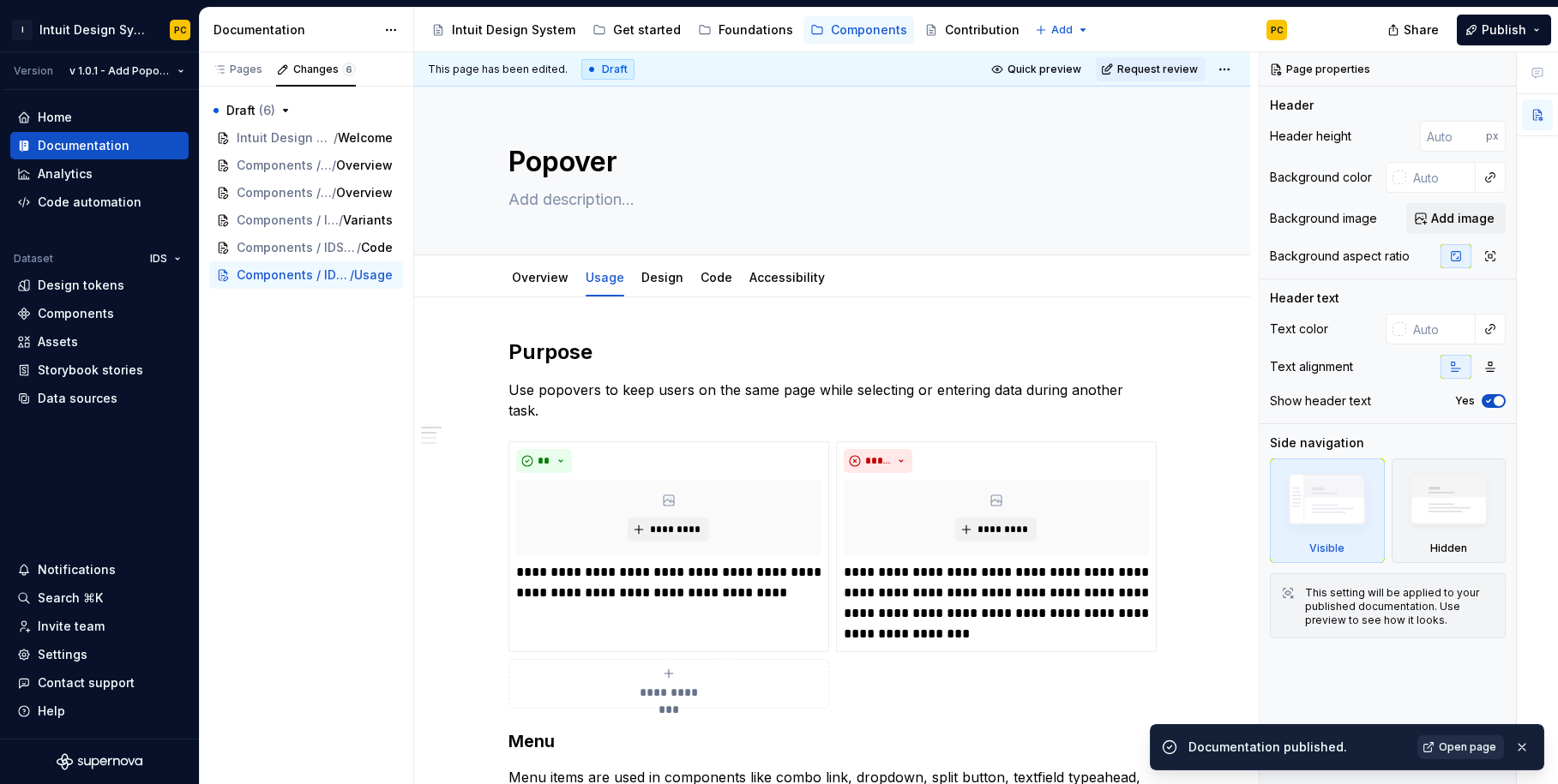
click at [1248, 735] on link "Open page" at bounding box center [1460, 748] width 87 height 24
type textarea "*"
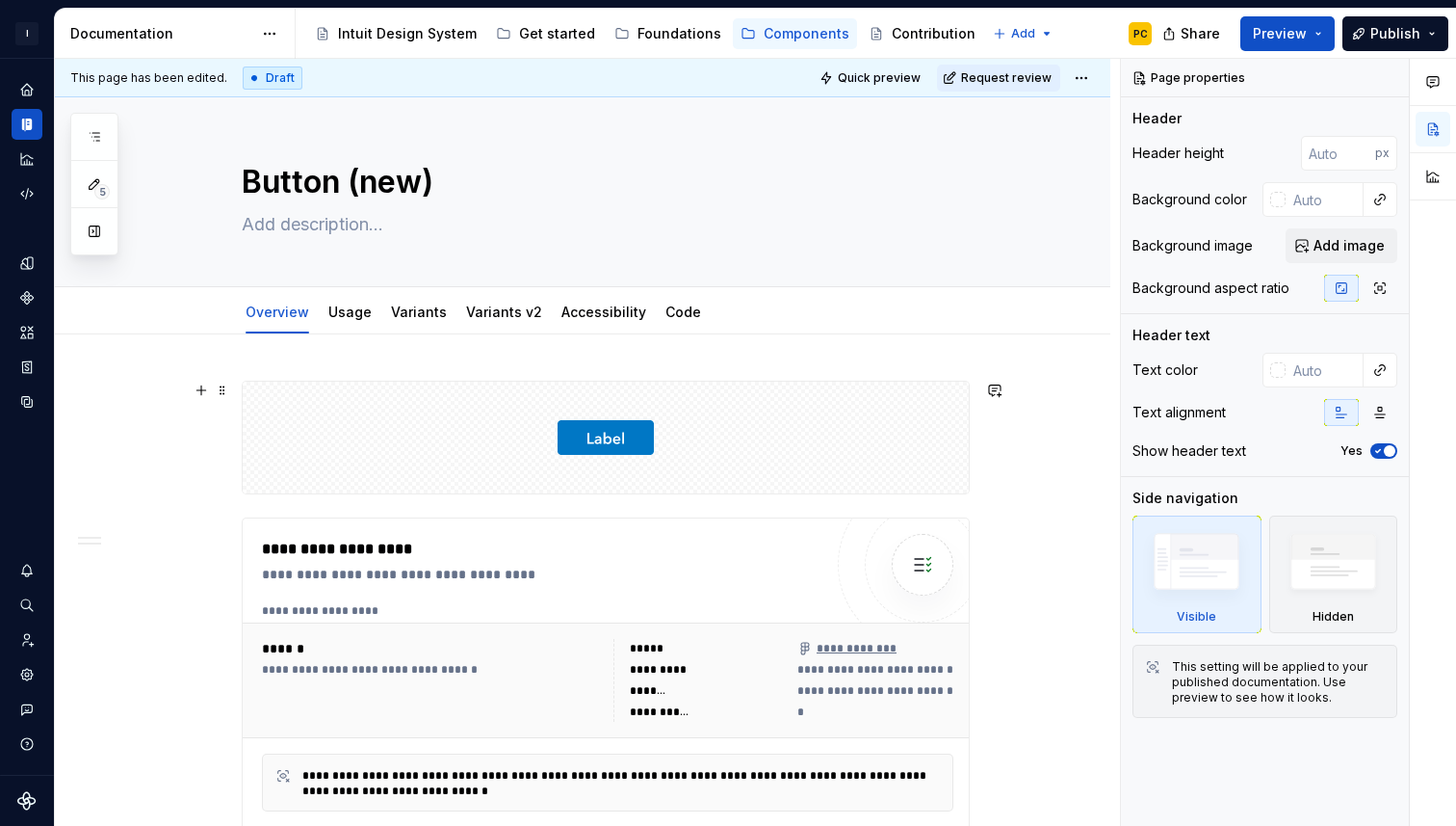
type textarea "*"
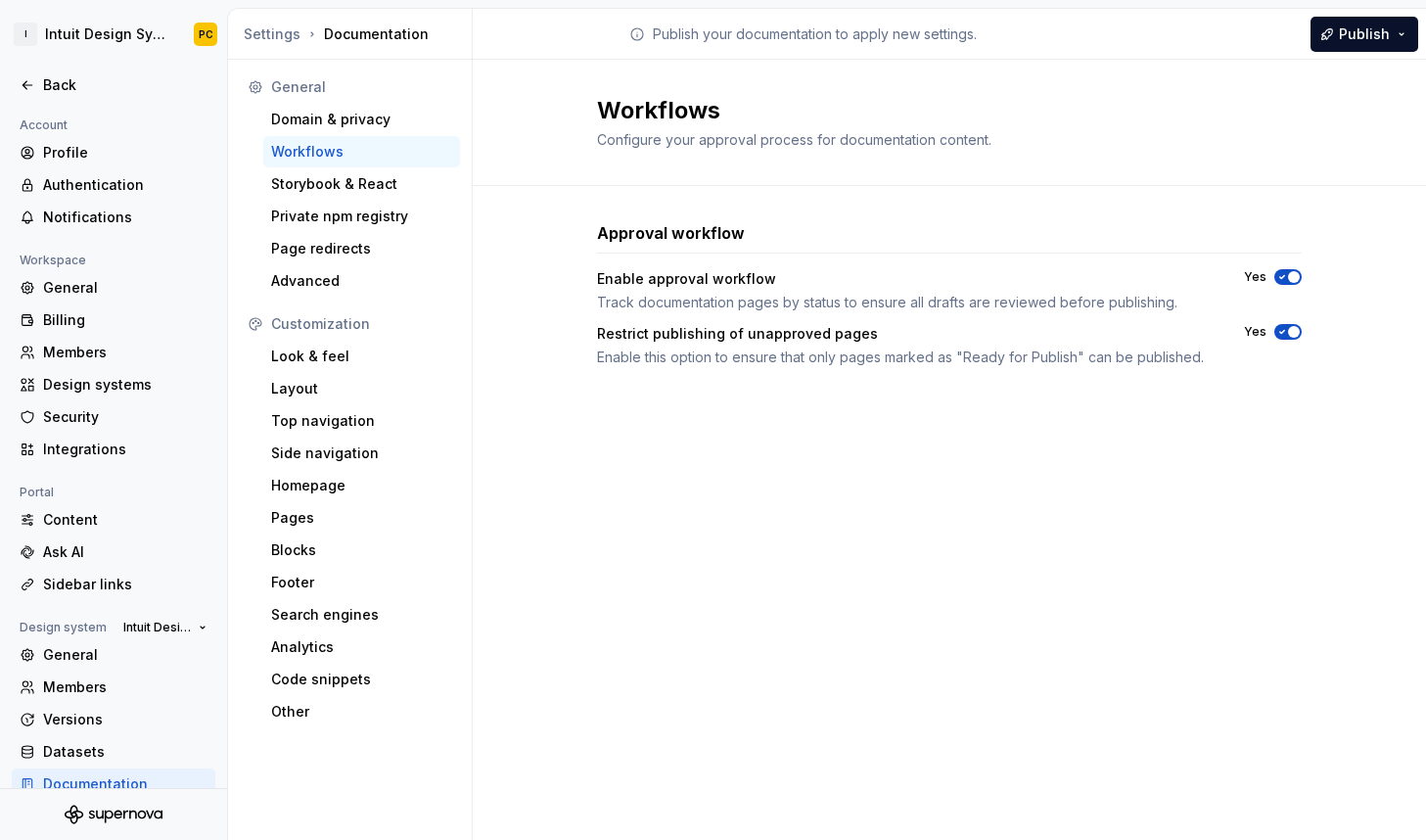
scroll to position [24, 0]
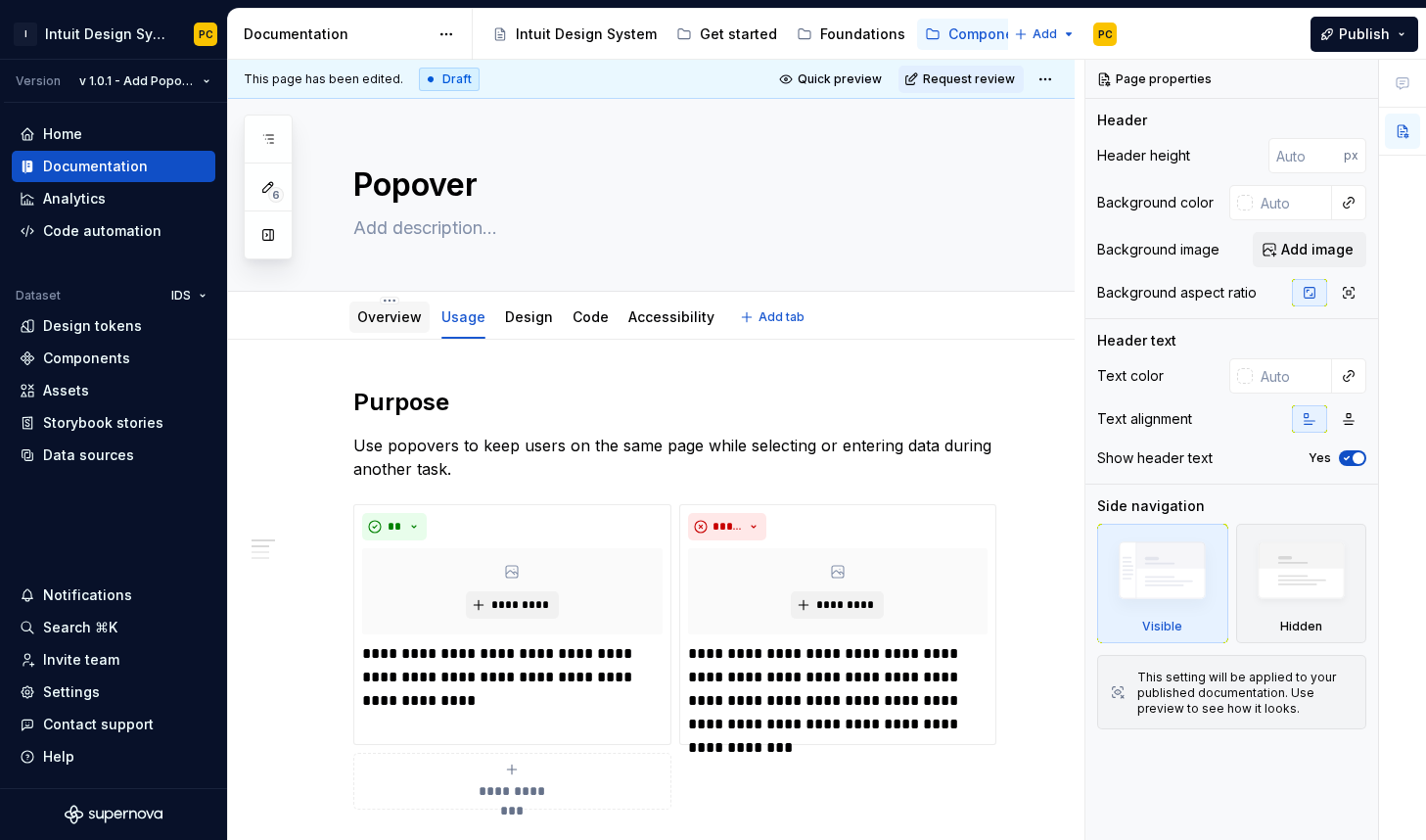
click at [392, 327] on div "Overview" at bounding box center [389, 317] width 65 height 24
click at [394, 321] on link "Overview" at bounding box center [389, 316] width 65 height 17
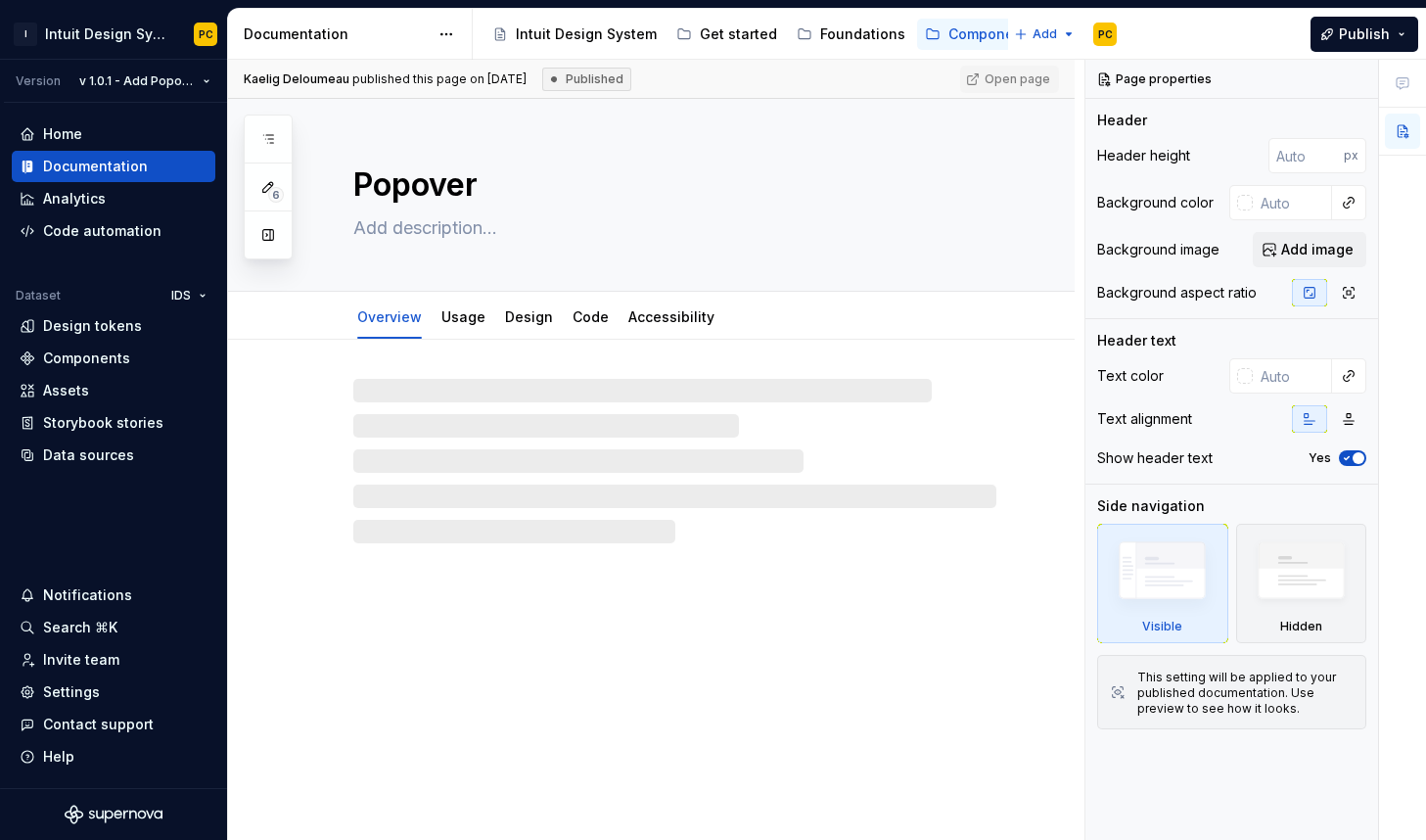
type textarea "*"
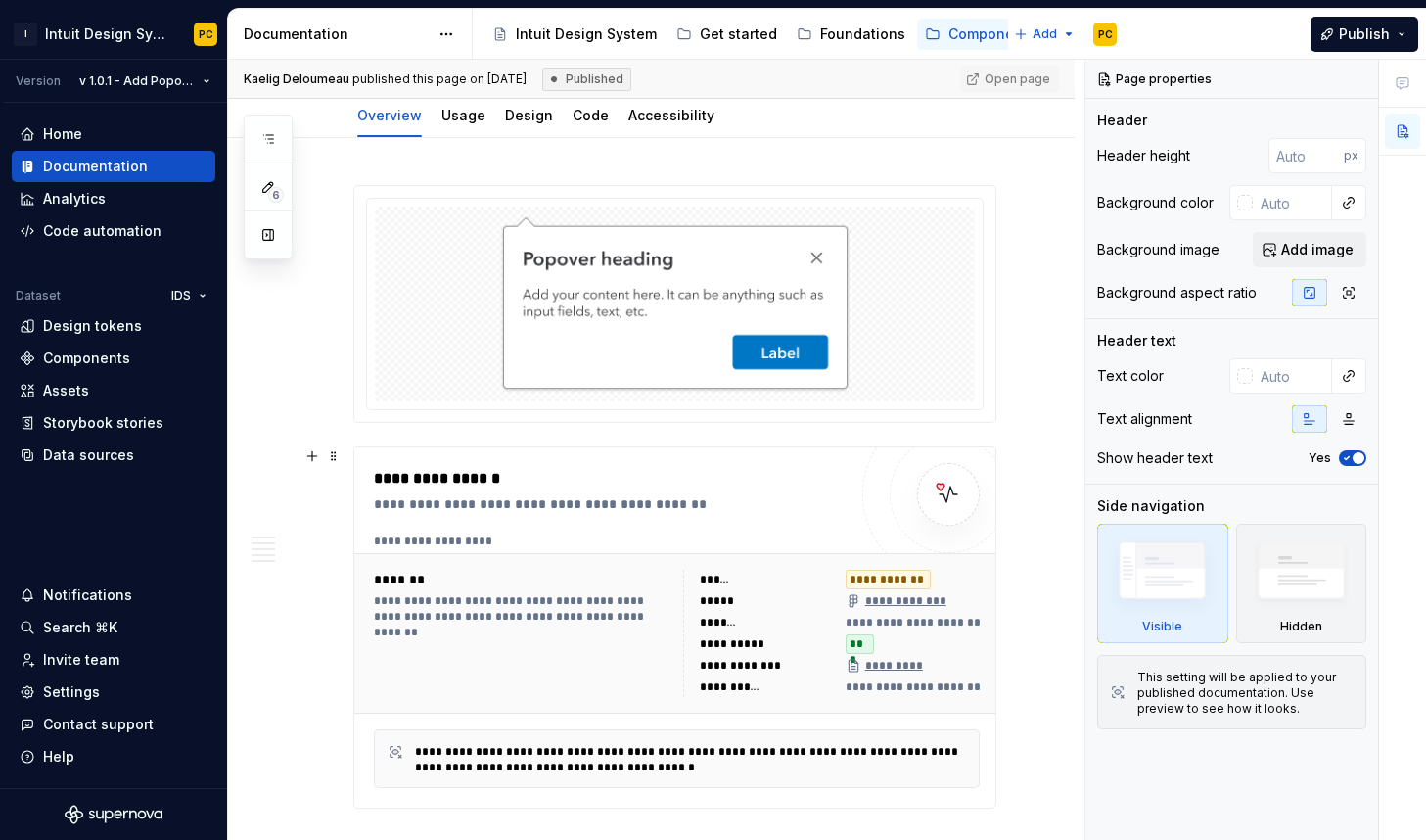
scroll to position [251, 0]
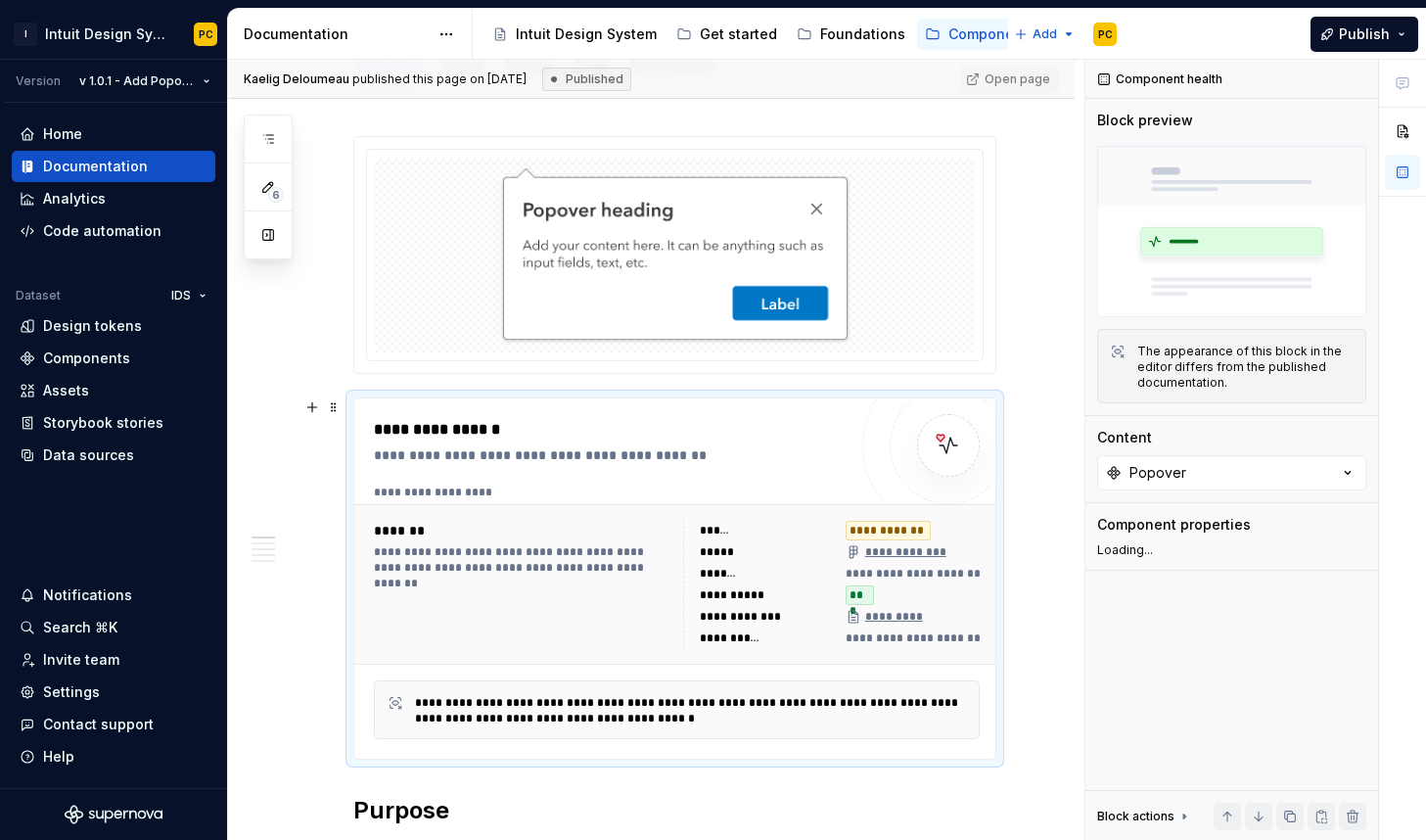
click at [505, 433] on div "**********" at bounding box center [609, 429] width 472 height 24
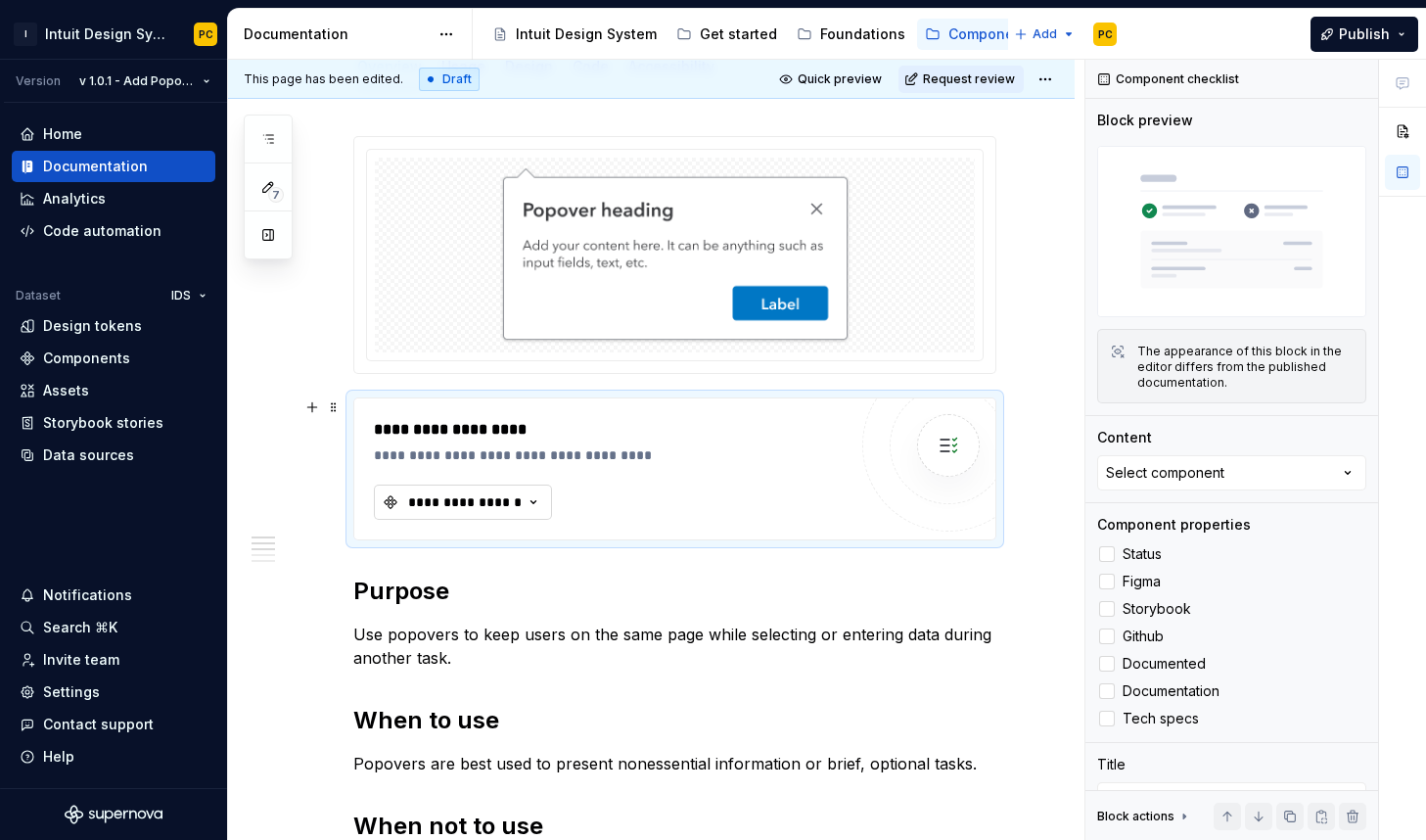
click at [520, 519] on button "**********" at bounding box center [463, 502] width 178 height 35
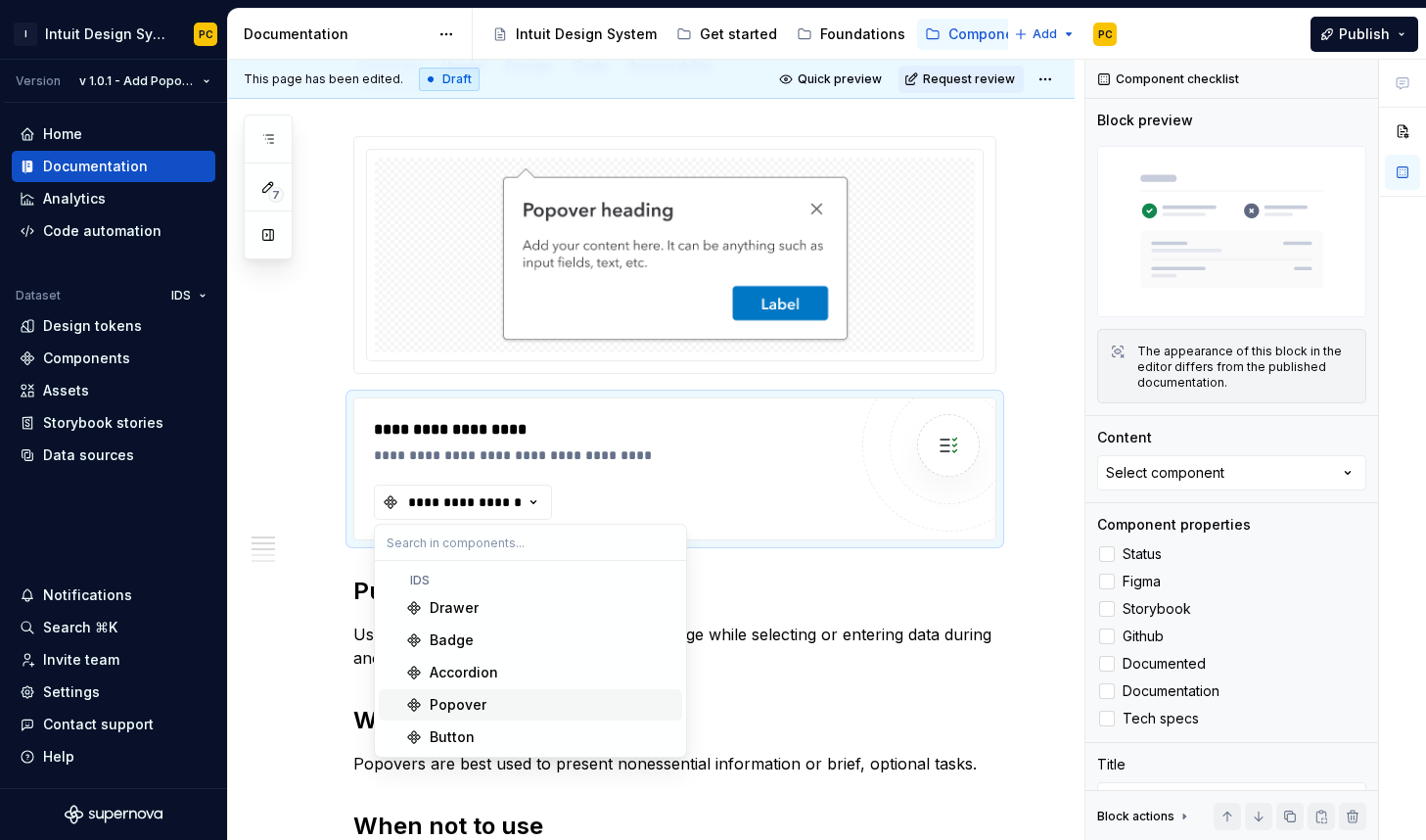
click at [475, 701] on div "Popover" at bounding box center [458, 705] width 57 height 20
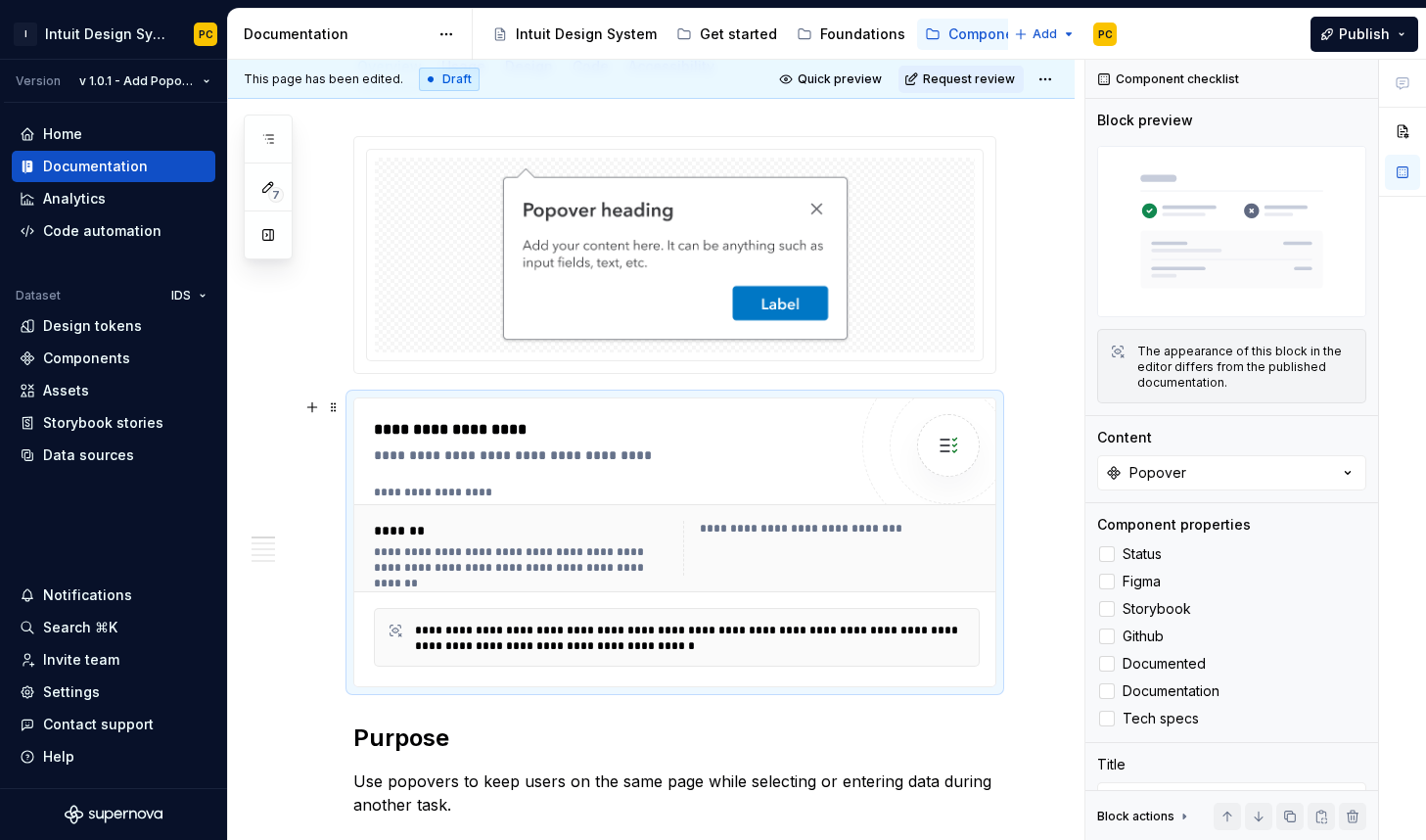
click at [860, 580] on div "**********" at bounding box center [677, 548] width 622 height 71
click at [1156, 546] on span "Status" at bounding box center [1143, 554] width 39 height 16
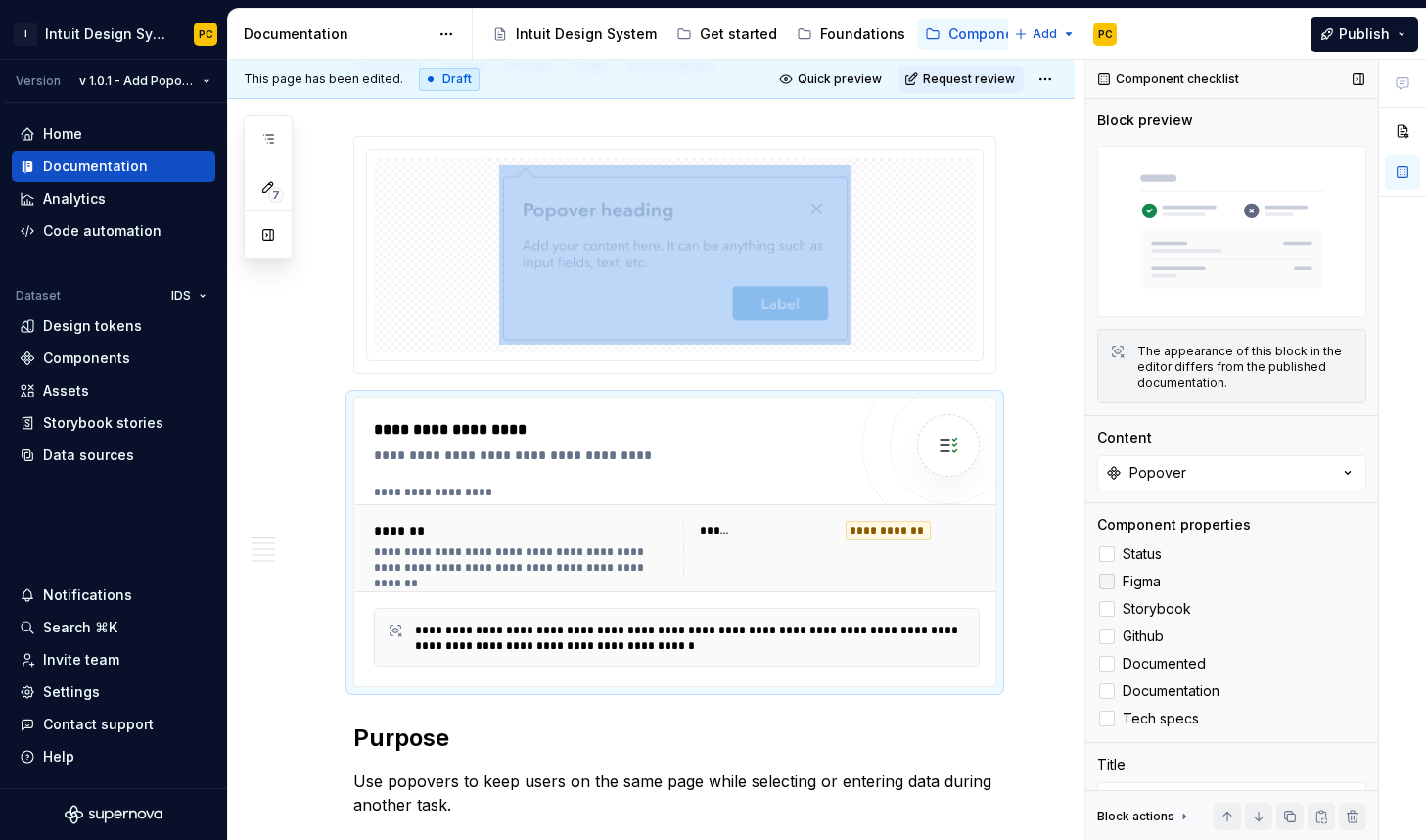
click at [1152, 574] on span "Figma" at bounding box center [1142, 581] width 38 height 16
click at [1149, 601] on span "Storybook" at bounding box center [1157, 609] width 69 height 16
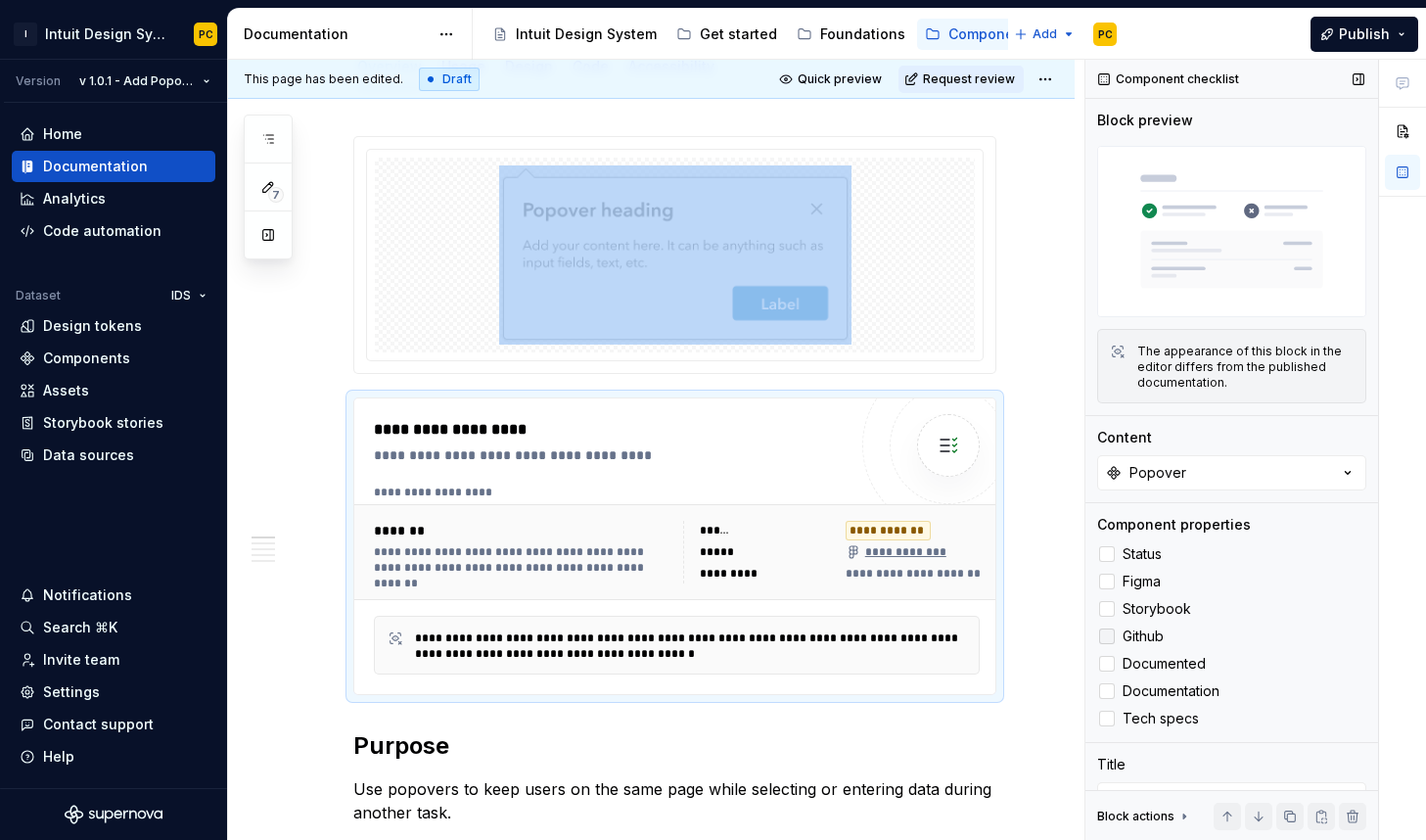
click at [1145, 628] on span "Github" at bounding box center [1144, 636] width 41 height 16
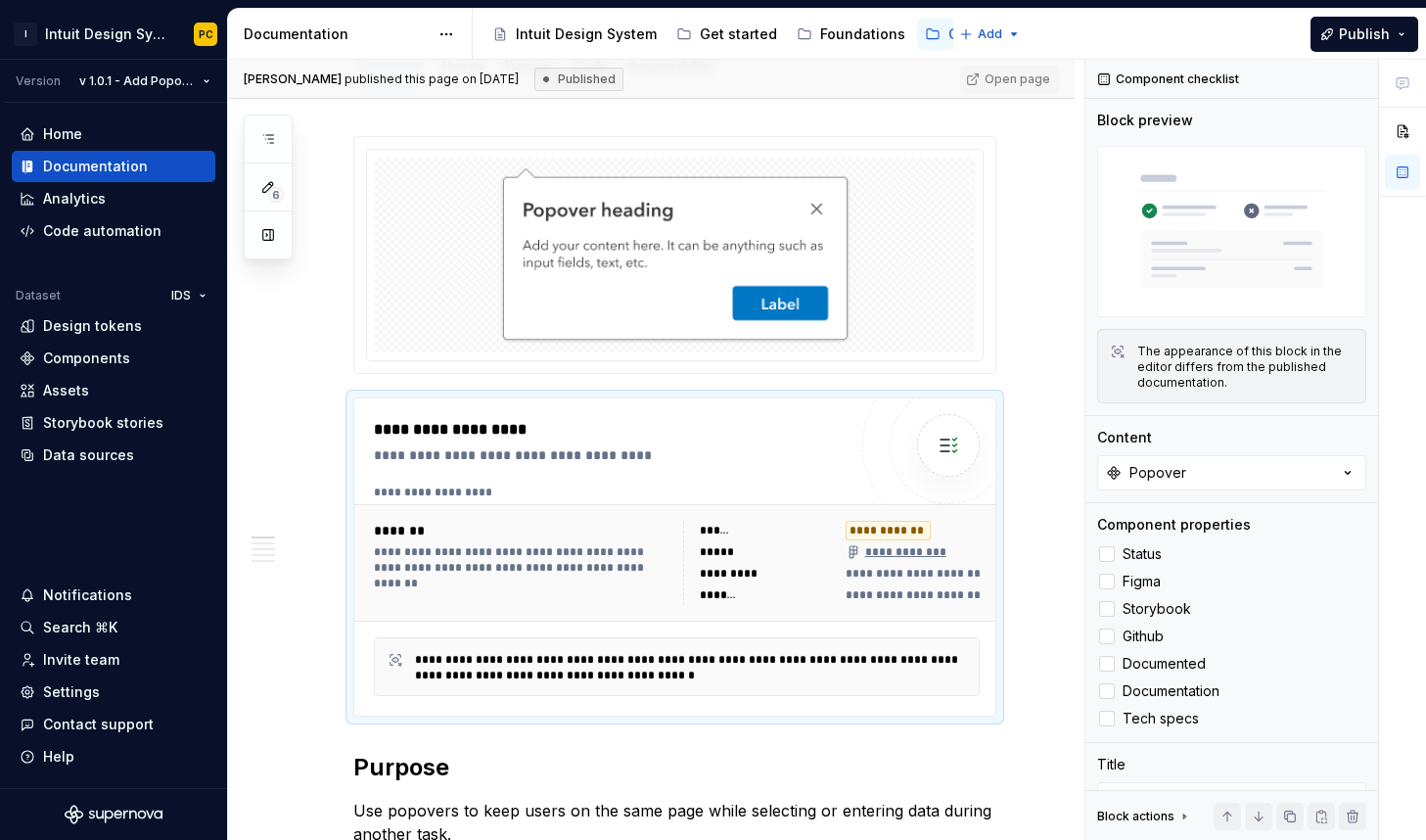
type textarea "*"
